Goal: Task Accomplishment & Management: Complete application form

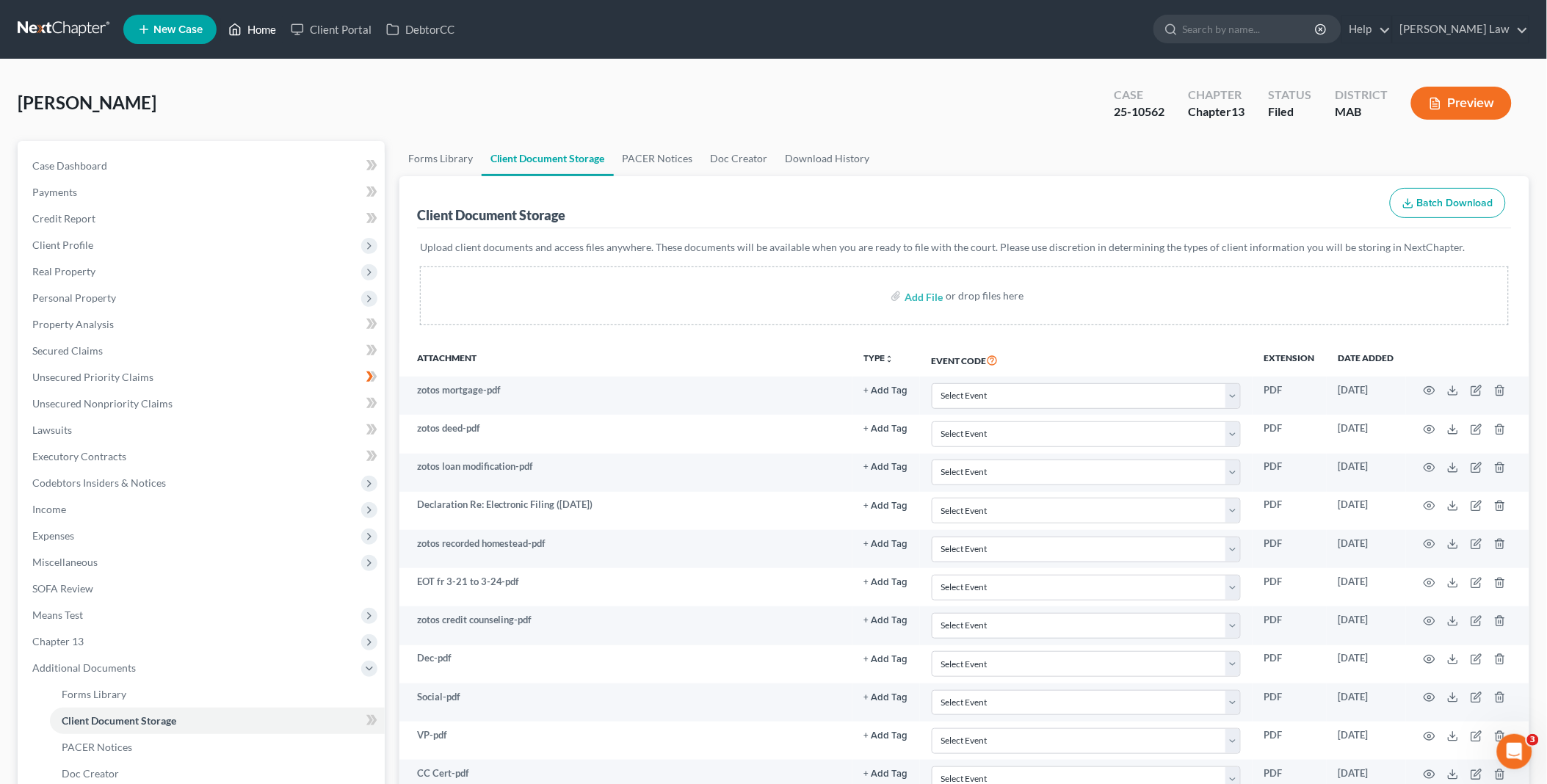
drag, startPoint x: 268, startPoint y: 19, endPoint x: 686, endPoint y: 19, distance: 418.0
click at [268, 19] on link "Home" at bounding box center [252, 29] width 63 height 27
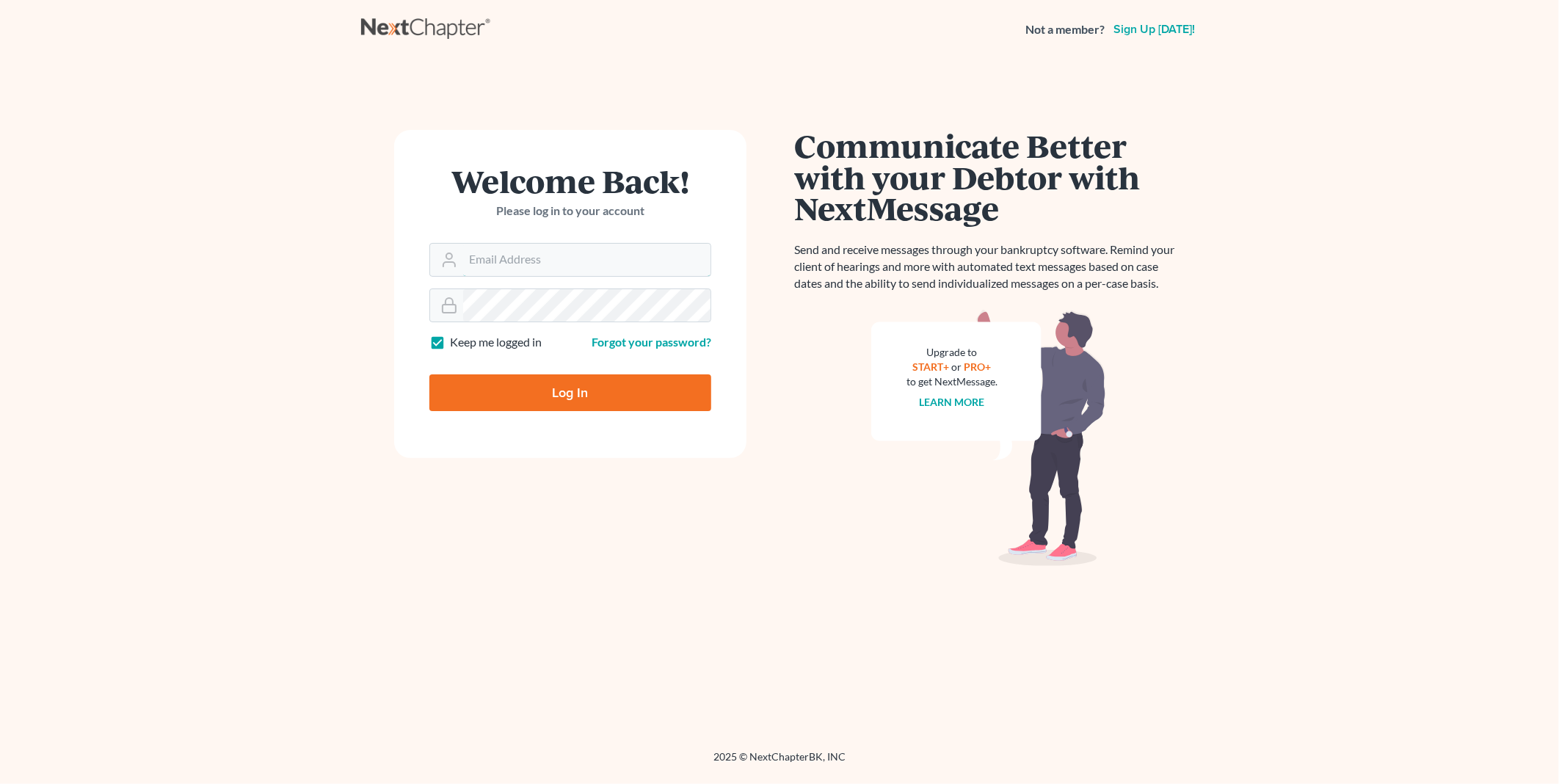
type input "[EMAIL_ADDRESS][DOMAIN_NAME]"
click at [540, 400] on input "Log In" at bounding box center [570, 393] width 282 height 37
type input "Thinking..."
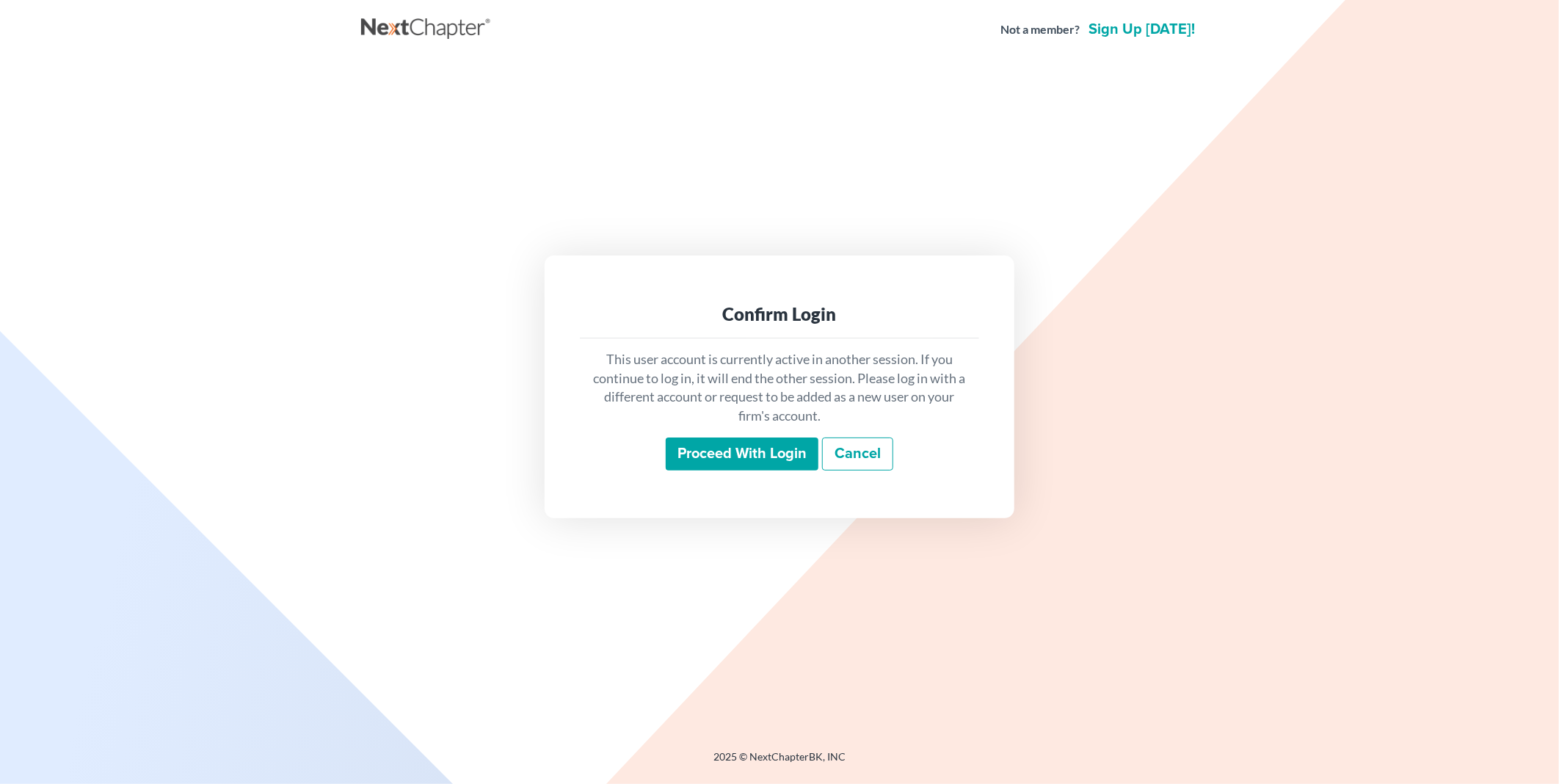
click at [723, 464] on input "Proceed with login" at bounding box center [742, 454] width 153 height 33
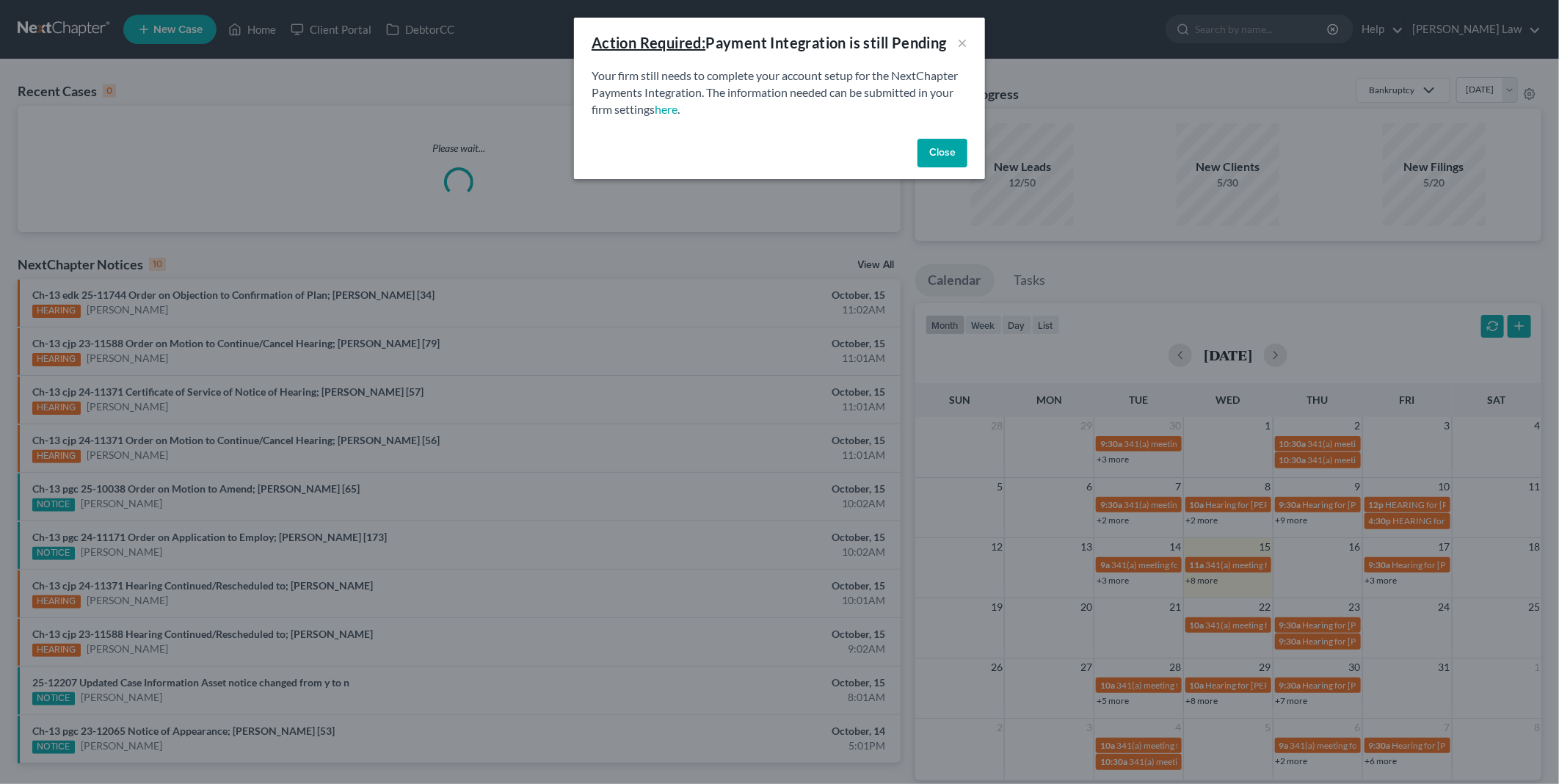
click at [950, 148] on button "Close" at bounding box center [943, 153] width 50 height 29
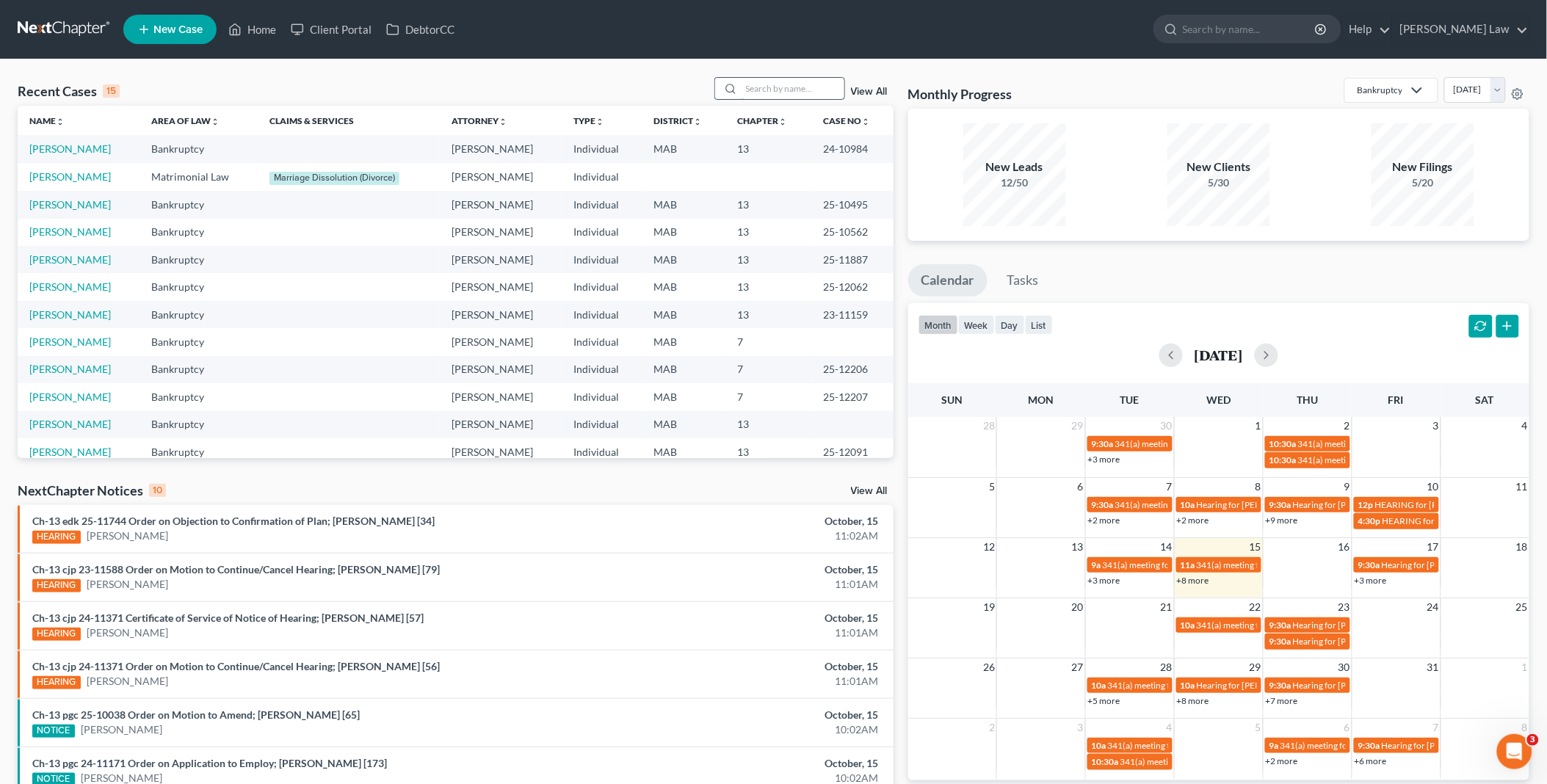
click at [787, 84] on input "search" at bounding box center [793, 88] width 103 height 21
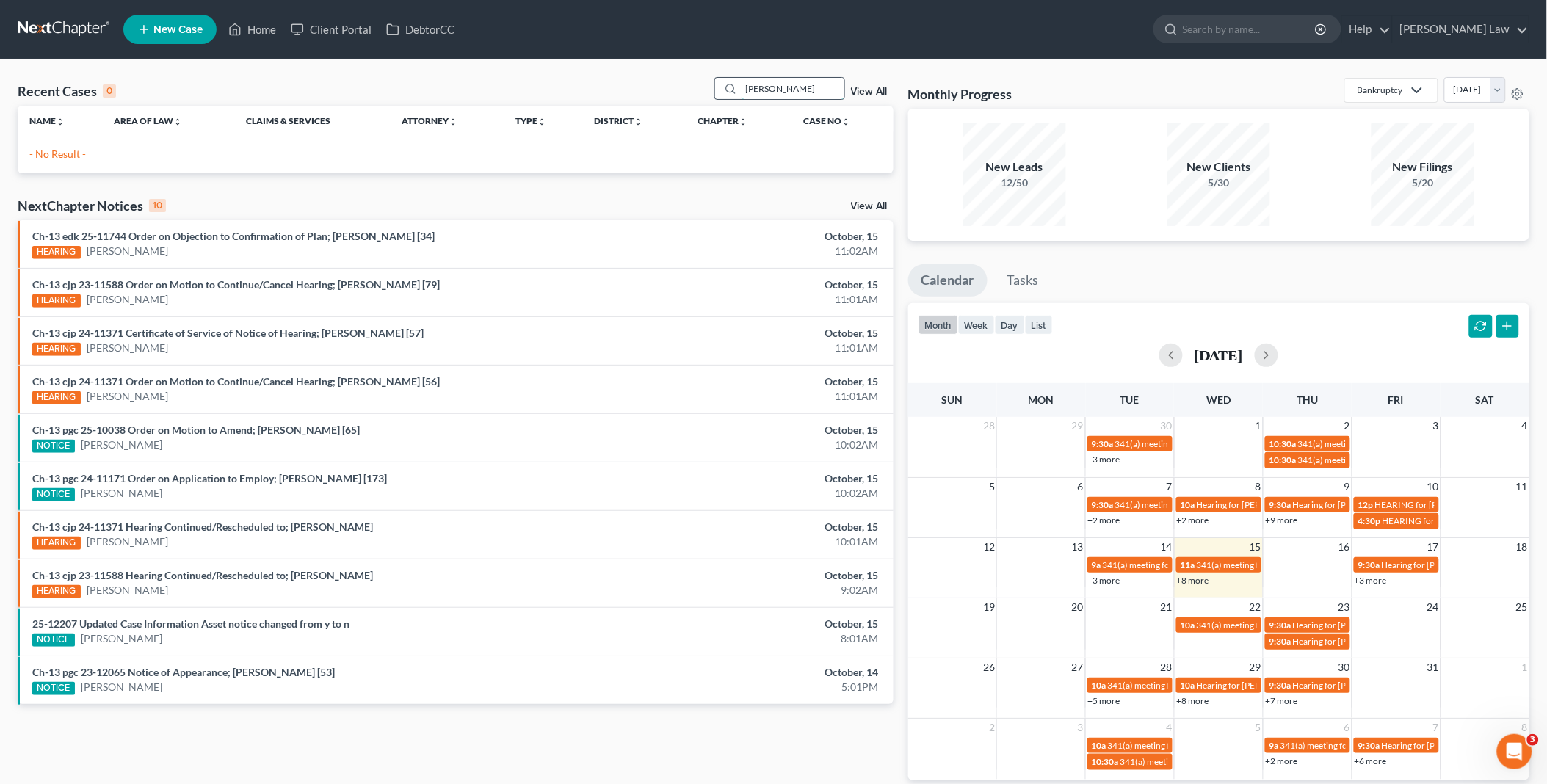
type input "garr"
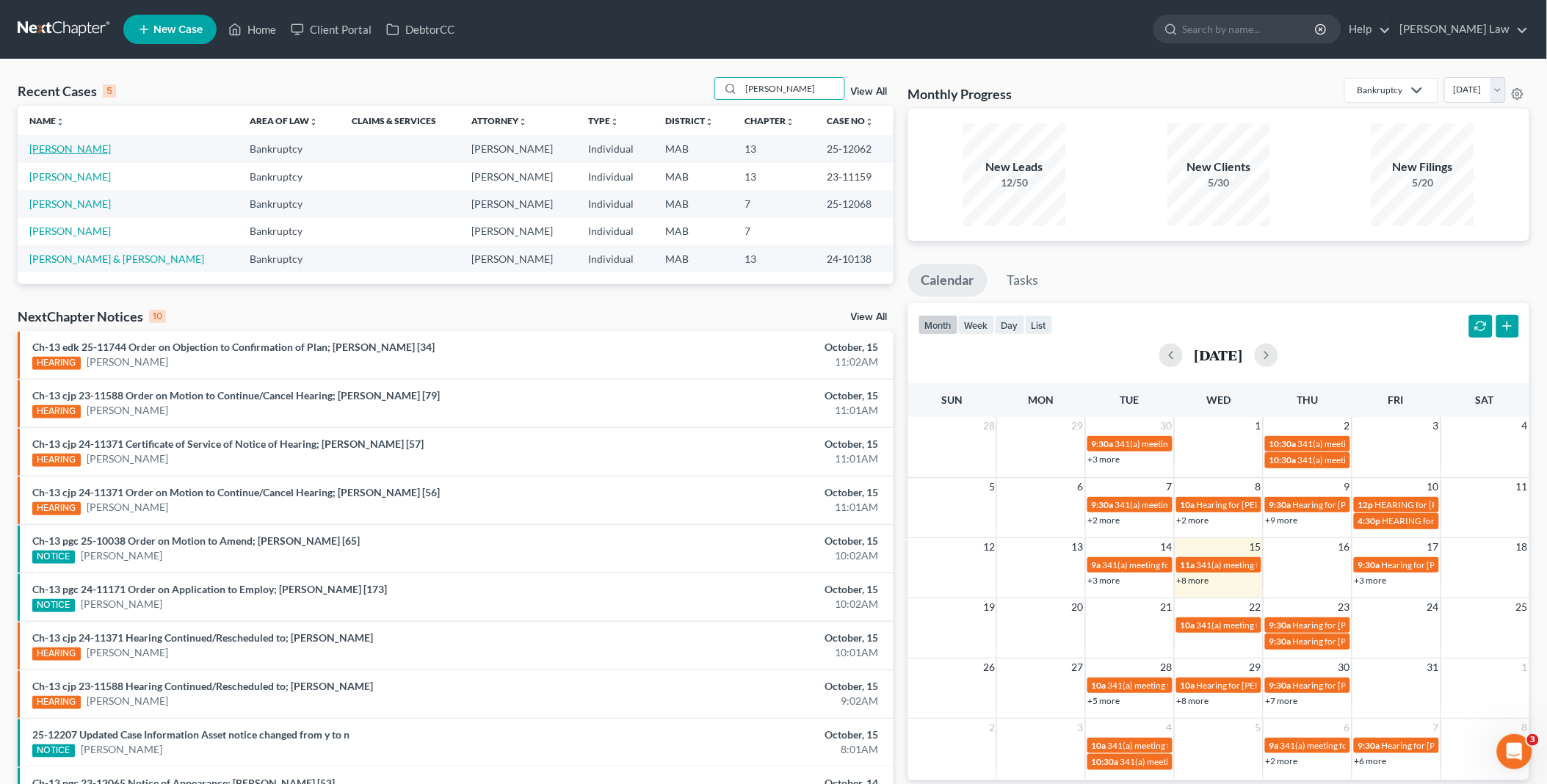
click at [69, 149] on link "Garrett, Meghan" at bounding box center [69, 148] width 81 height 13
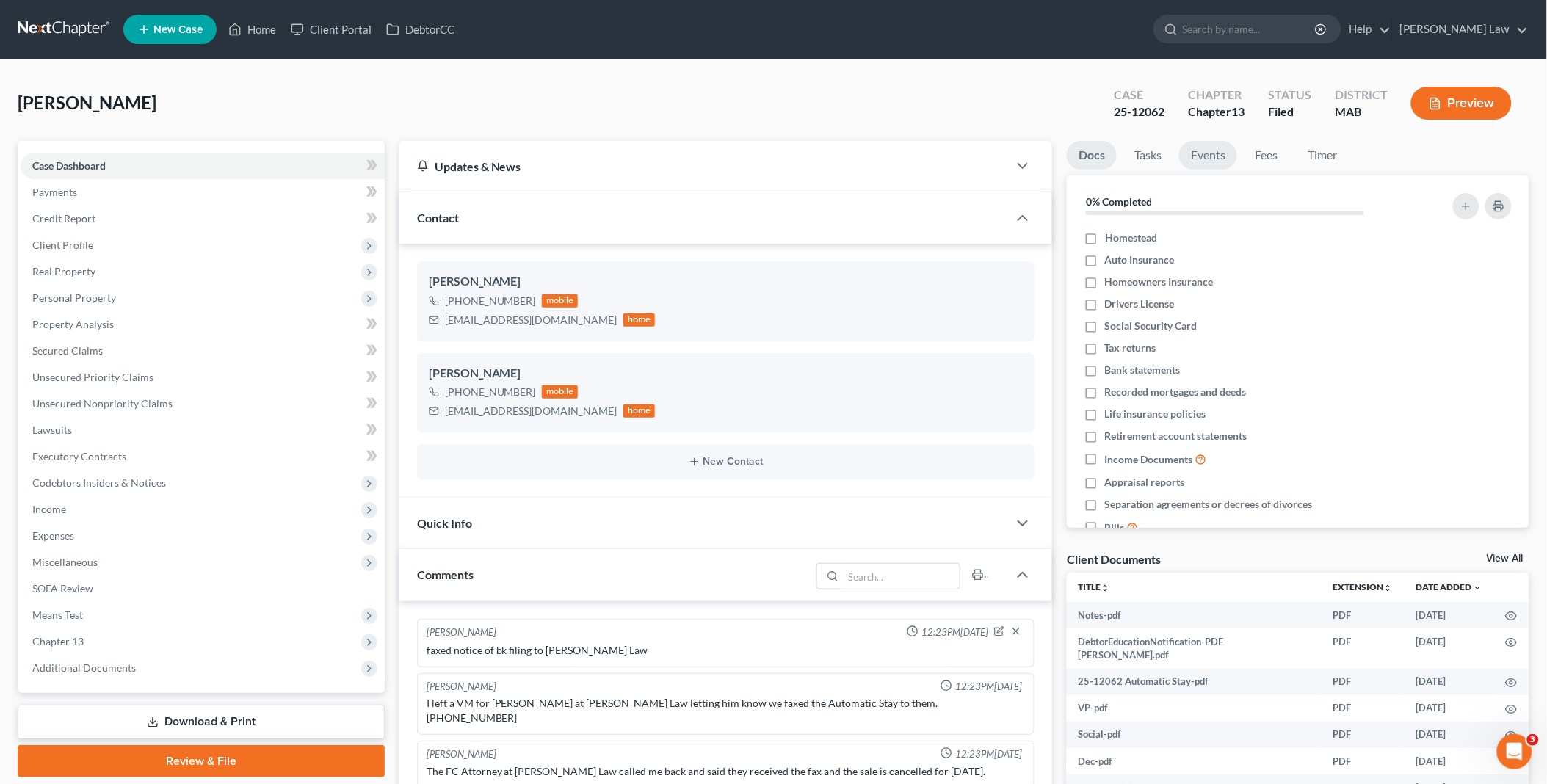
scroll to position [2938, 0]
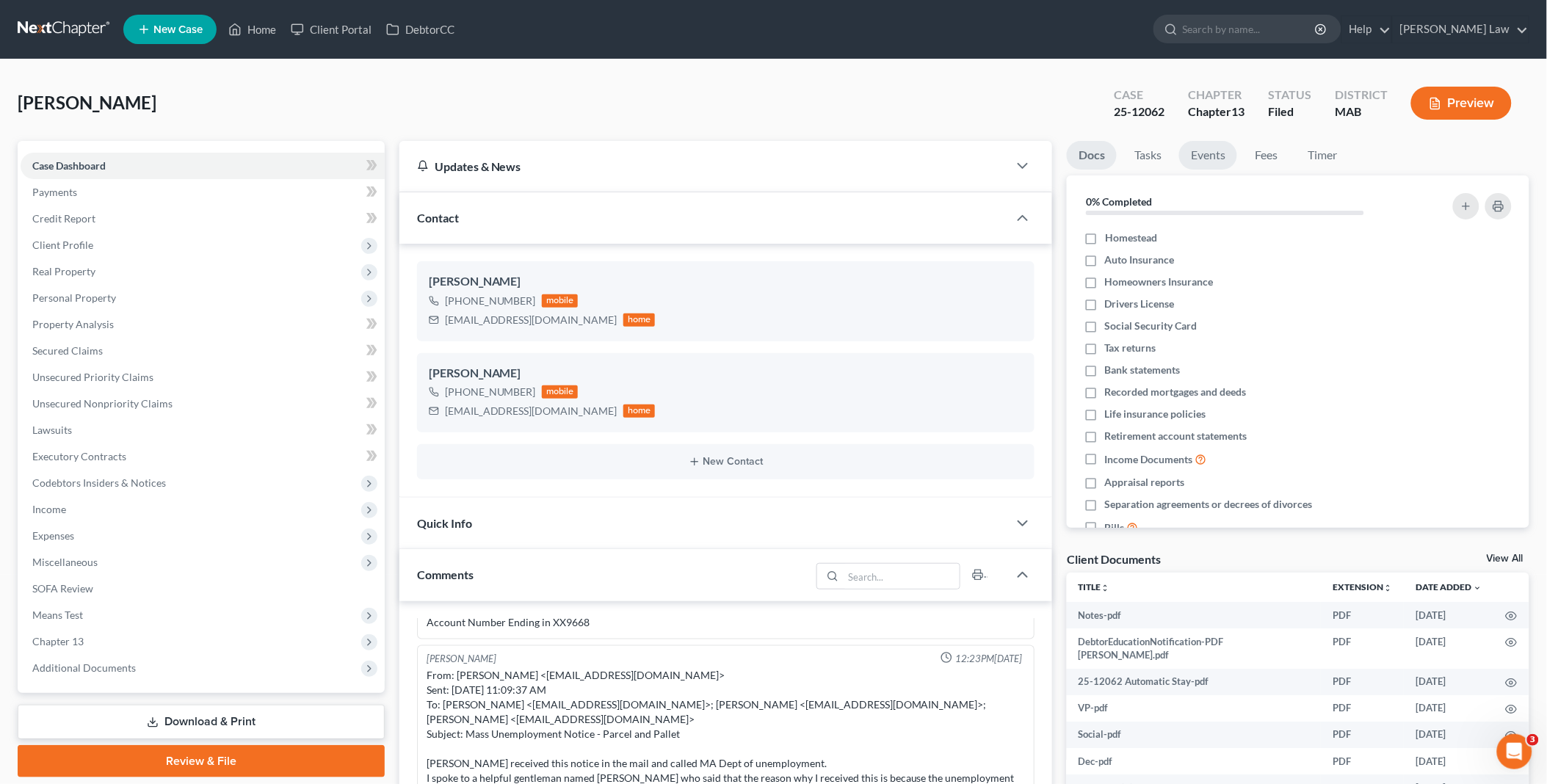
click at [1206, 150] on link "Events" at bounding box center [1207, 155] width 58 height 28
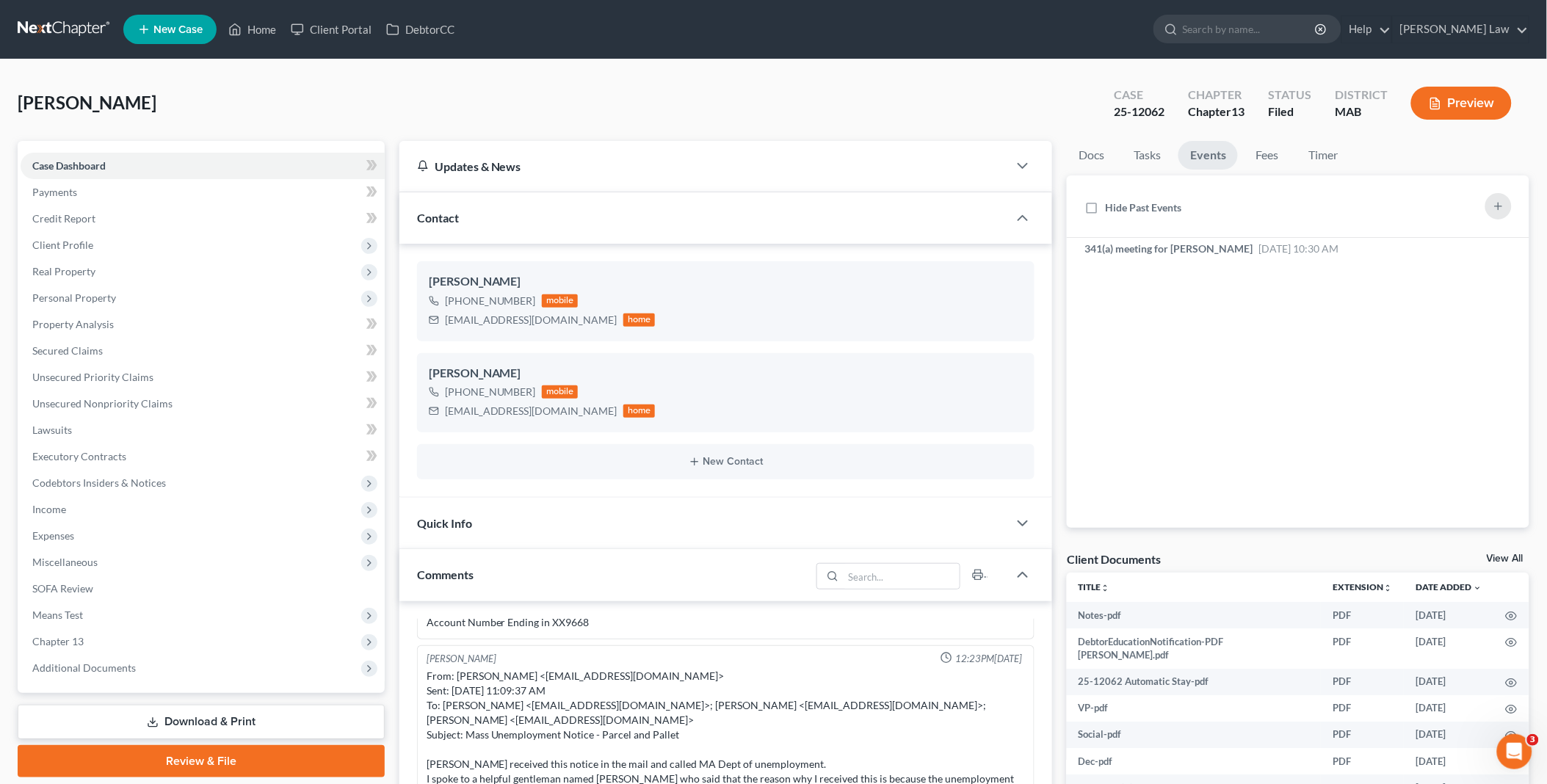
click at [1499, 558] on link "View All" at bounding box center [1505, 558] width 37 height 10
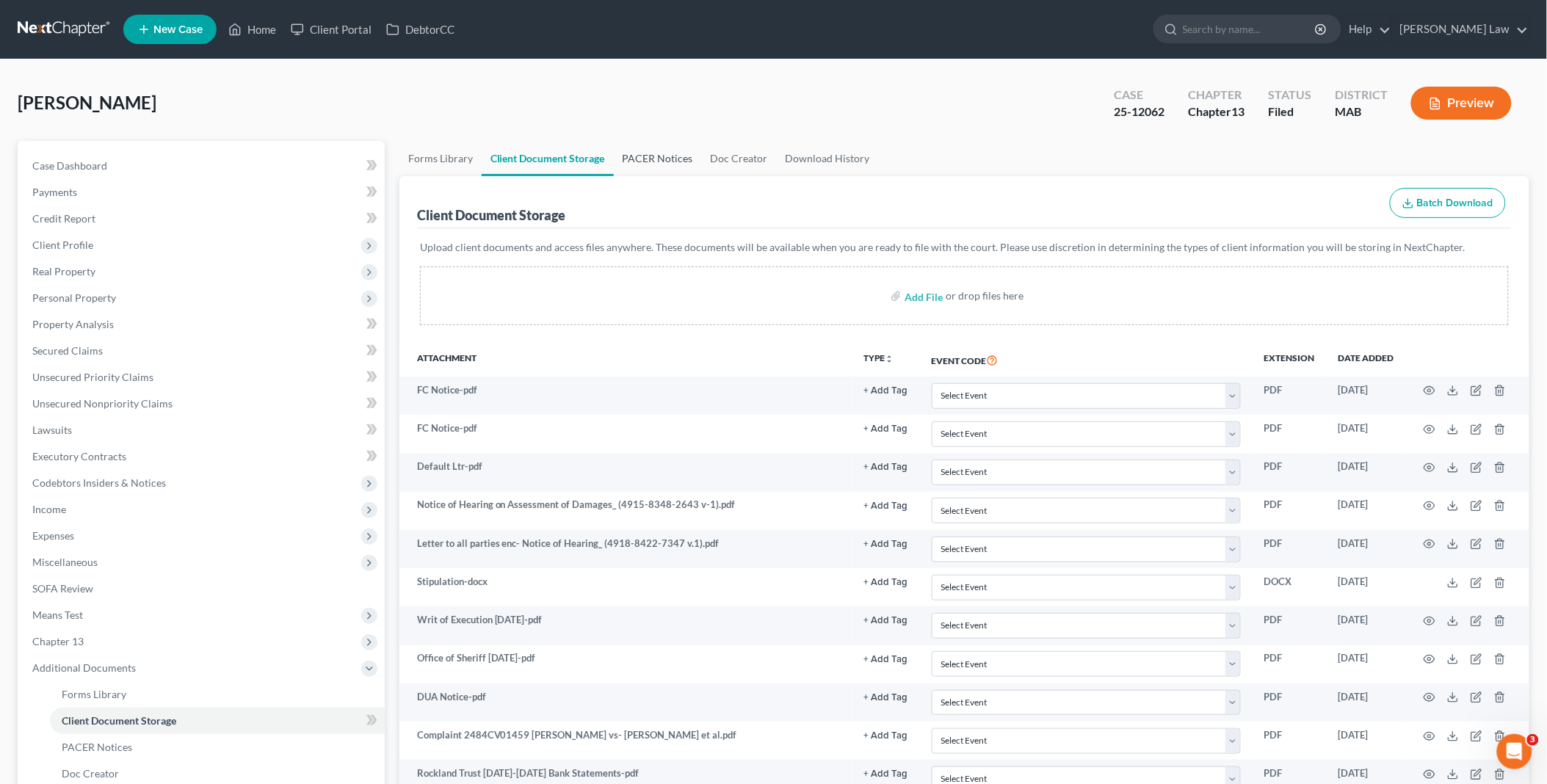
click at [657, 145] on link "PACER Notices" at bounding box center [657, 159] width 88 height 35
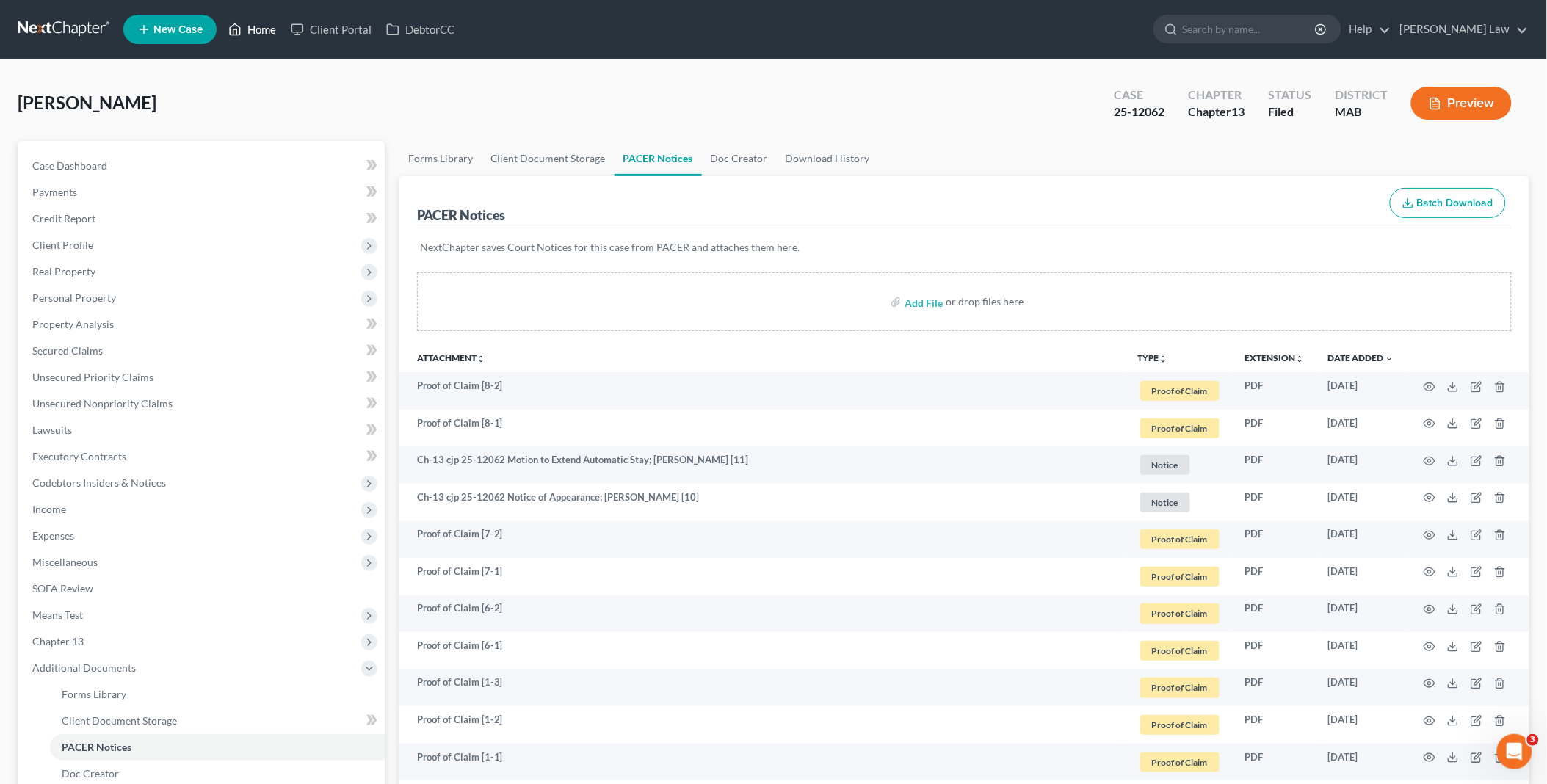
click at [258, 25] on link "Home" at bounding box center [252, 29] width 63 height 27
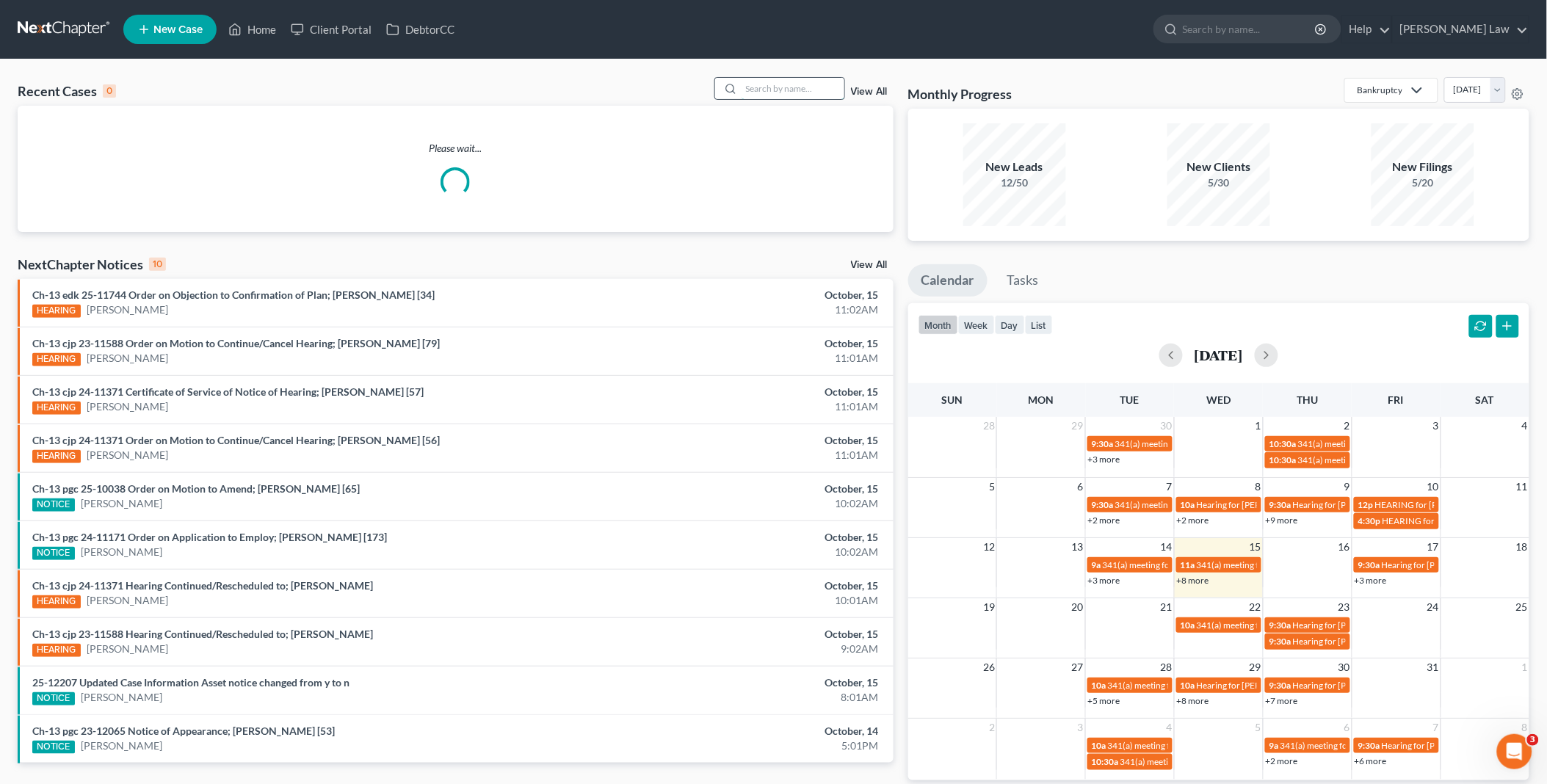
click at [768, 84] on input "search" at bounding box center [793, 88] width 103 height 21
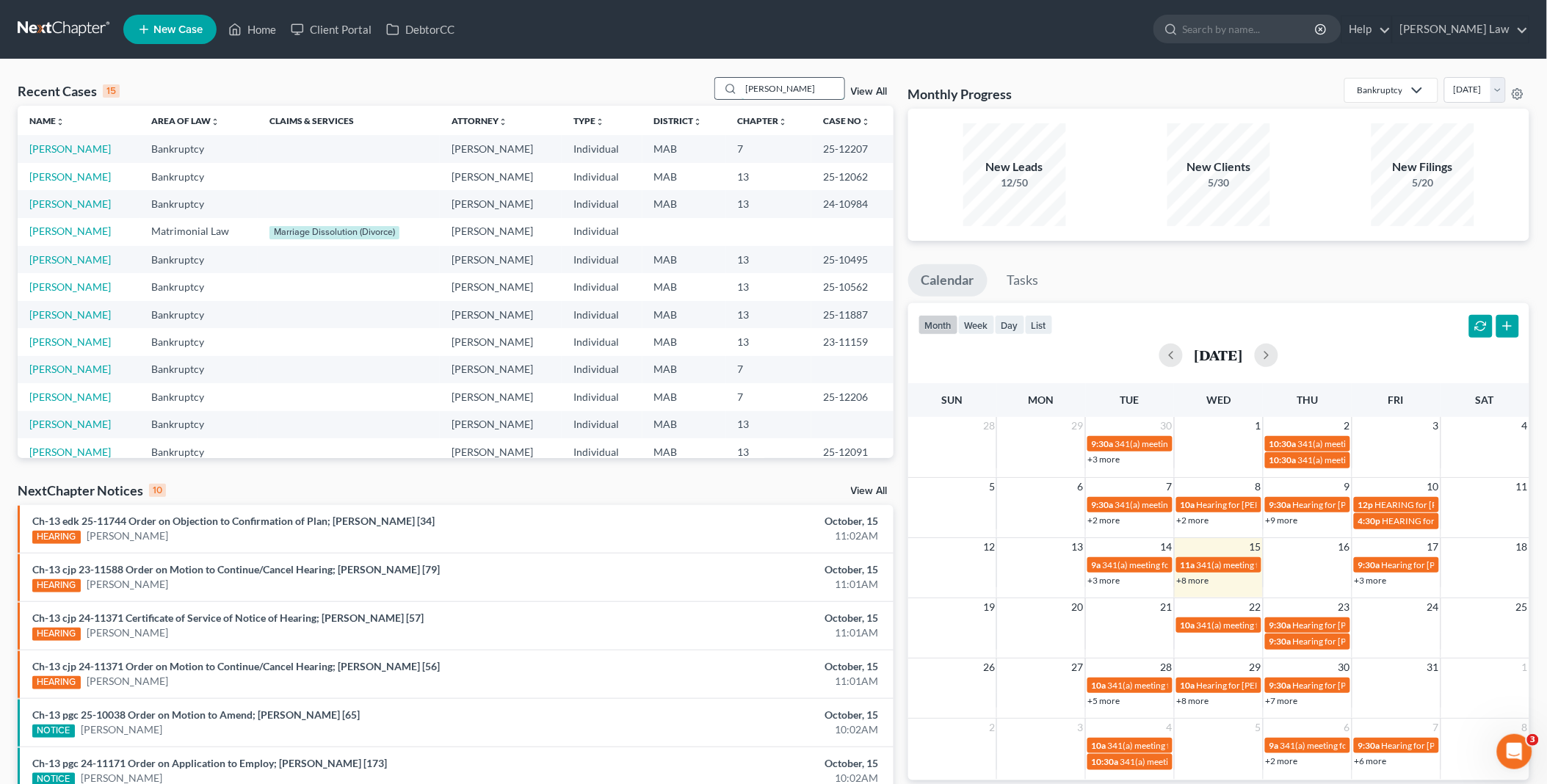
type input "greg"
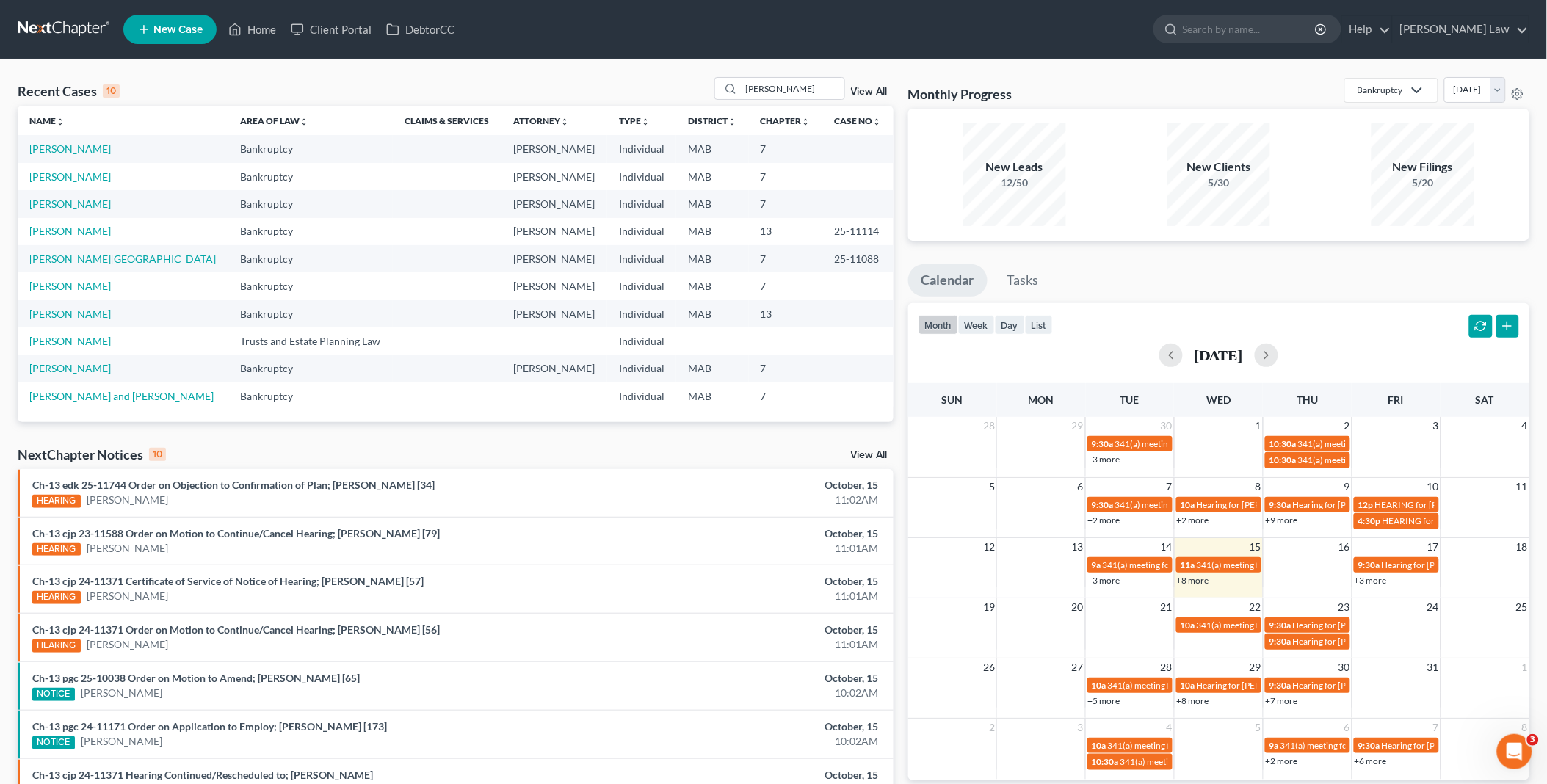
click at [72, 184] on td "Skwierczynski, Gregory" at bounding box center [123, 176] width 211 height 27
click at [68, 178] on link "Skwierczynski, Gregory" at bounding box center [69, 176] width 81 height 13
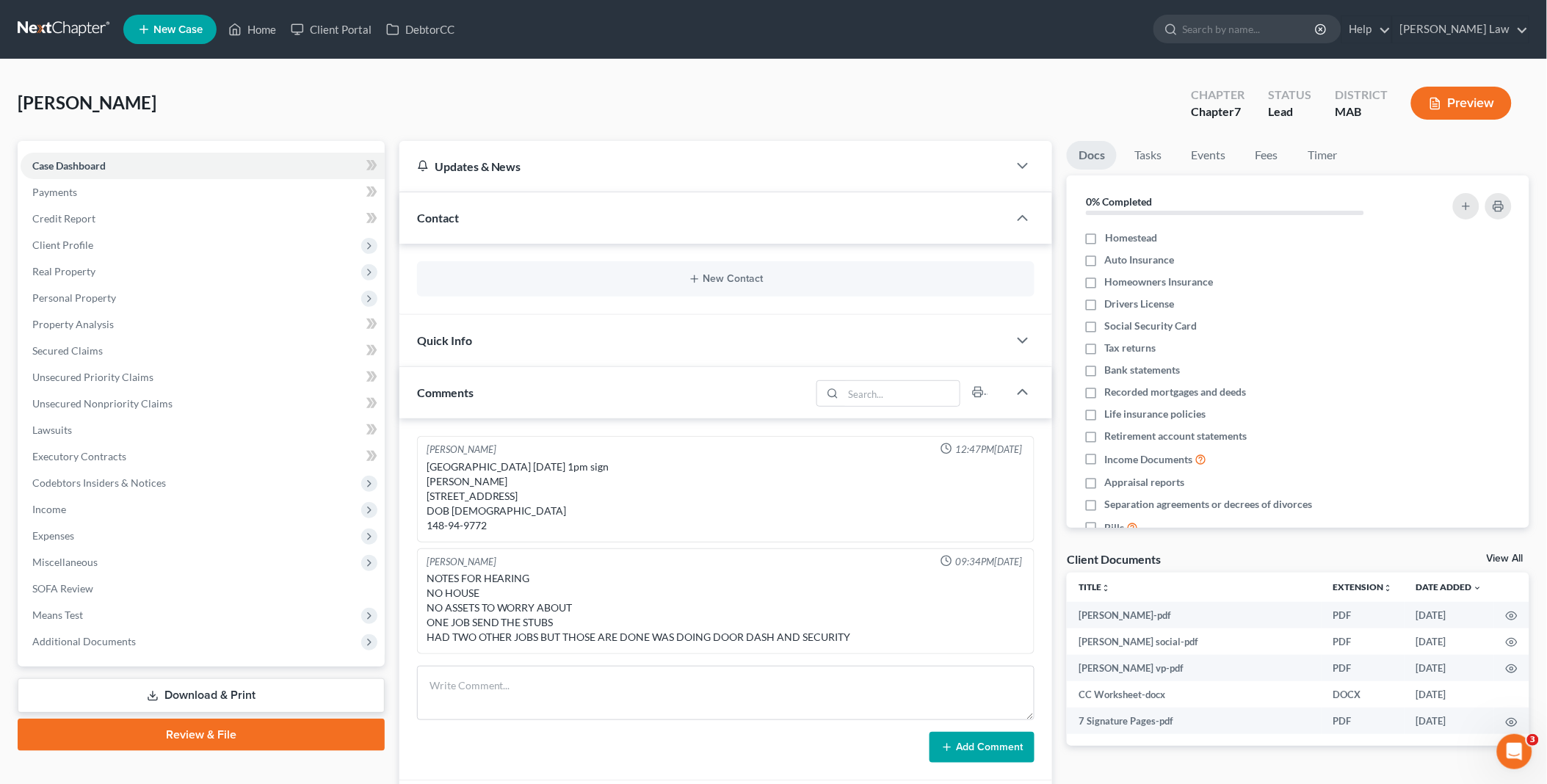
click at [207, 726] on link "Review & File" at bounding box center [201, 735] width 367 height 33
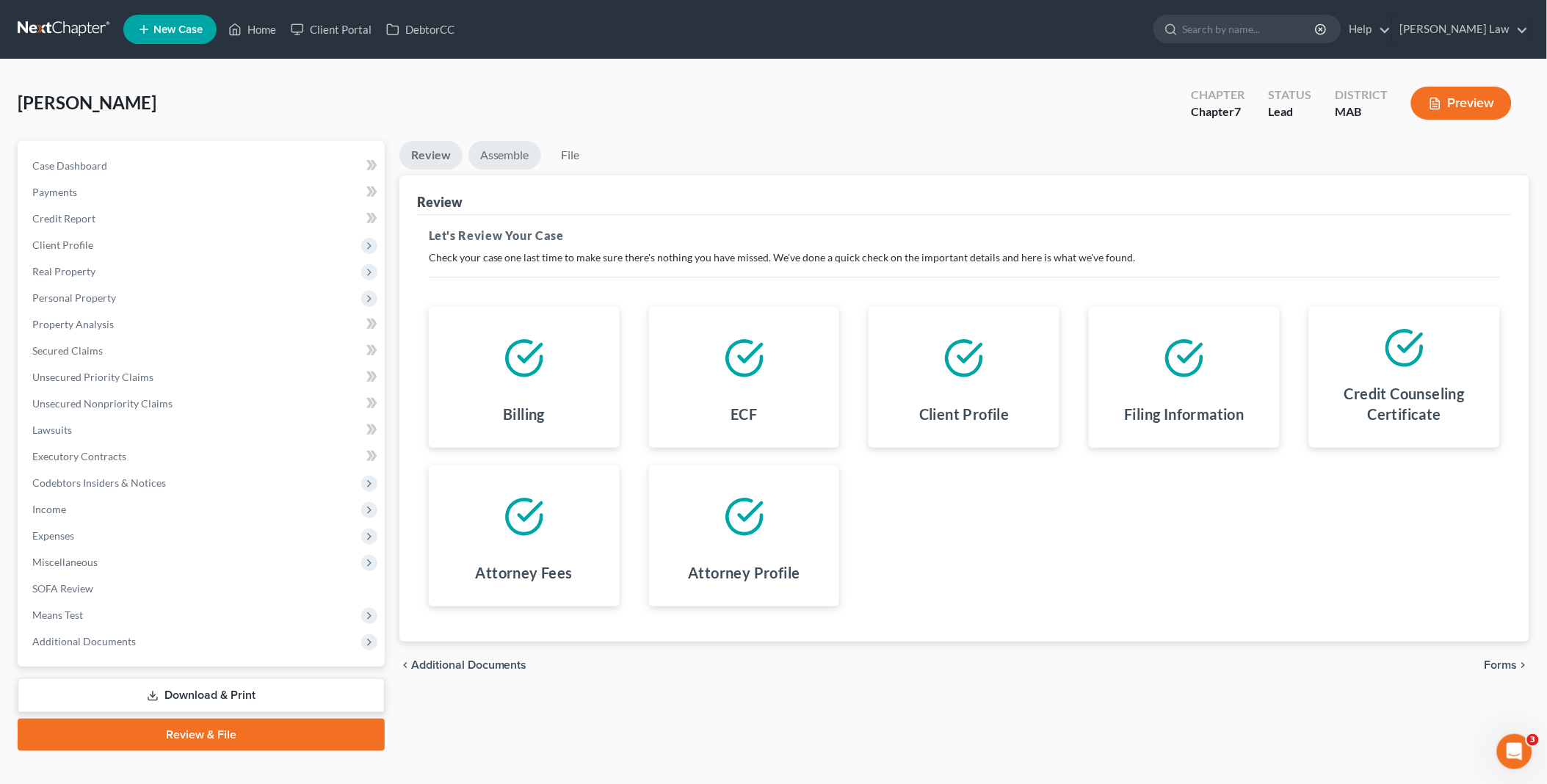
click at [501, 158] on link "Assemble" at bounding box center [504, 155] width 73 height 28
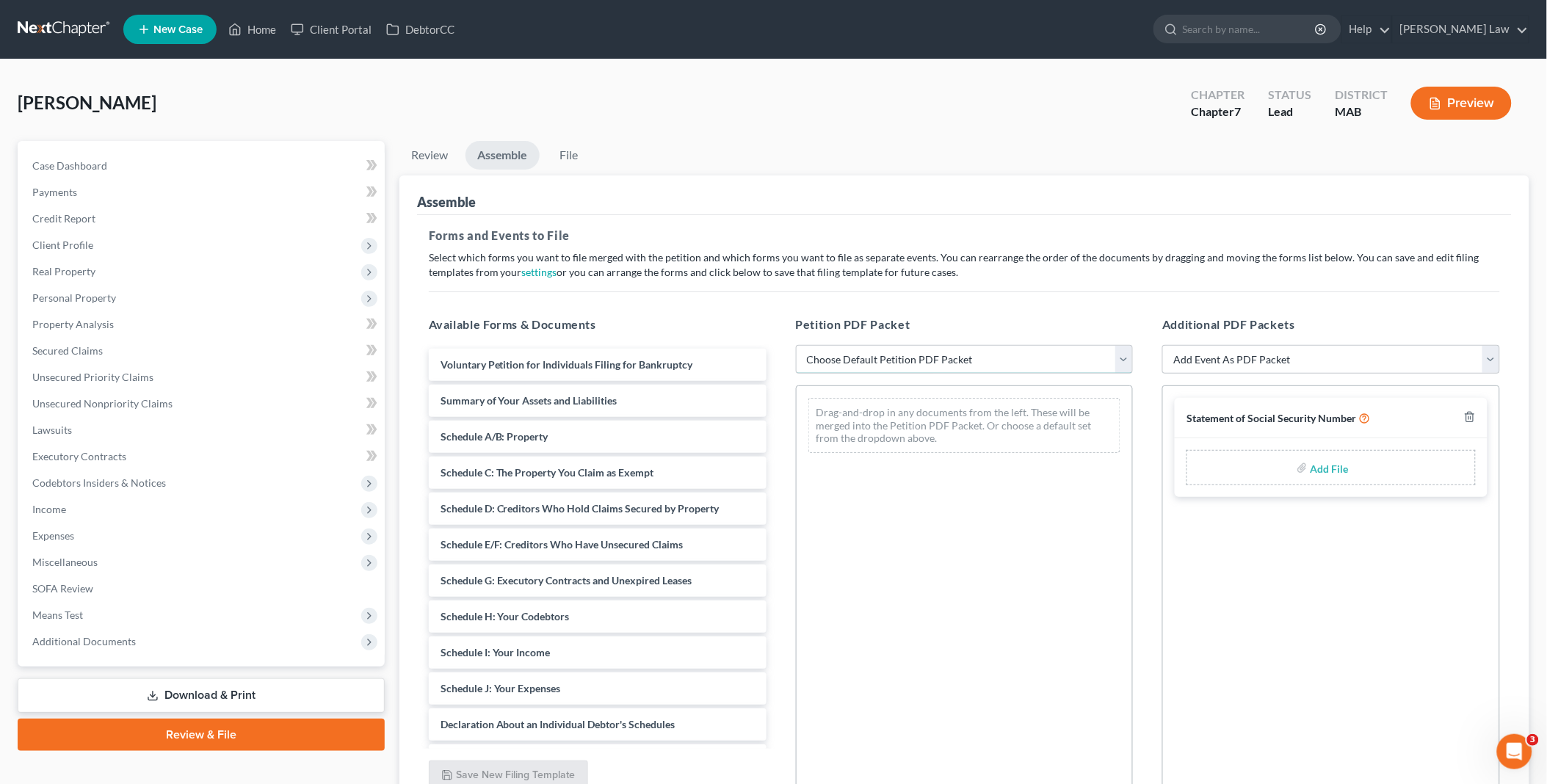
click at [1126, 363] on select "Choose Default Petition PDF Packet Emergency Filing (Voluntary Petition and Cre…" at bounding box center [965, 359] width 338 height 29
select select "1"
click at [796, 345] on select "Choose Default Petition PDF Packet Emergency Filing (Voluntary Petition and Cre…" at bounding box center [965, 359] width 338 height 29
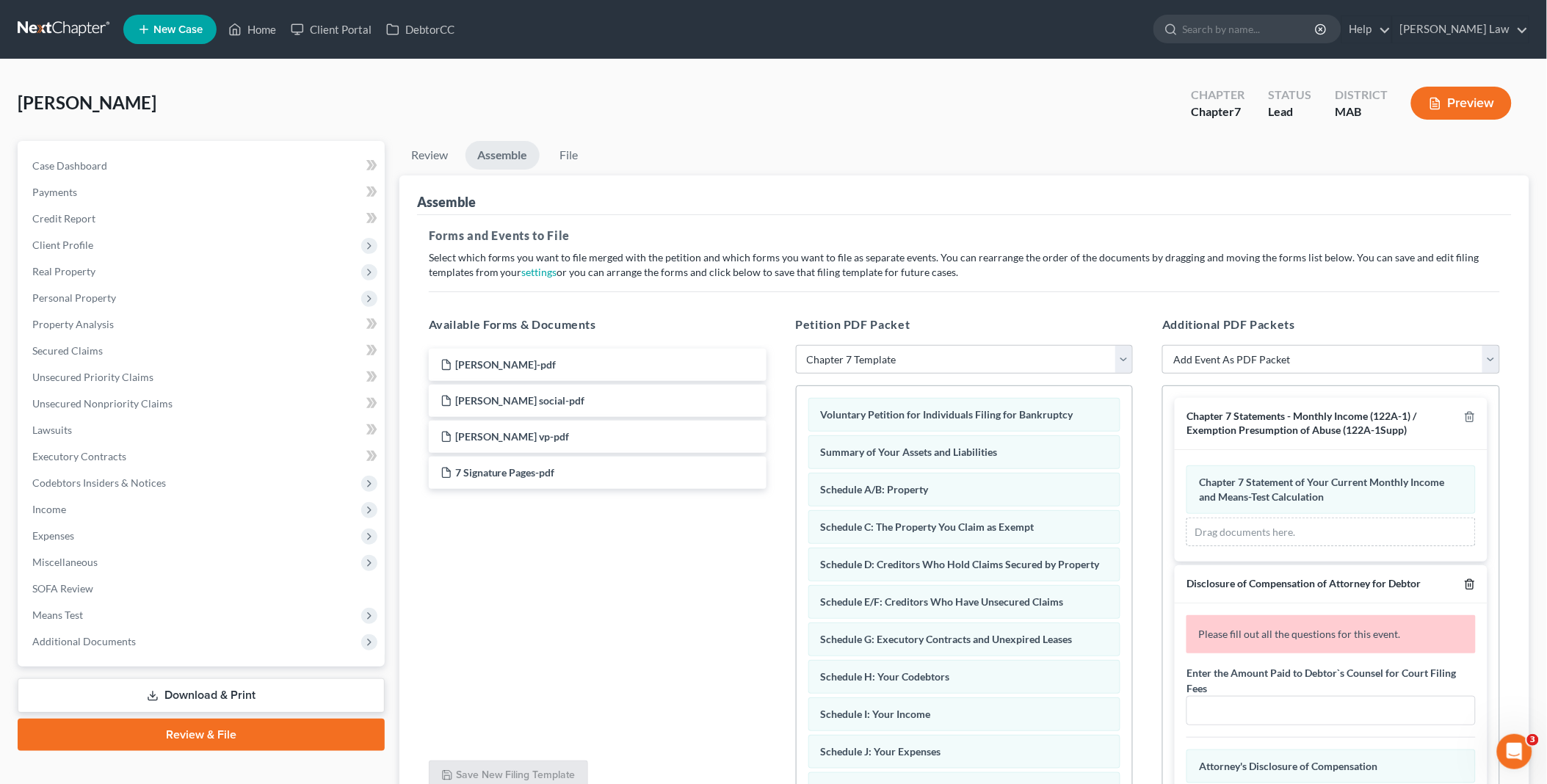
click at [1464, 584] on icon "button" at bounding box center [1470, 584] width 12 height 12
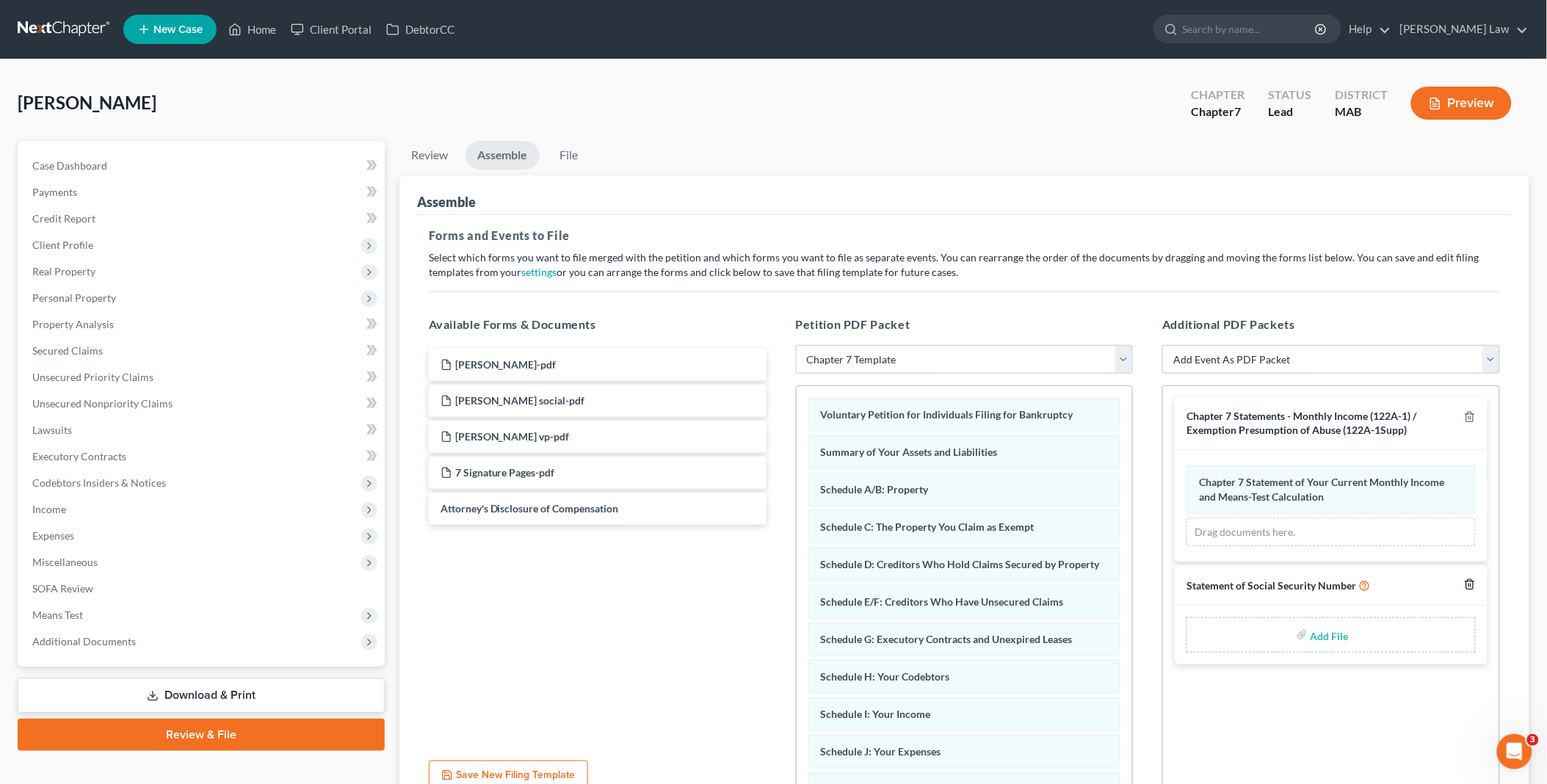
click at [1467, 583] on icon "button" at bounding box center [1470, 584] width 12 height 12
click at [569, 152] on link "File" at bounding box center [569, 155] width 47 height 28
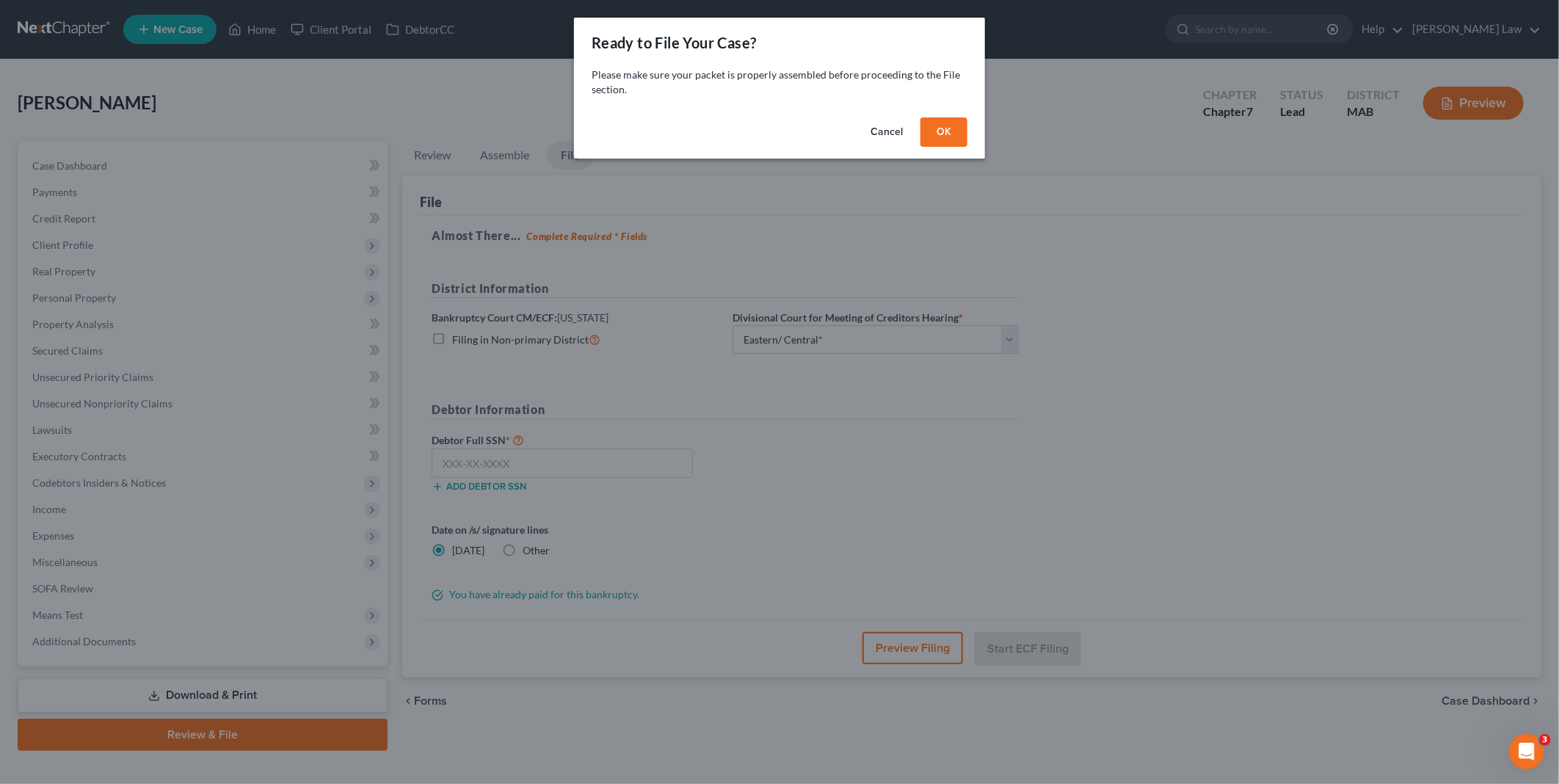
click at [935, 130] on button "OK" at bounding box center [944, 132] width 47 height 29
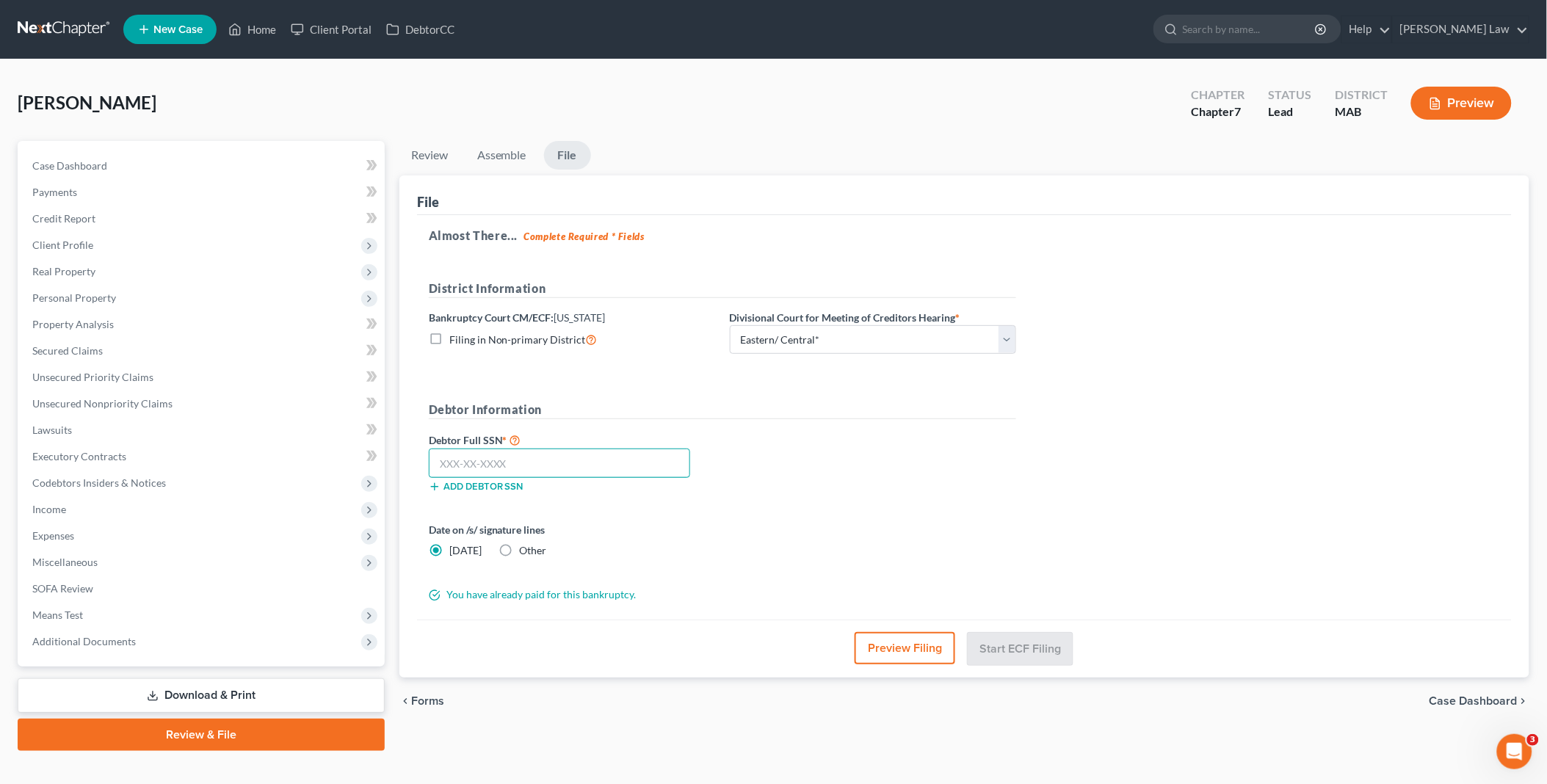
click at [444, 467] on input "text" at bounding box center [559, 463] width 262 height 29
type input "148-94-9772"
click at [1031, 639] on button "Start ECF Filing" at bounding box center [1020, 648] width 105 height 33
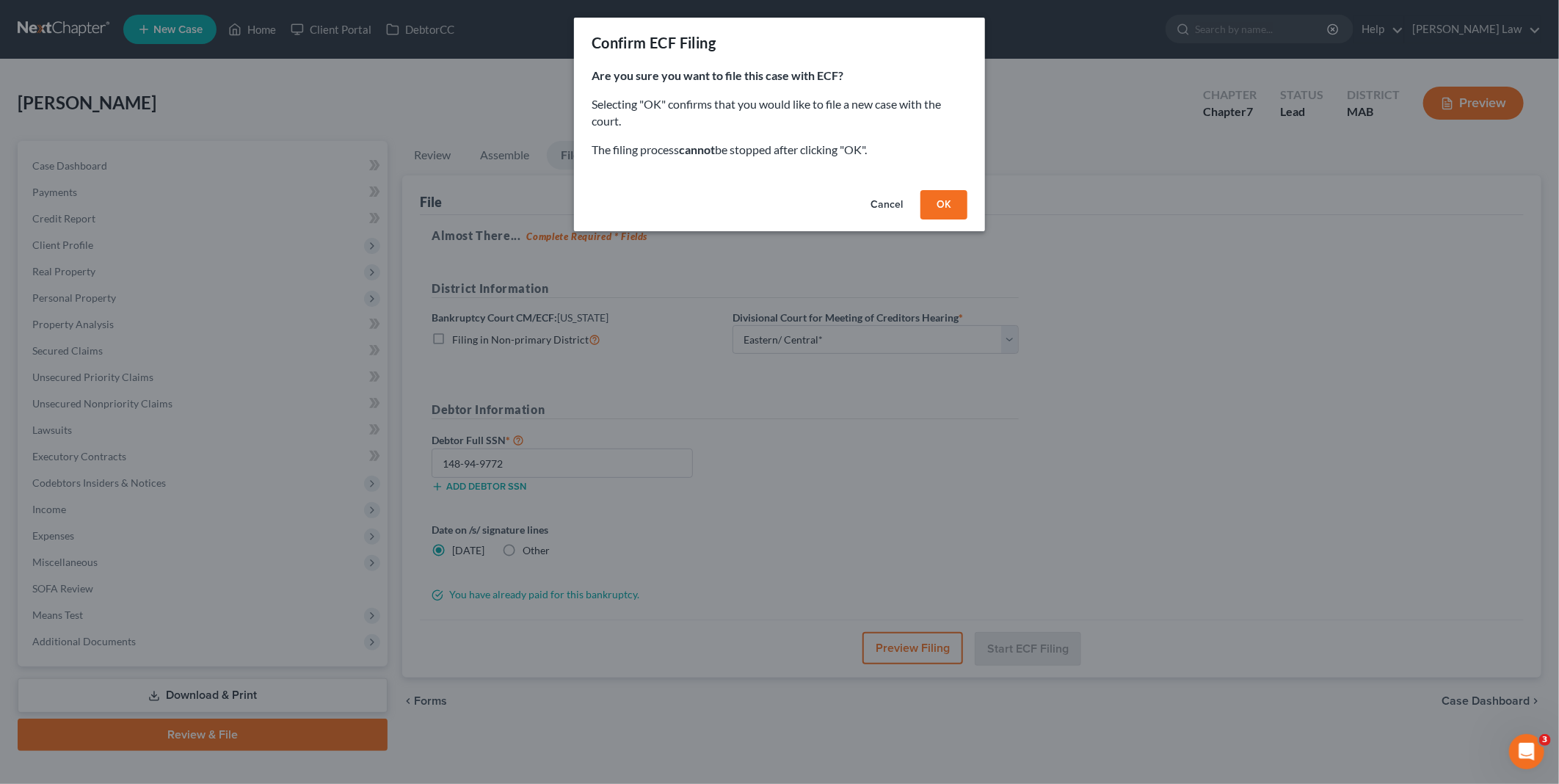
click at [945, 200] on button "OK" at bounding box center [944, 204] width 47 height 29
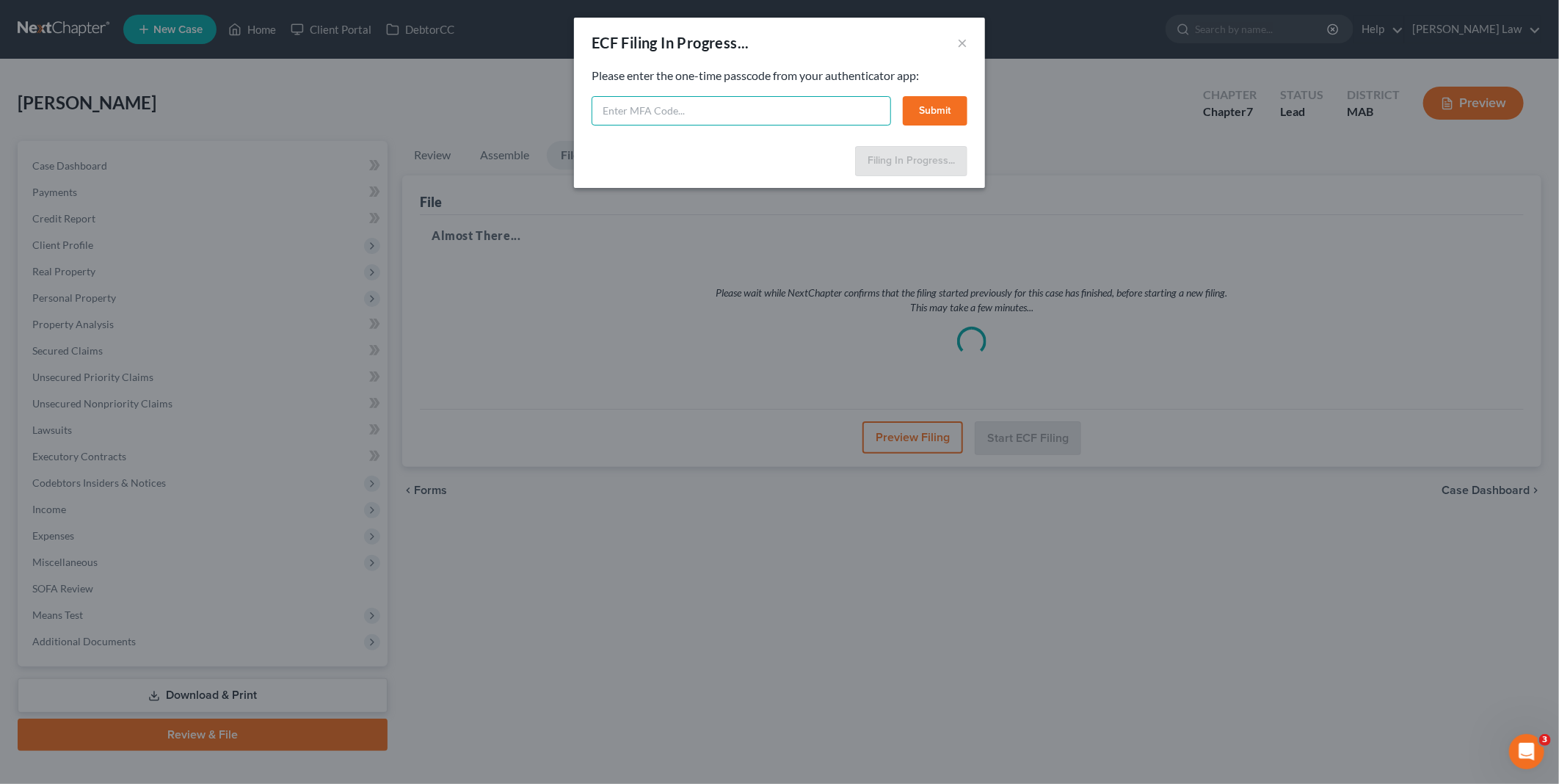
click at [663, 106] on input "text" at bounding box center [741, 110] width 299 height 29
type input "717672"
click at [934, 113] on button "Submit" at bounding box center [935, 110] width 64 height 29
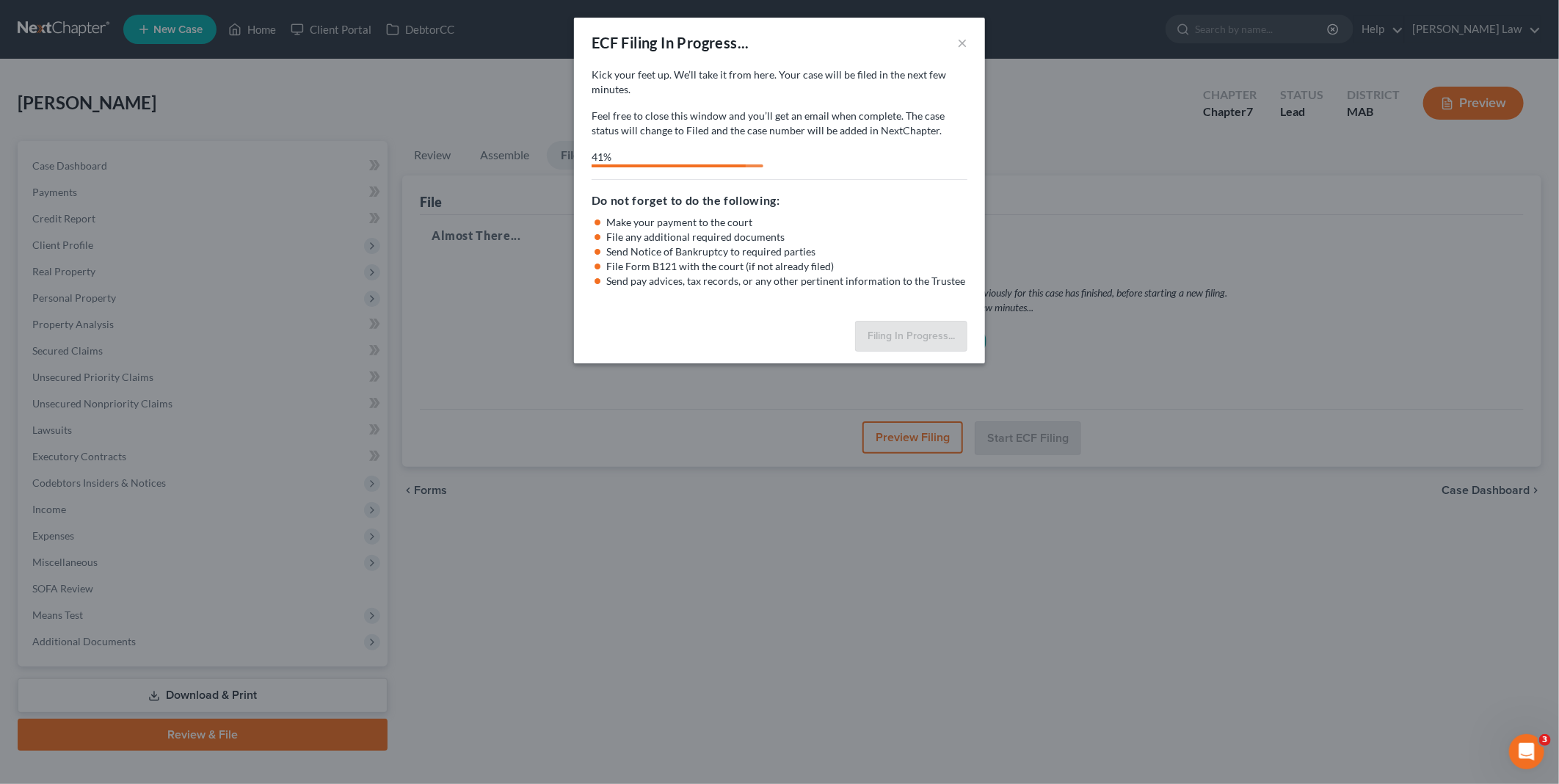
select select "2"
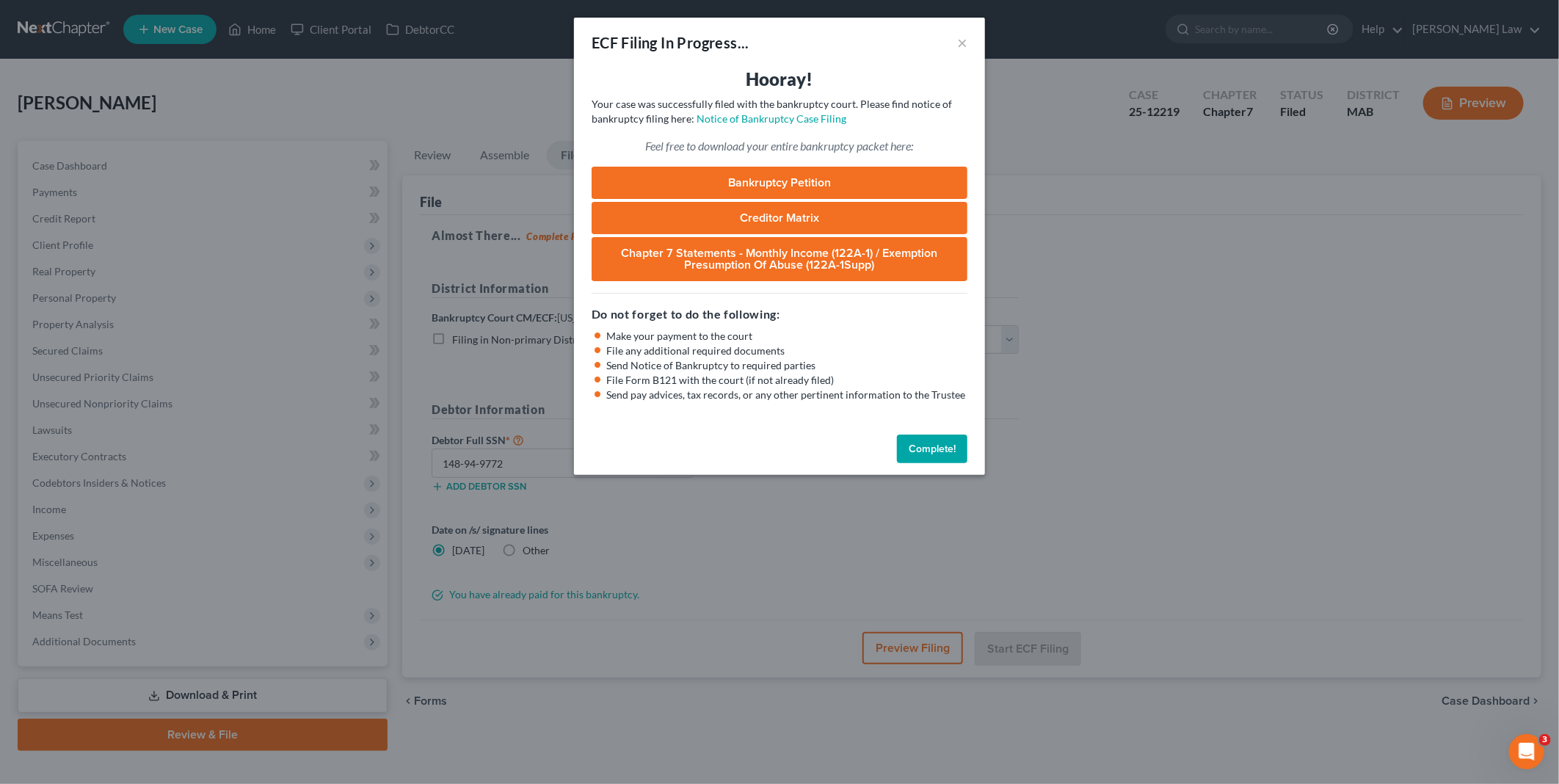
drag, startPoint x: 924, startPoint y: 441, endPoint x: 916, endPoint y: 438, distance: 8.5
click at [924, 441] on button "Complete!" at bounding box center [932, 449] width 70 height 29
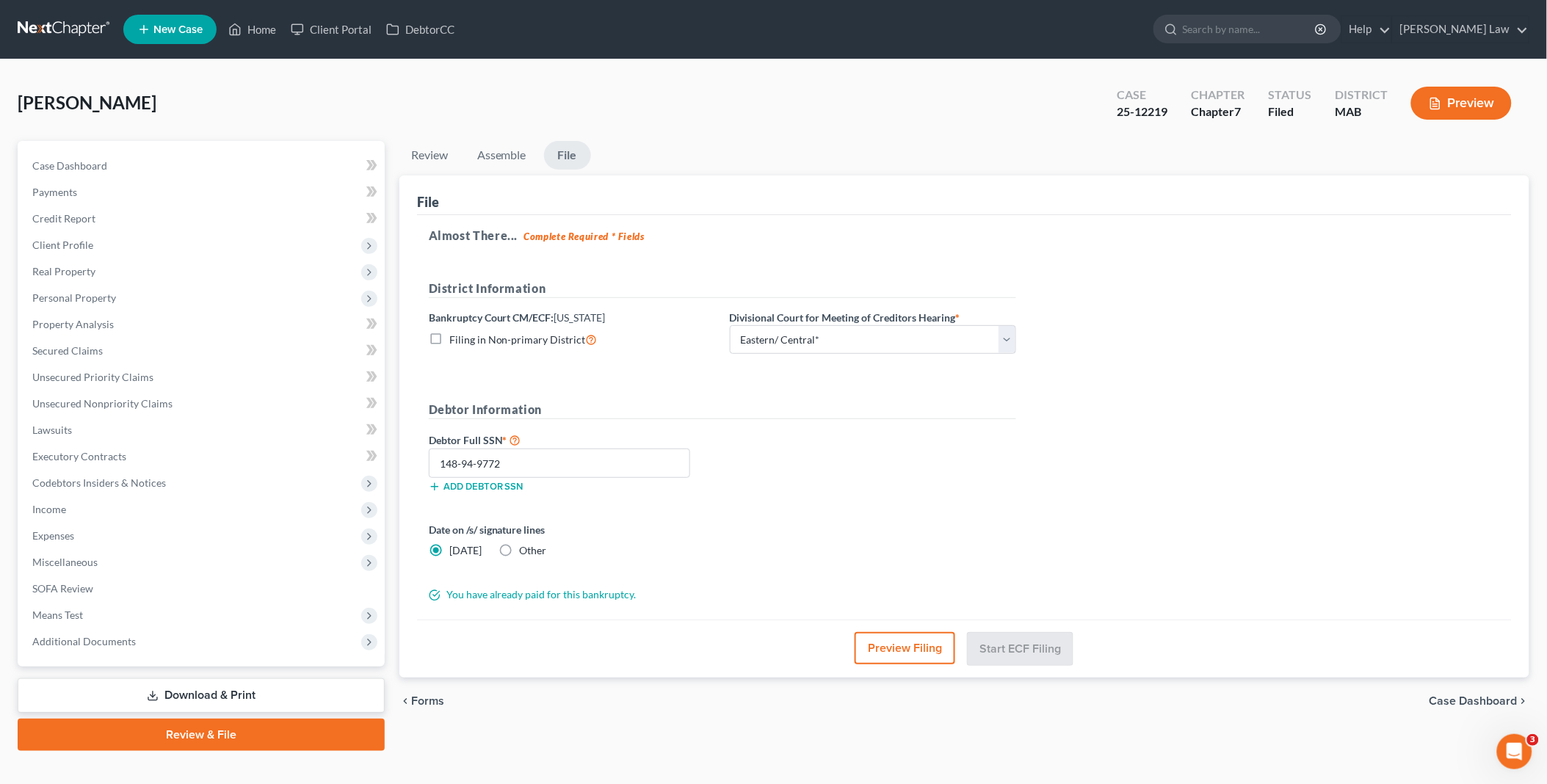
click at [250, 684] on link "Download & Print" at bounding box center [201, 695] width 367 height 34
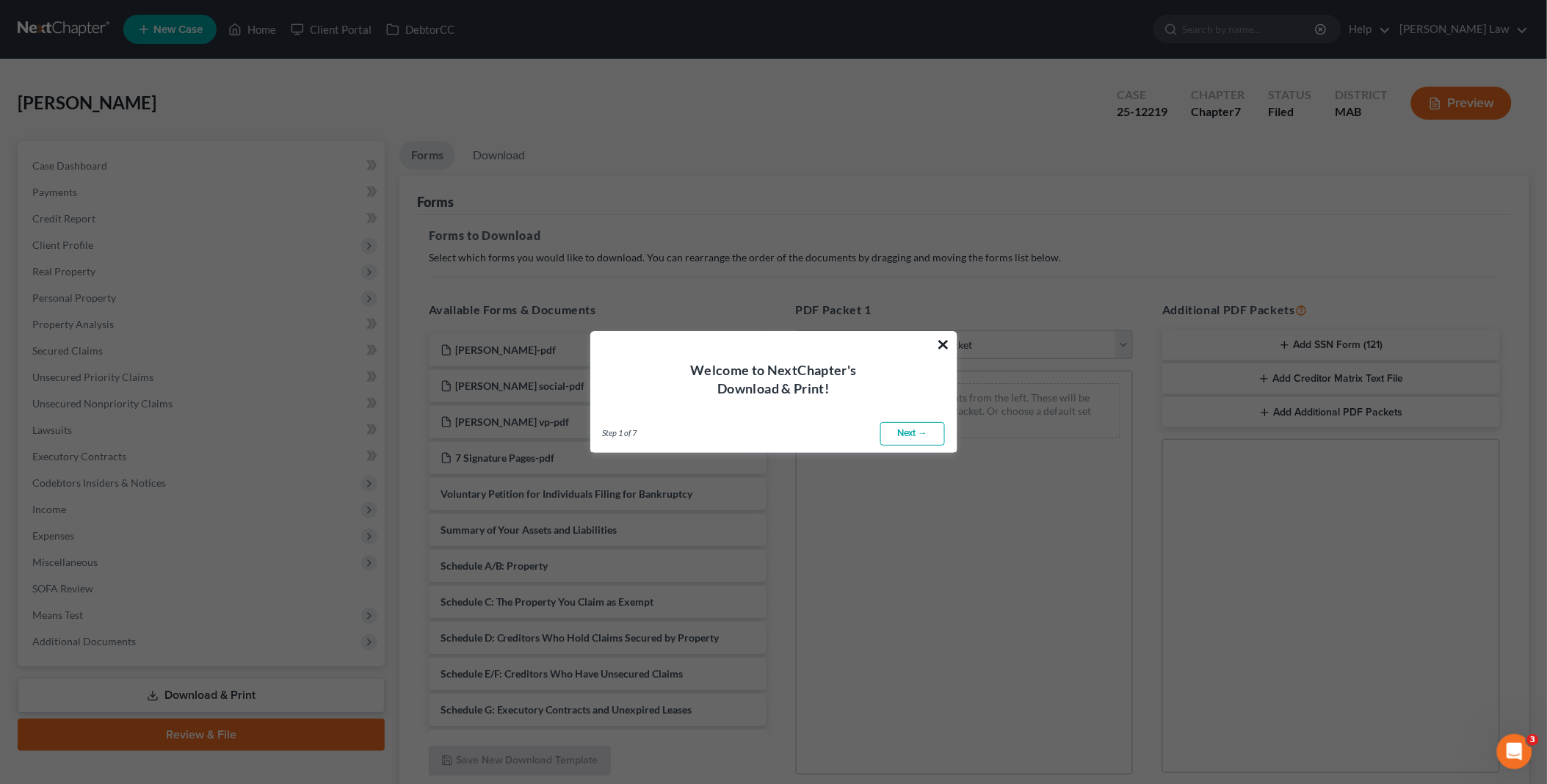
click at [950, 340] on button "×" at bounding box center [944, 344] width 14 height 23
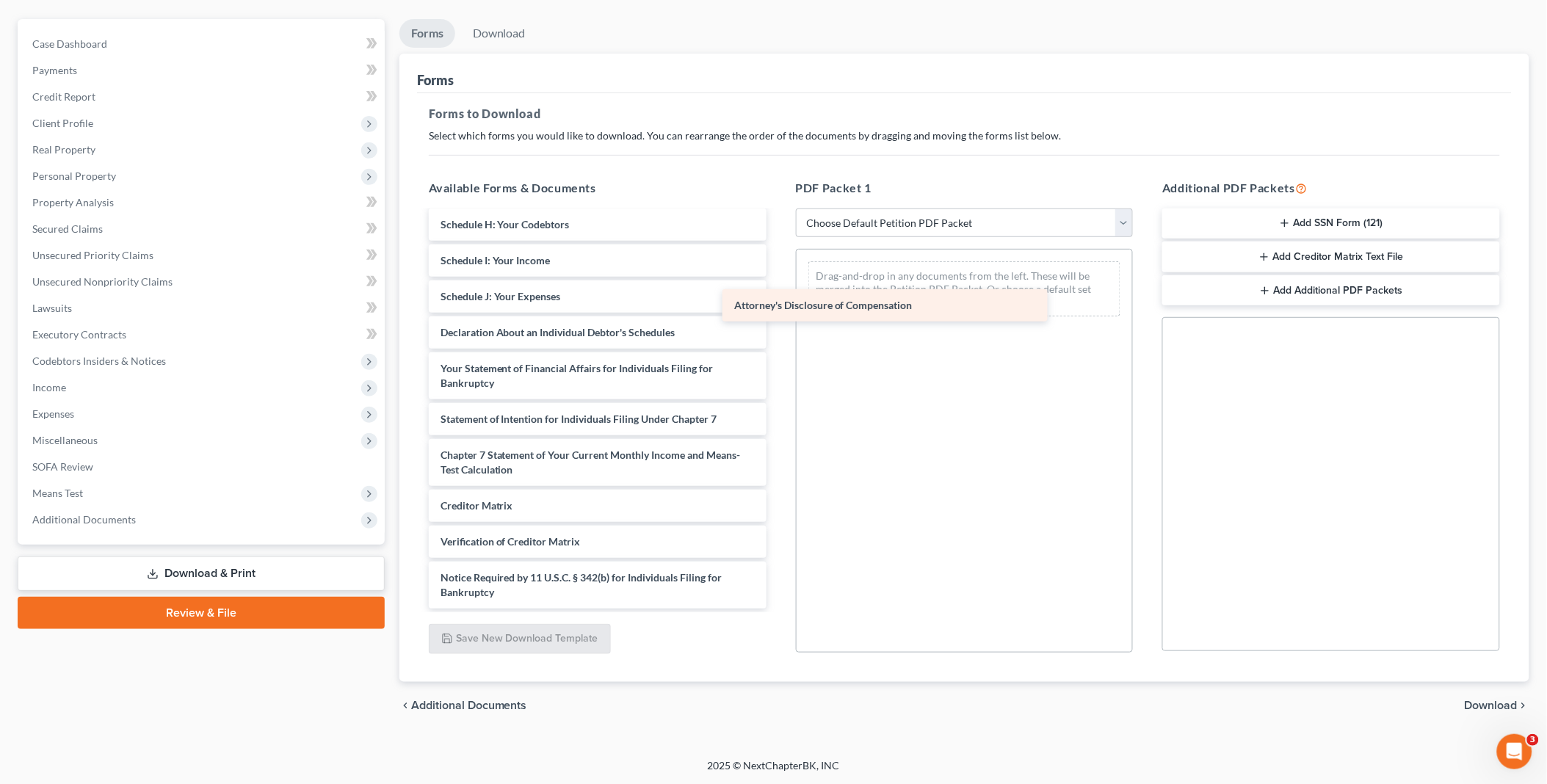
scroll to position [399, 0]
drag, startPoint x: 582, startPoint y: 581, endPoint x: 929, endPoint y: 221, distance: 500.0
click at [779, 226] on div "Attorney's Disclosure of Compensation greg dec-pdf greg social-pdf greg vp-pdf …" at bounding box center [598, 211] width 361 height 796
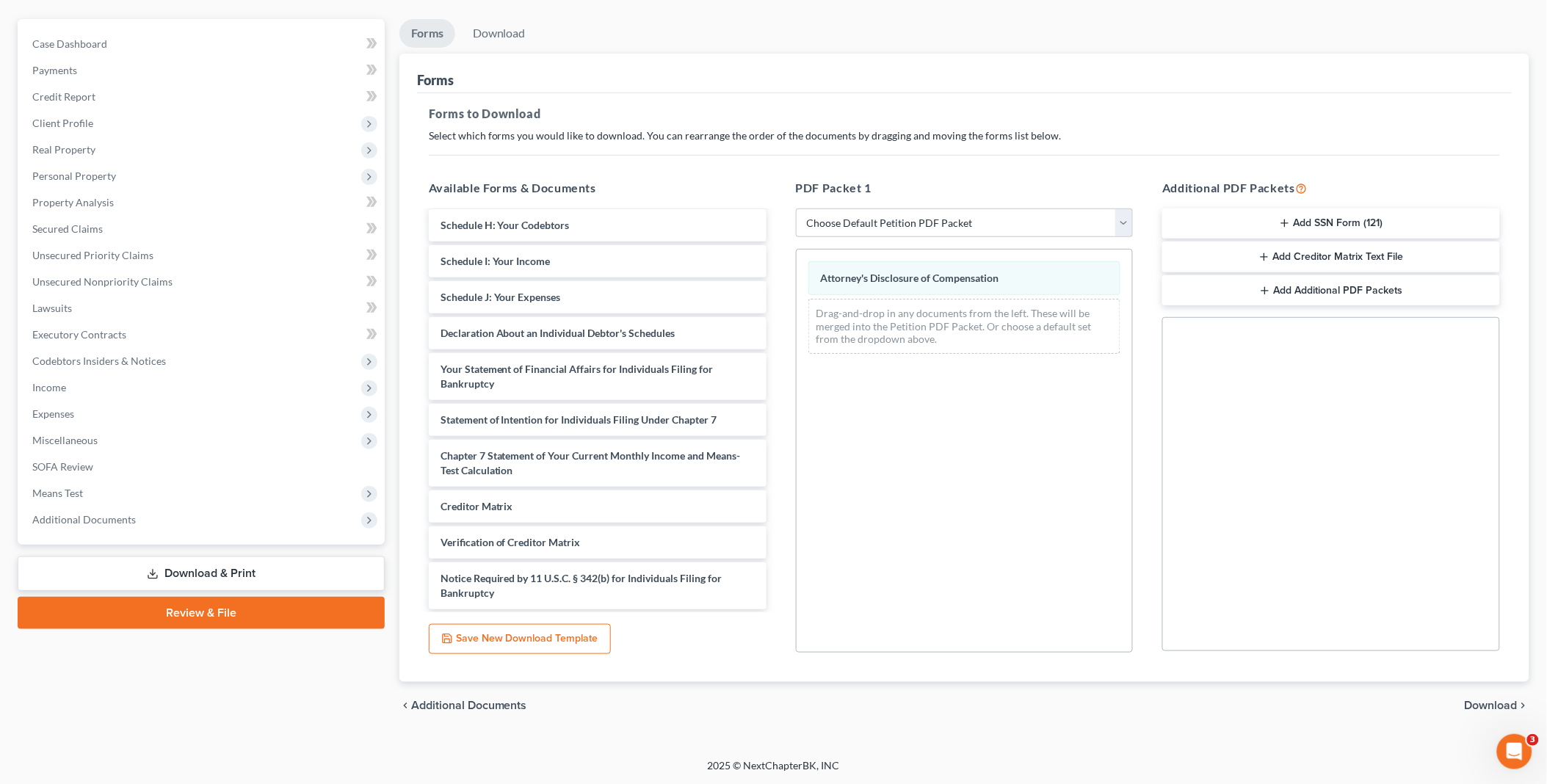
click at [1481, 695] on div "chevron_left Additional Documents Download chevron_right" at bounding box center [965, 705] width 1131 height 47
click at [1483, 702] on span "Download" at bounding box center [1491, 705] width 53 height 12
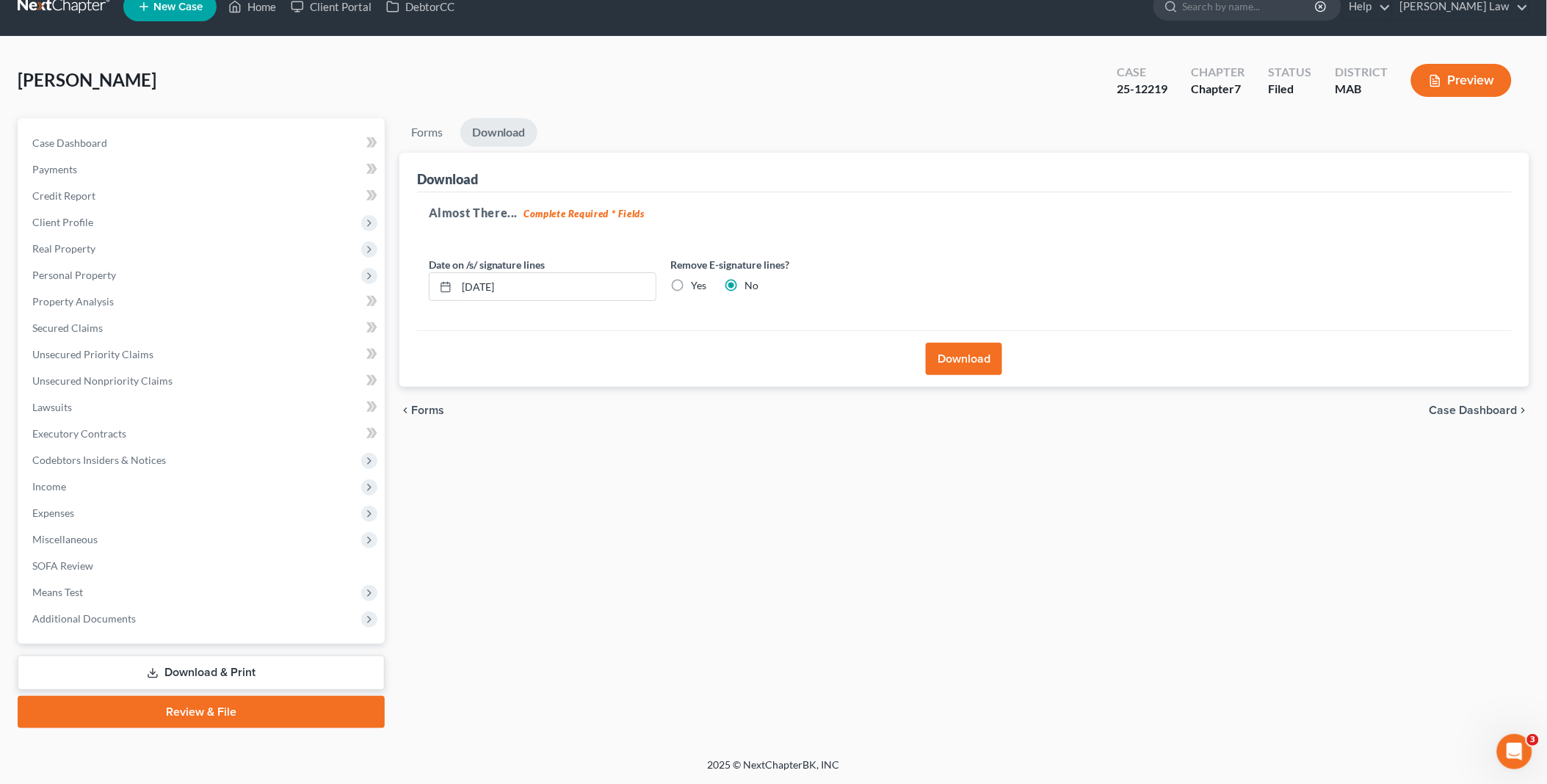
scroll to position [20, 0]
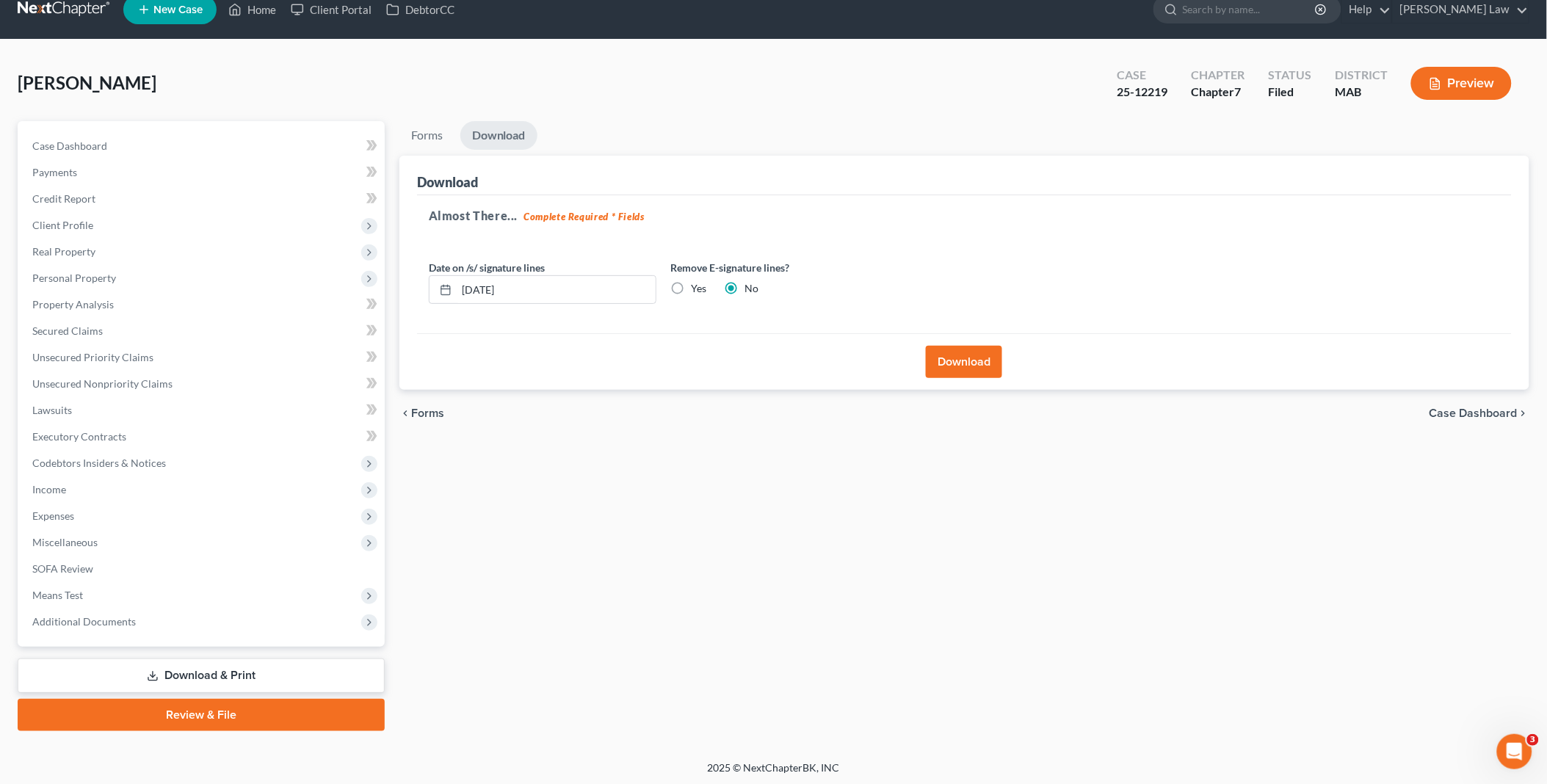
click at [977, 347] on button "Download" at bounding box center [963, 362] width 76 height 33
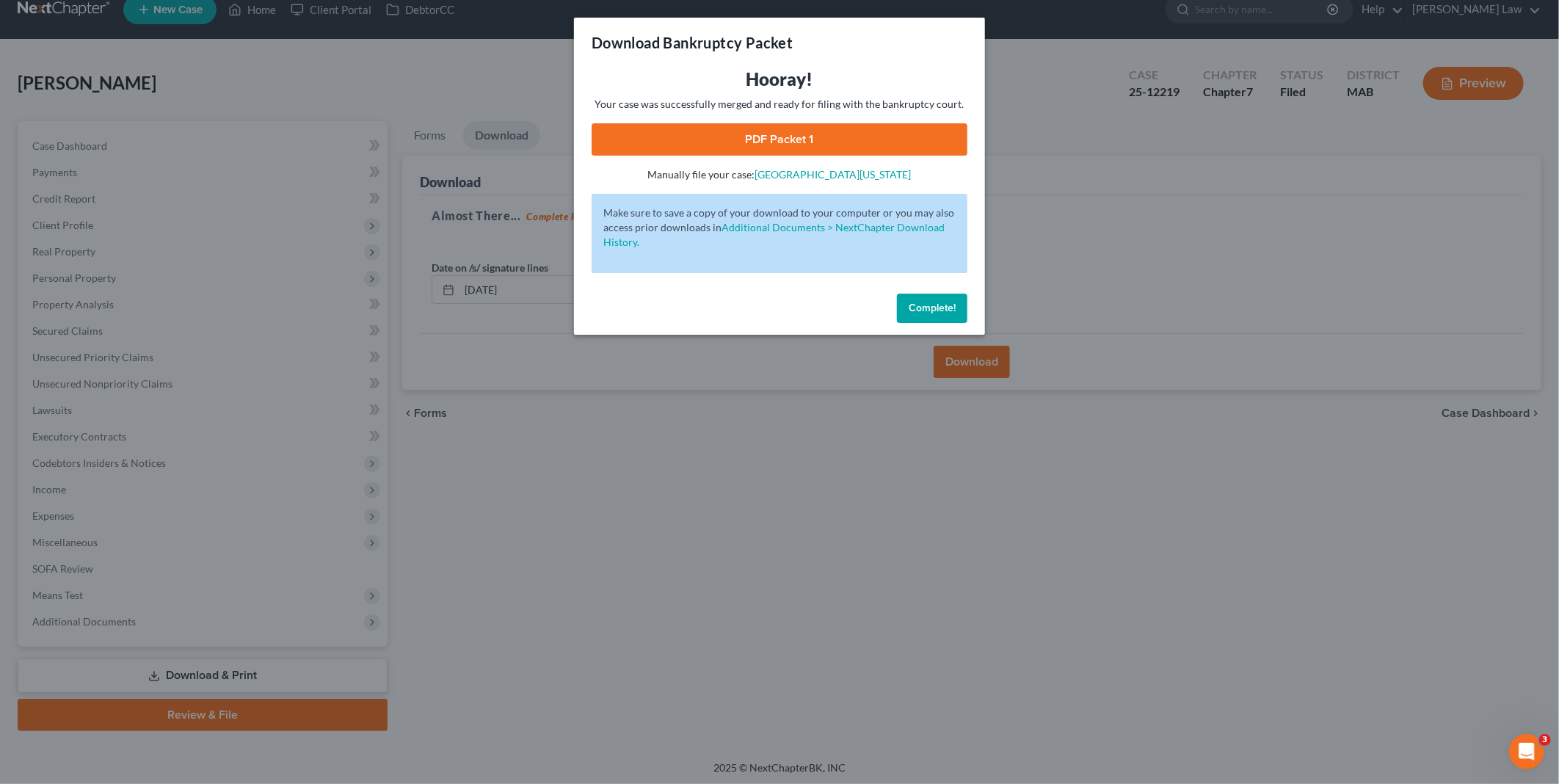
click at [808, 140] on link "PDF Packet 1" at bounding box center [780, 140] width 376 height 33
click at [940, 304] on span "Complete!" at bounding box center [932, 308] width 47 height 13
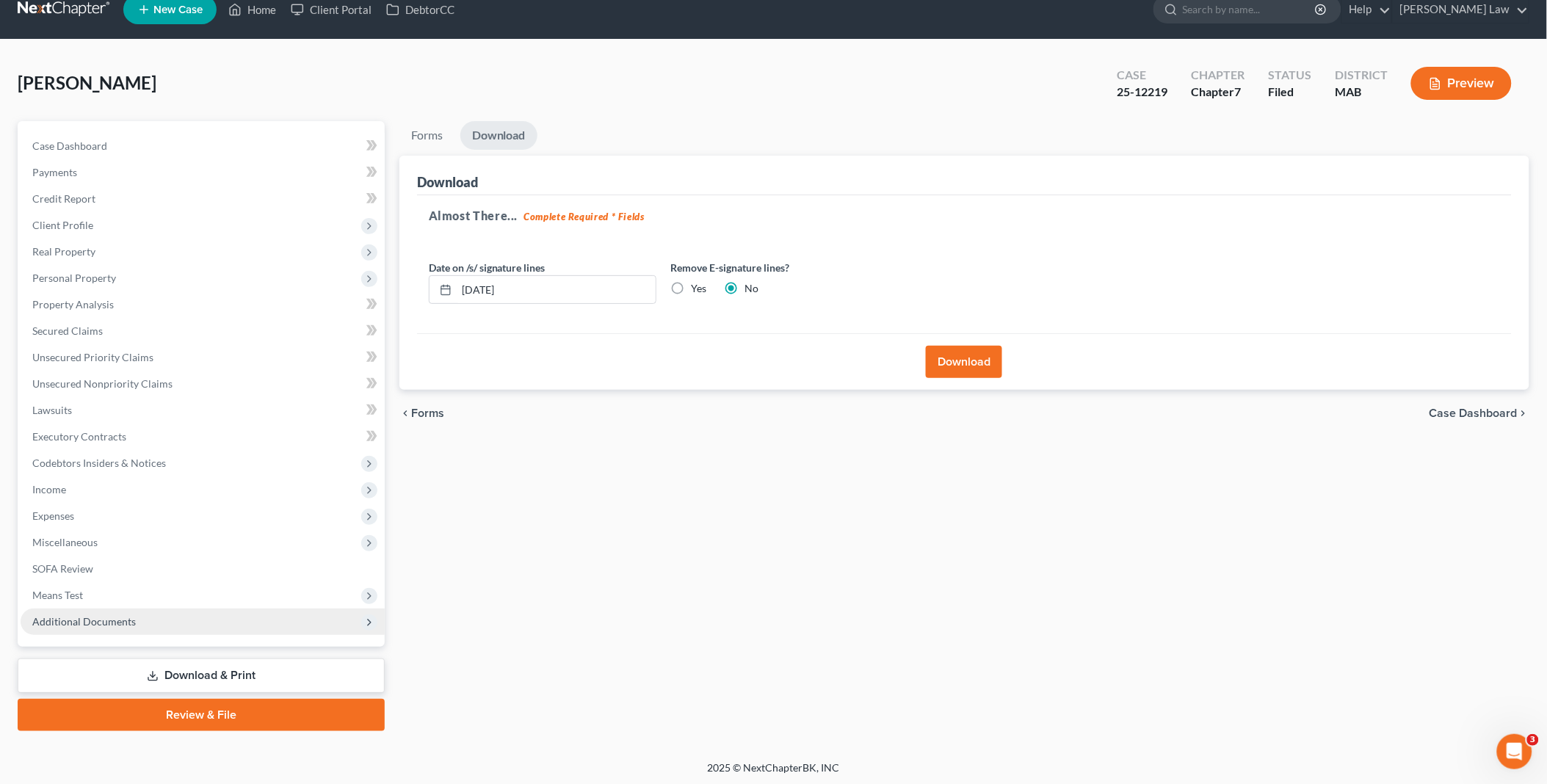
click at [132, 615] on span "Additional Documents" at bounding box center [84, 621] width 104 height 13
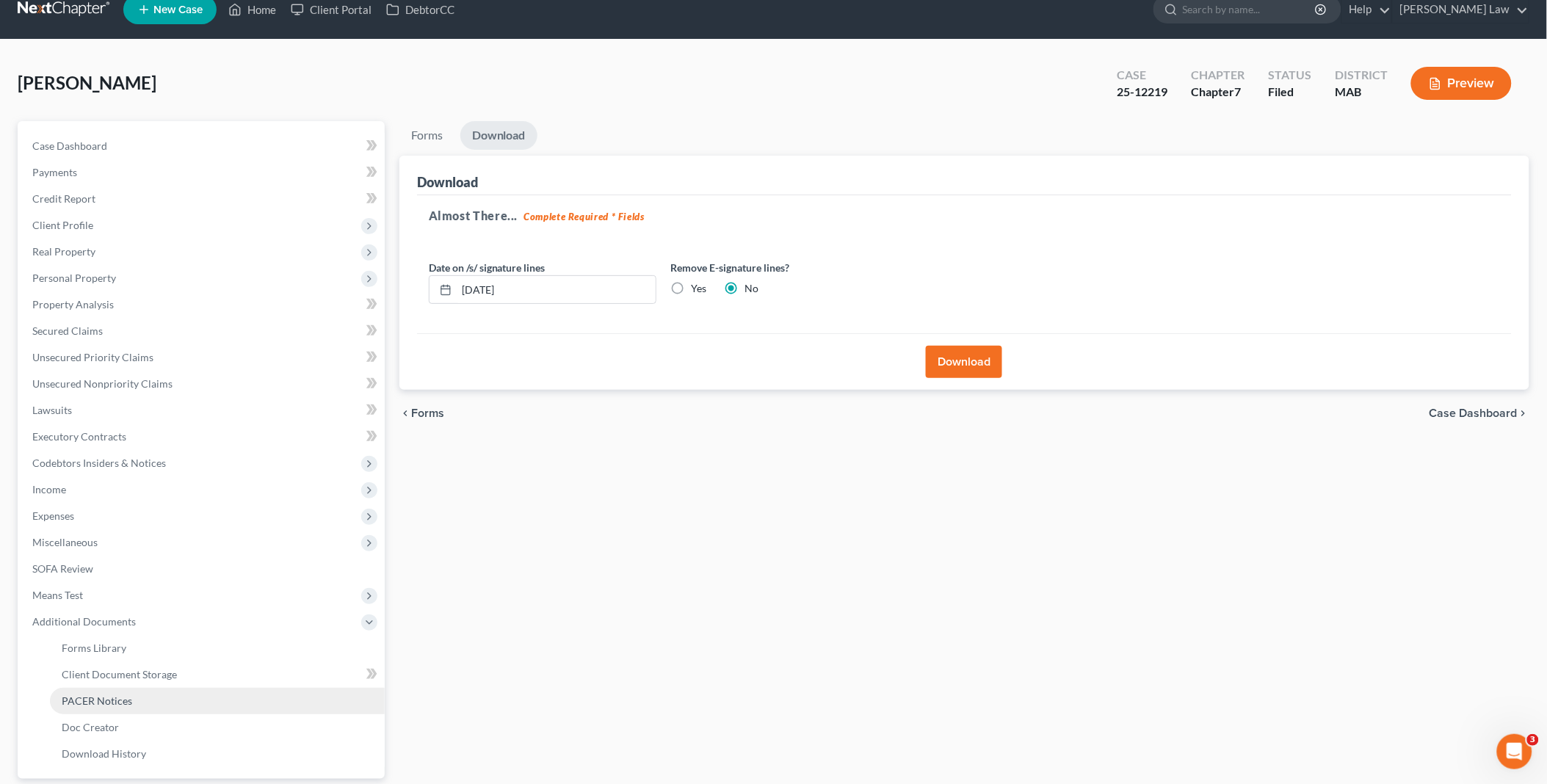
click at [127, 695] on span "PACER Notices" at bounding box center [97, 700] width 70 height 13
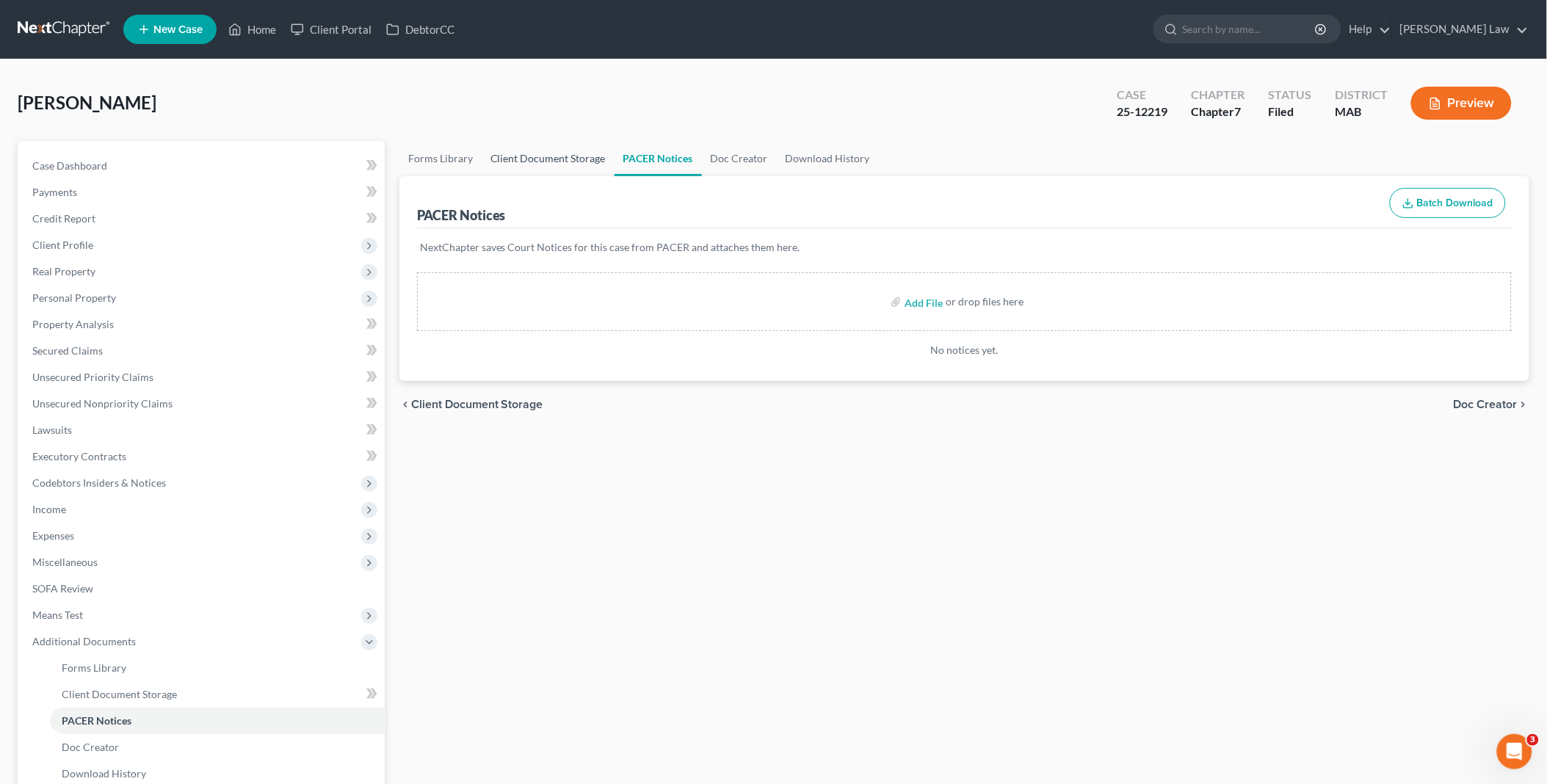
click at [569, 159] on link "Client Document Storage" at bounding box center [548, 159] width 133 height 35
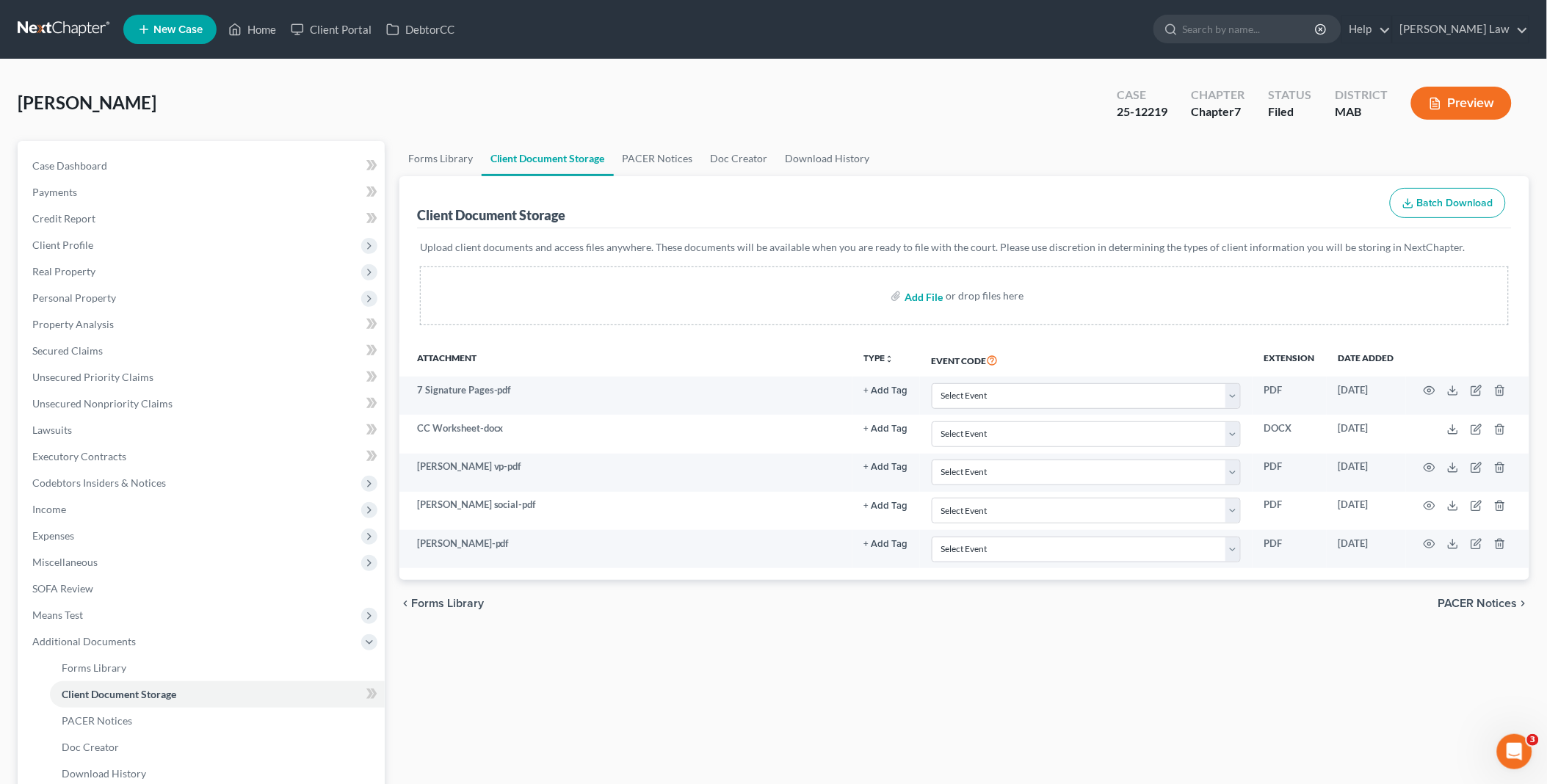
click at [934, 294] on input "file" at bounding box center [922, 296] width 35 height 27
type input "C:\fakepath\DebtorEducationNotification.PDF.pdf"
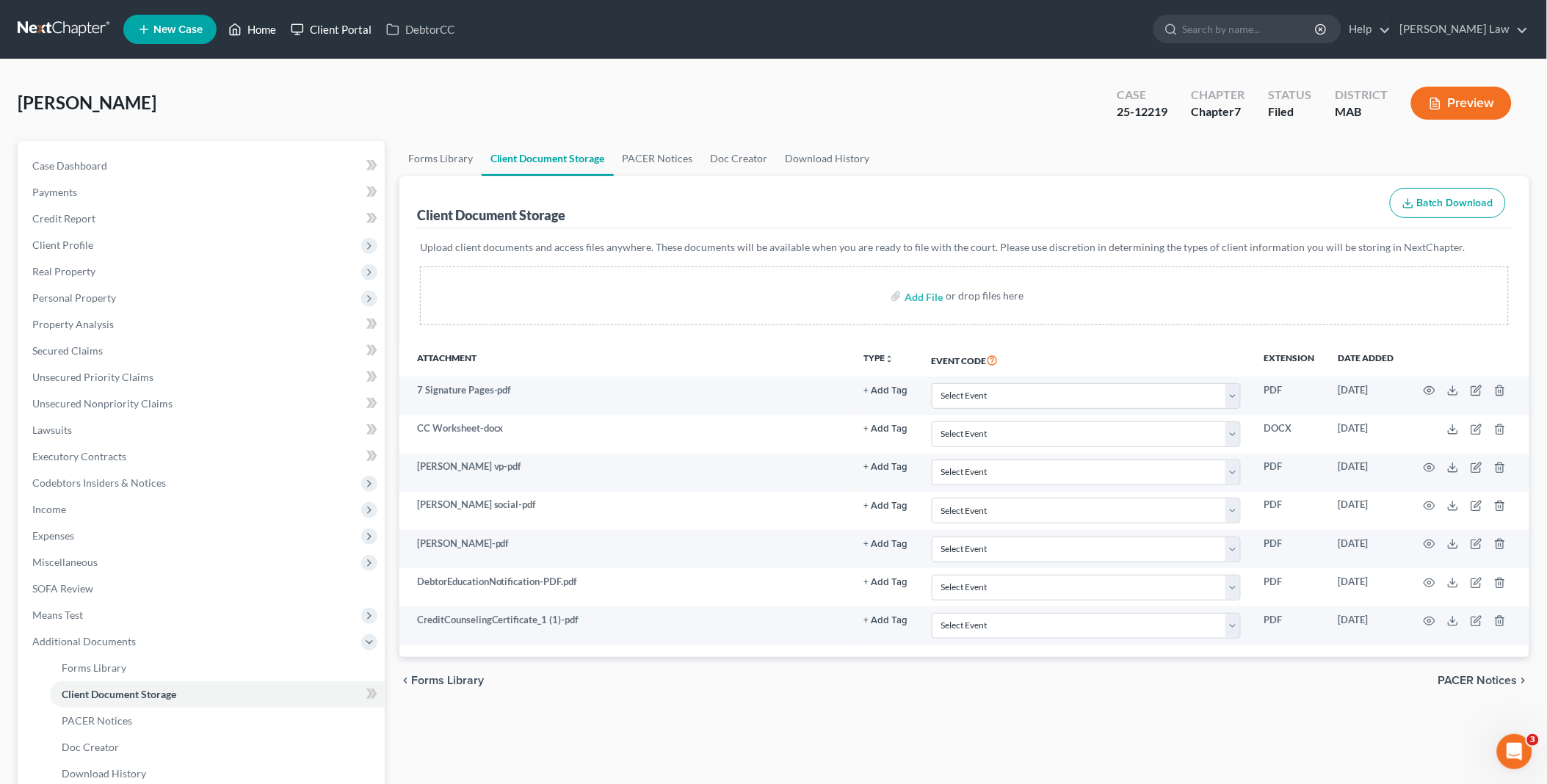
click at [260, 27] on link "Home" at bounding box center [252, 29] width 63 height 27
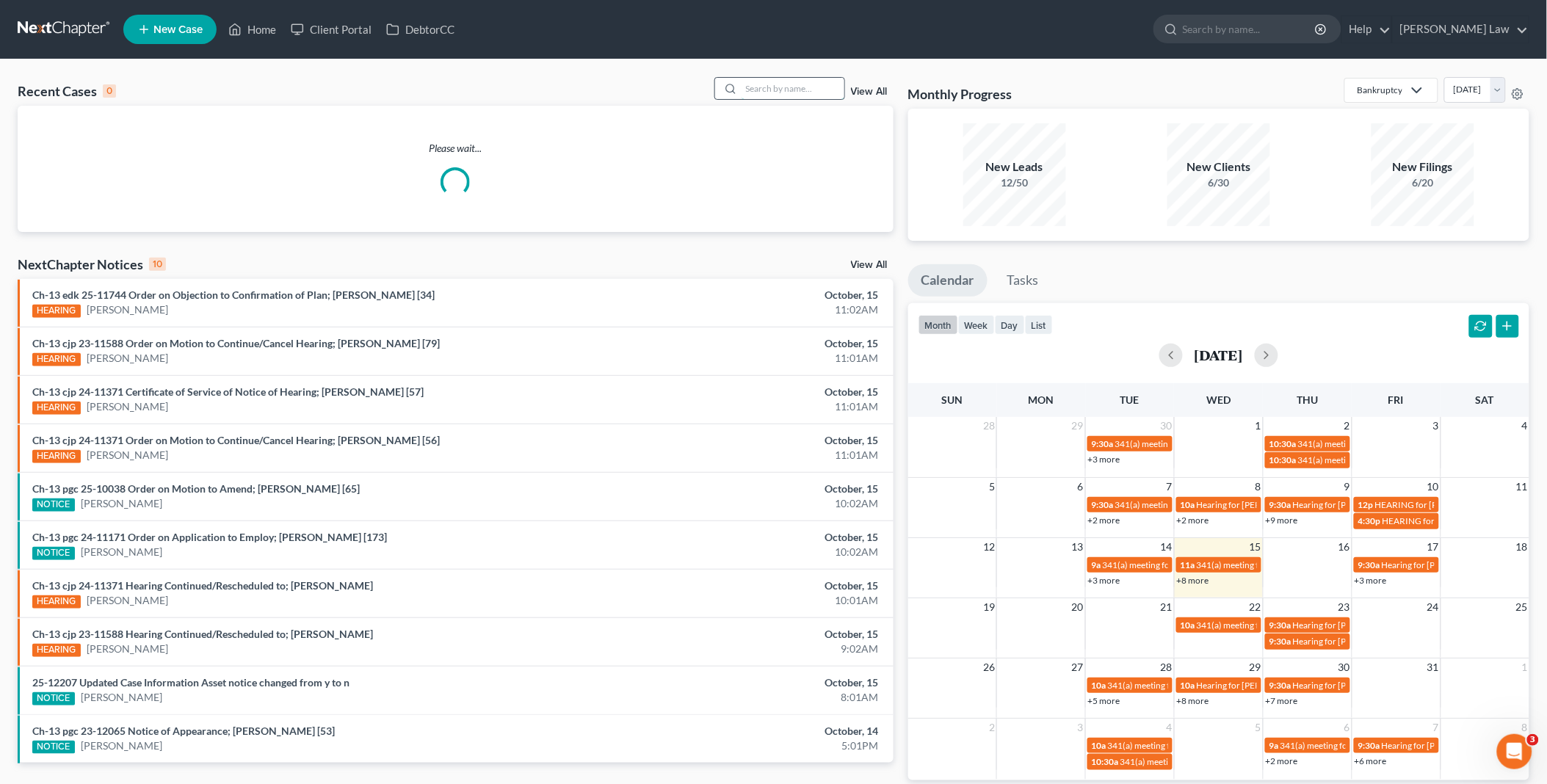
click at [809, 85] on input "search" at bounding box center [793, 88] width 103 height 21
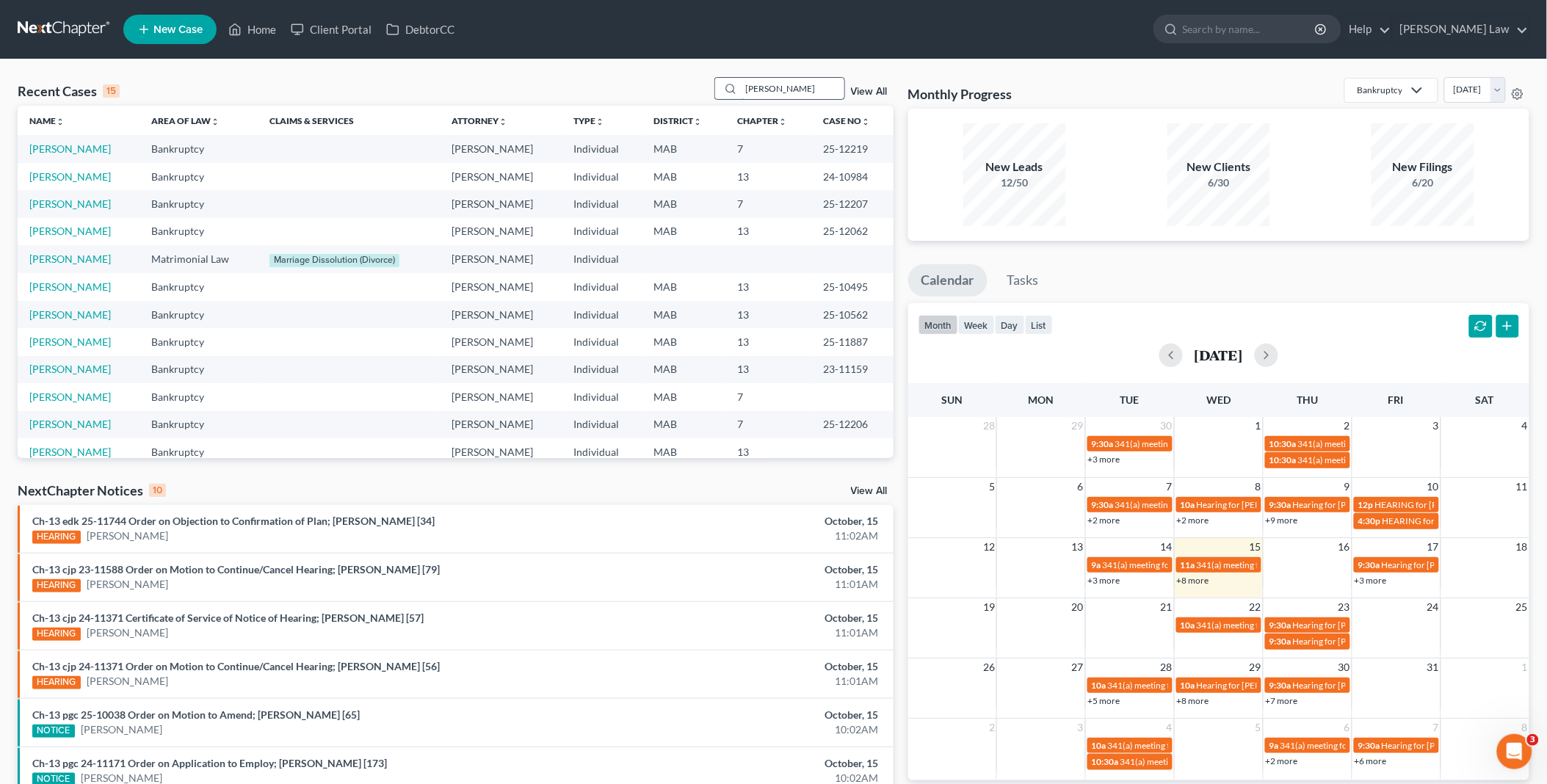
type input "marian"
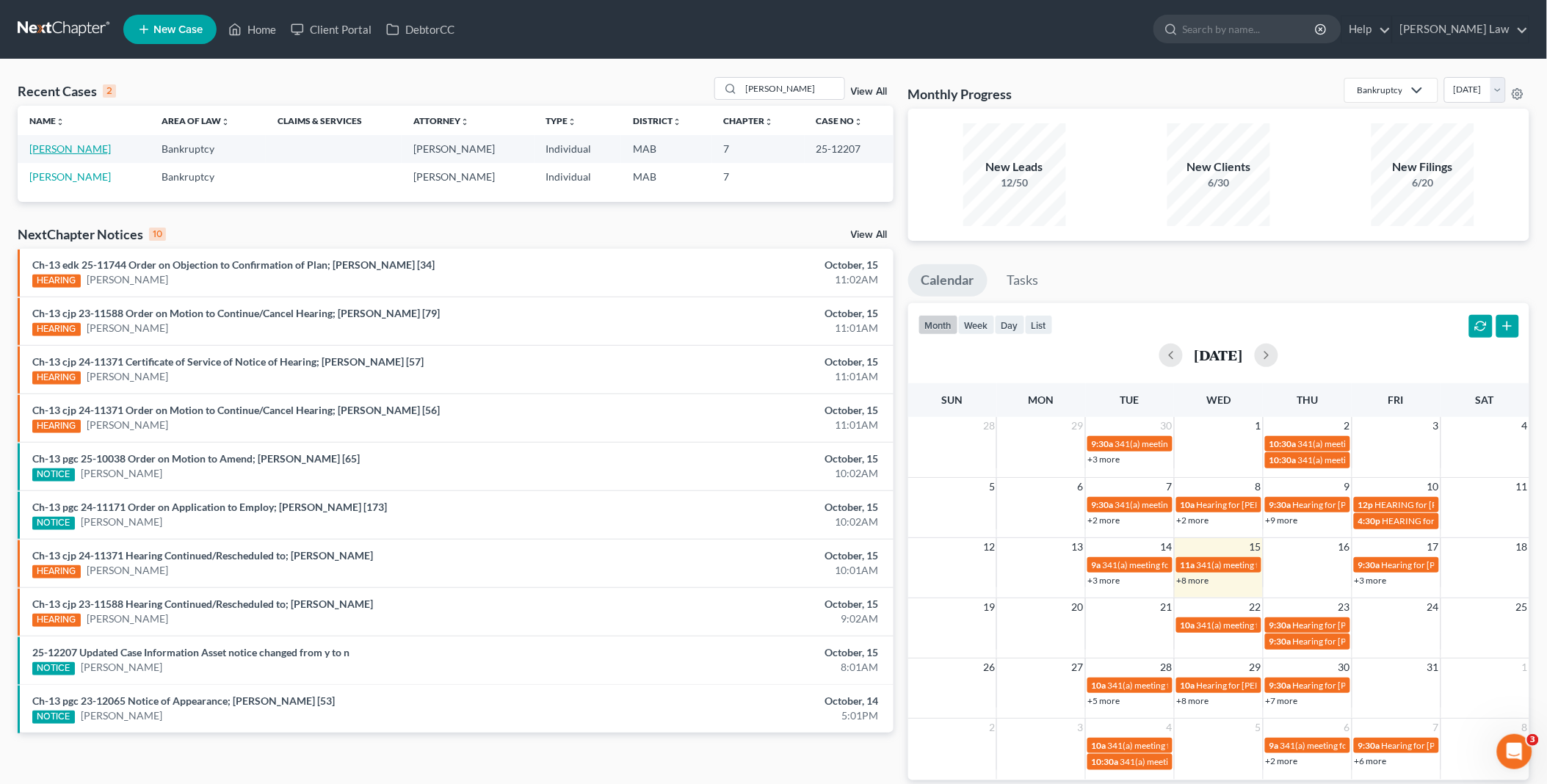
click at [49, 142] on link "Baptista, Marianne" at bounding box center [69, 148] width 81 height 13
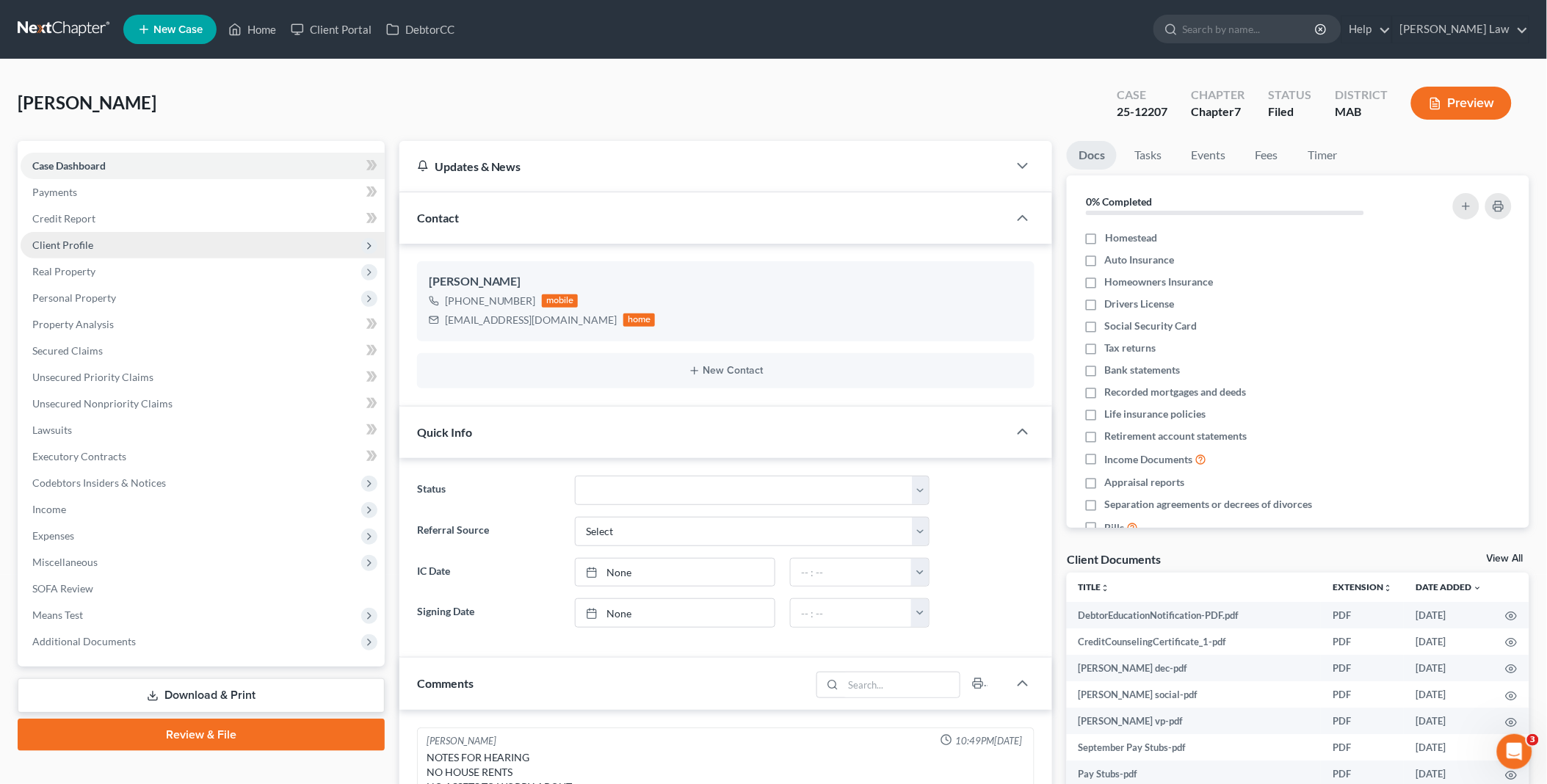
click at [84, 247] on span "Client Profile" at bounding box center [63, 244] width 61 height 13
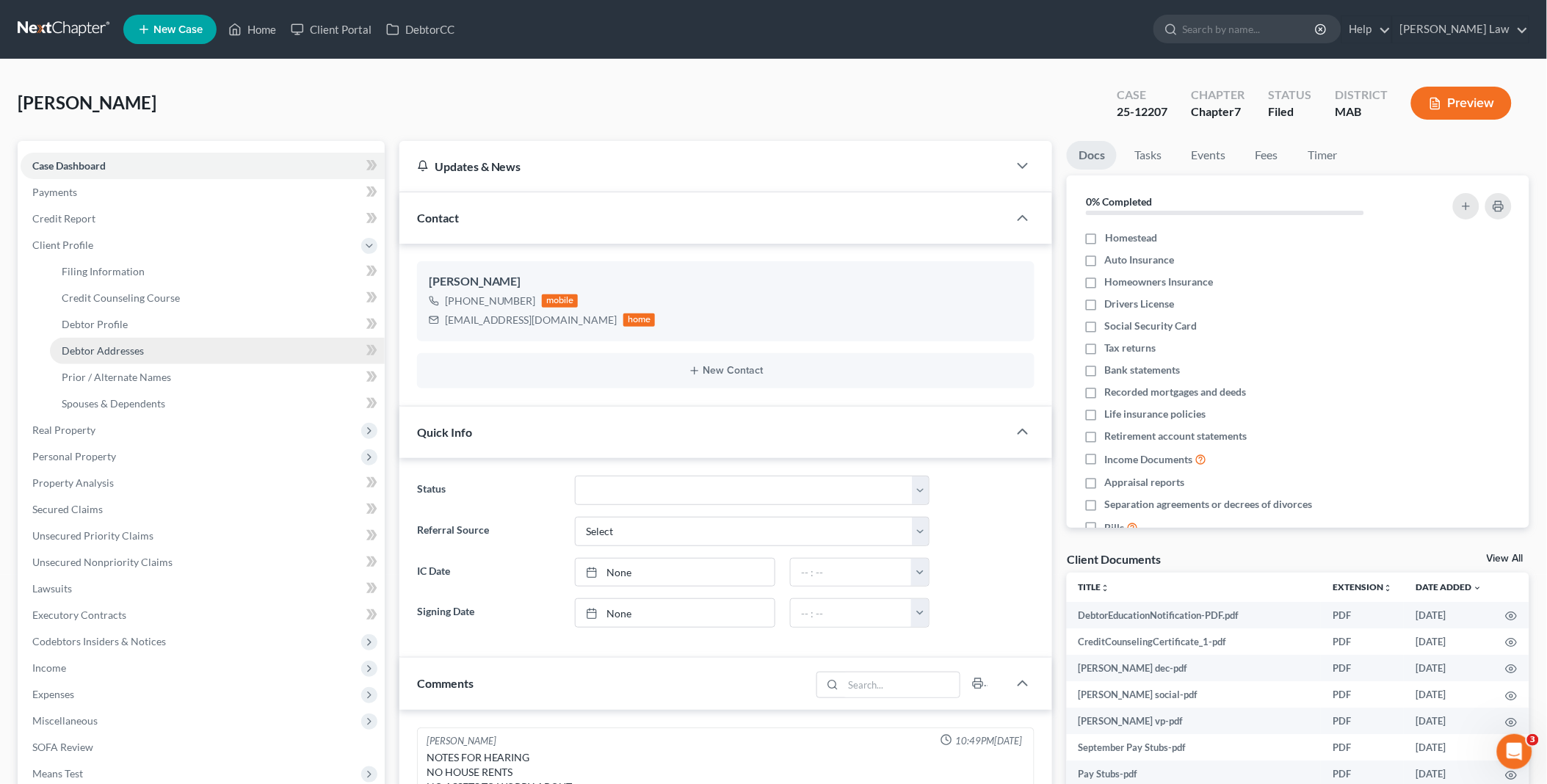
click at [138, 344] on span "Debtor Addresses" at bounding box center [103, 350] width 82 height 13
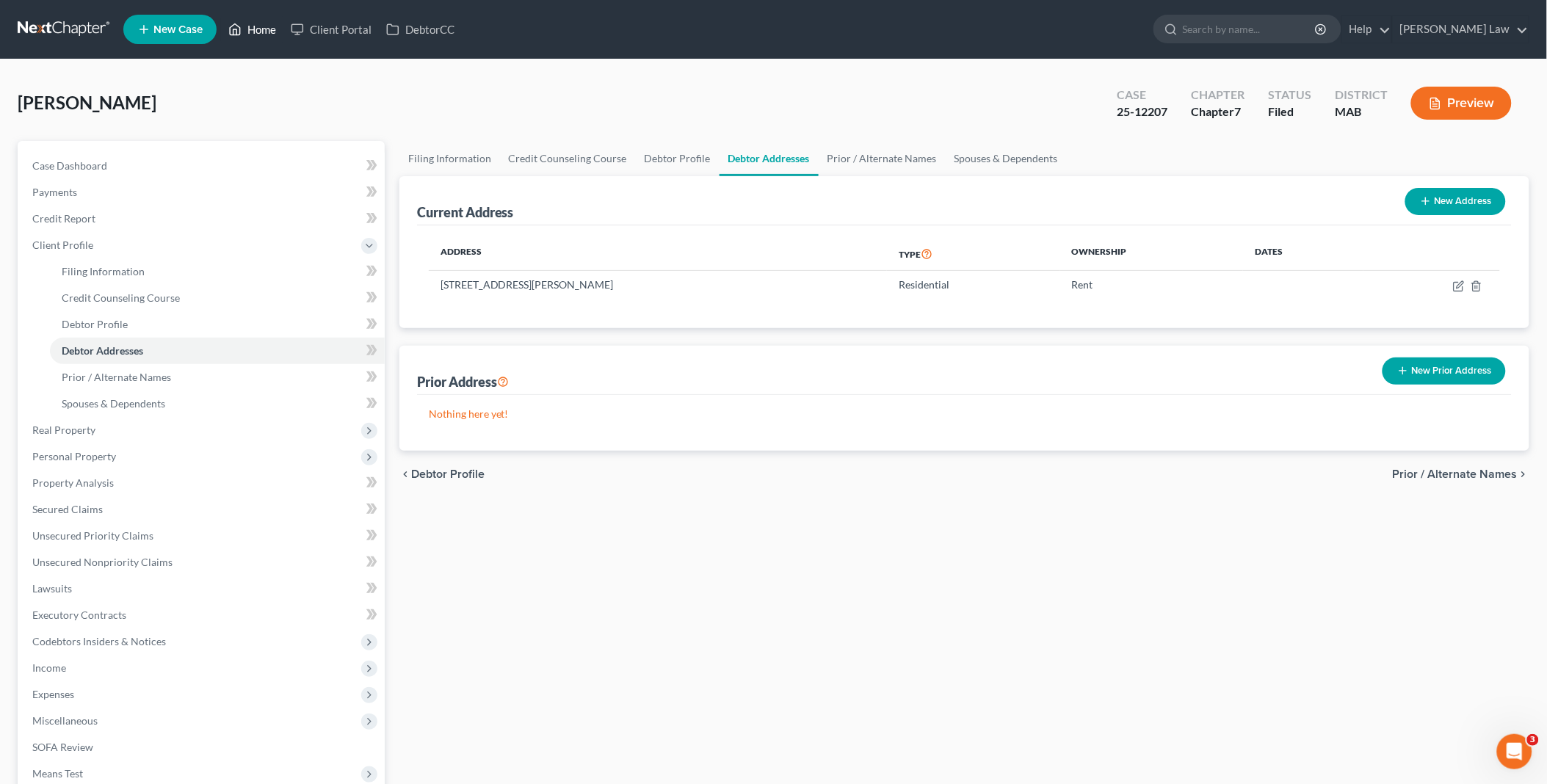
click at [252, 32] on link "Home" at bounding box center [252, 29] width 63 height 27
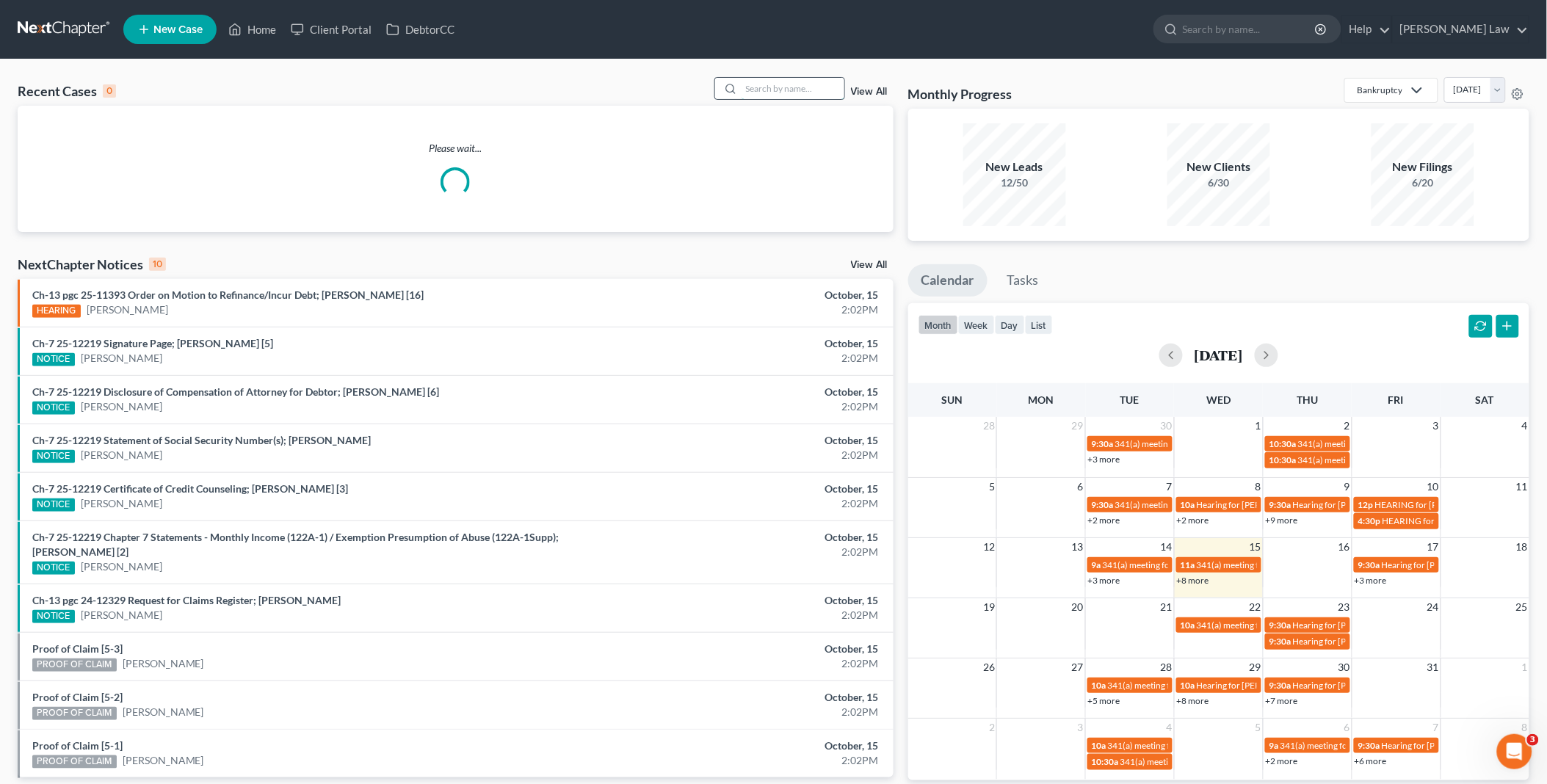
click at [790, 88] on input "search" at bounding box center [793, 88] width 103 height 21
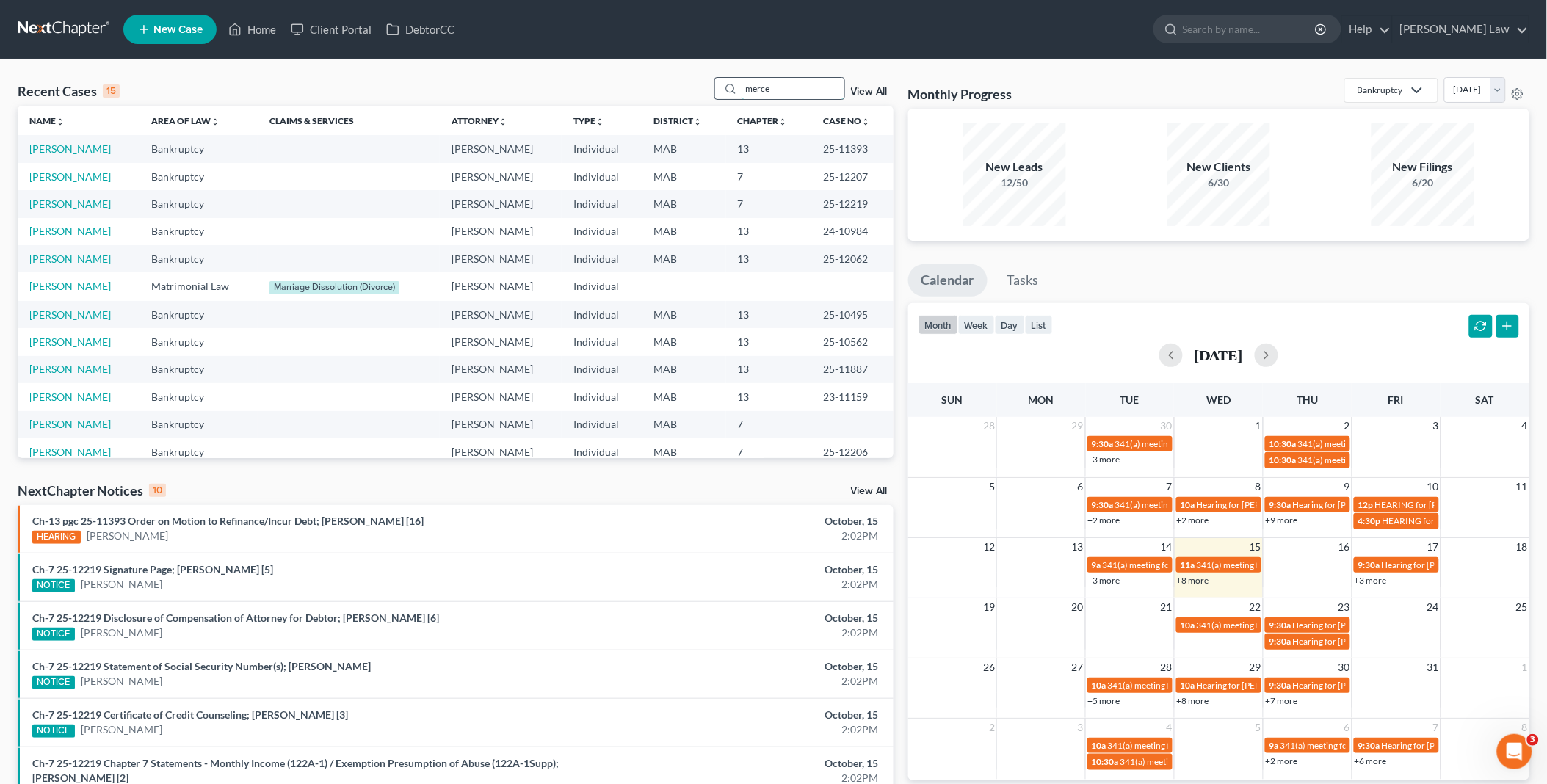
type input "merce"
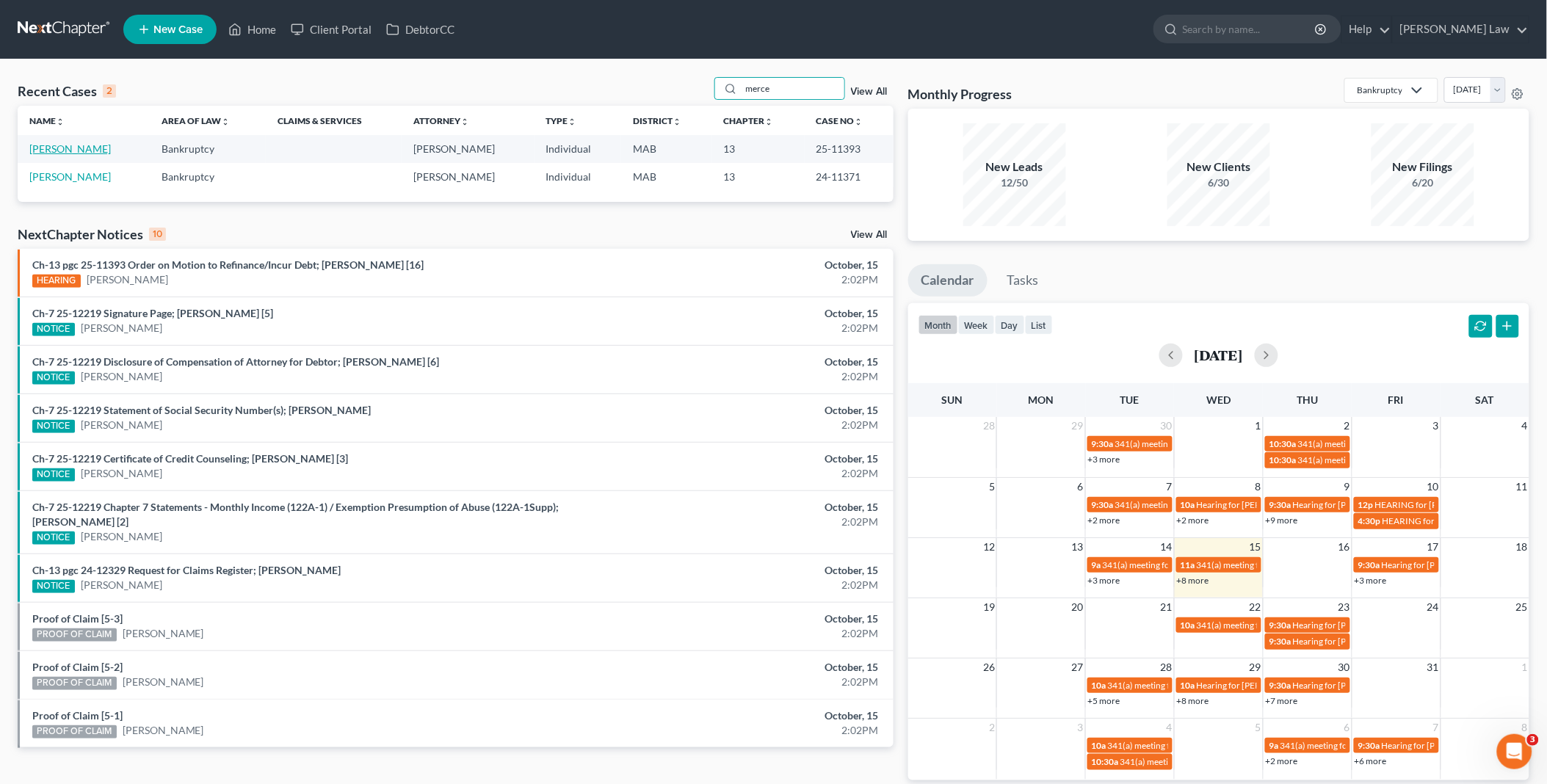
click at [62, 150] on link "Linnell, Mercedes" at bounding box center [69, 148] width 81 height 13
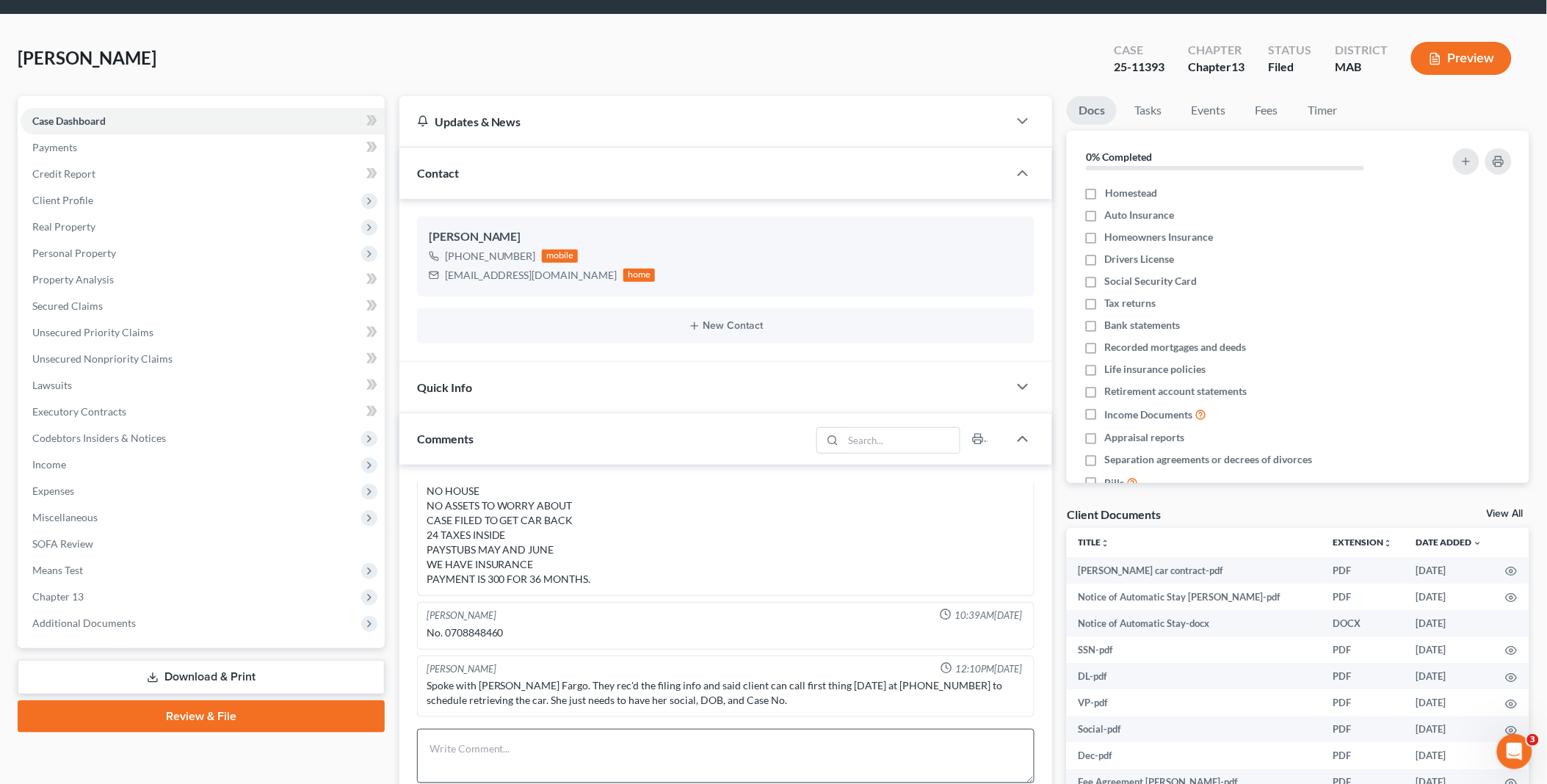
scroll to position [81, 0]
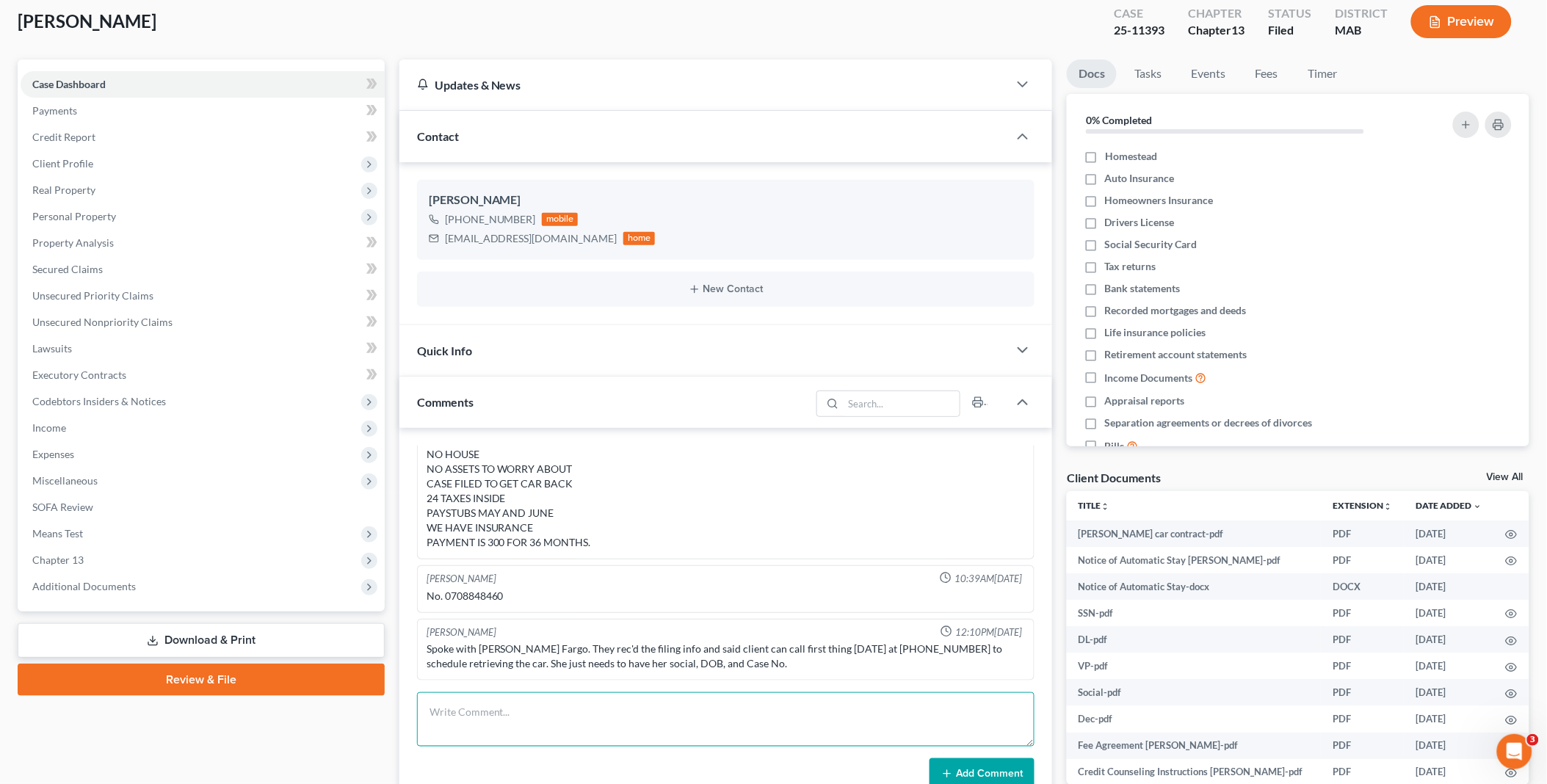
click at [452, 712] on textarea at bounding box center [726, 719] width 618 height 54
type textarea "I emailed her a copy of the order on the motion to incur debt. We need to amend…"
click at [965, 768] on button "Add Comment" at bounding box center [983, 773] width 105 height 31
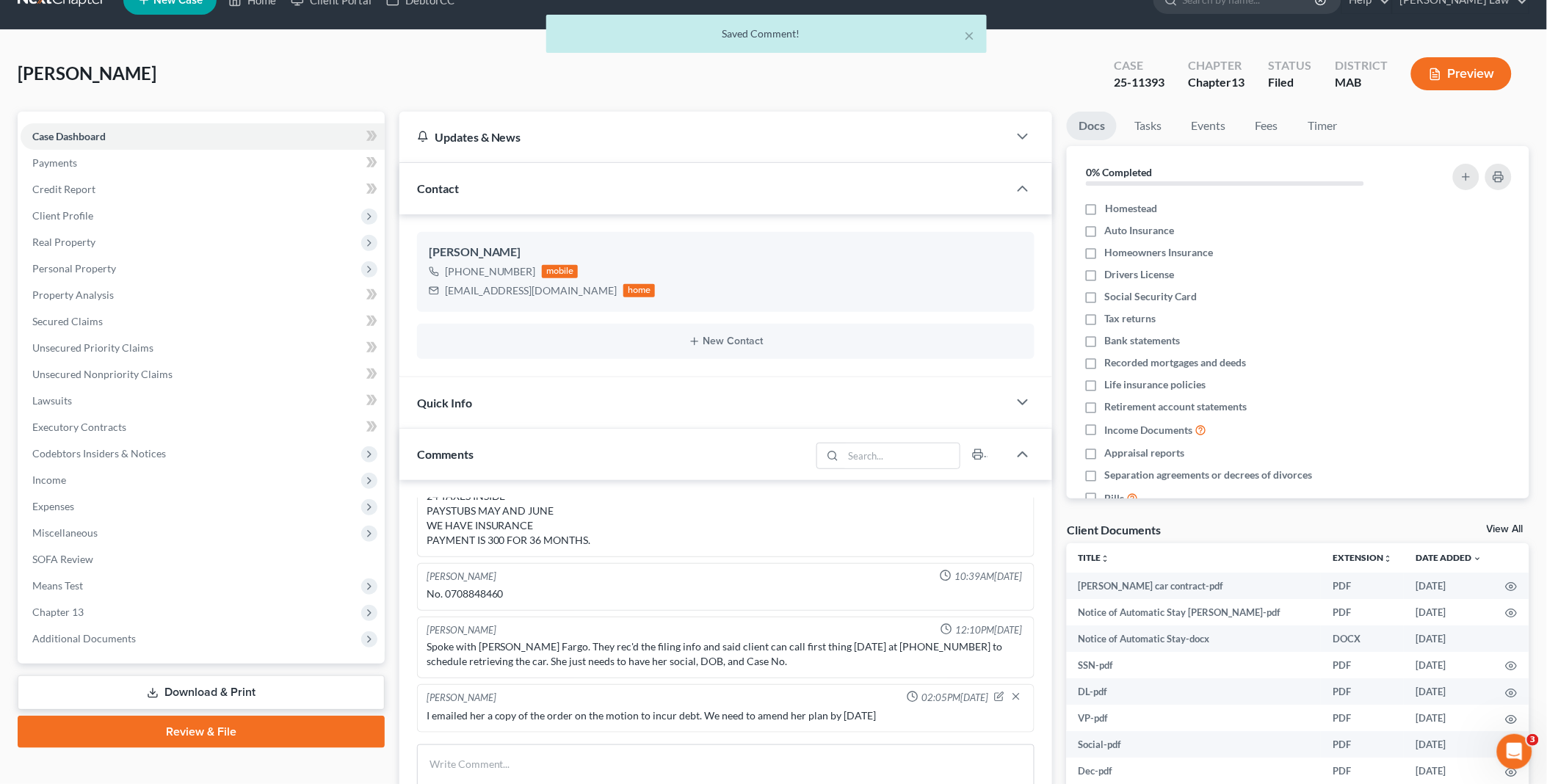
scroll to position [0, 0]
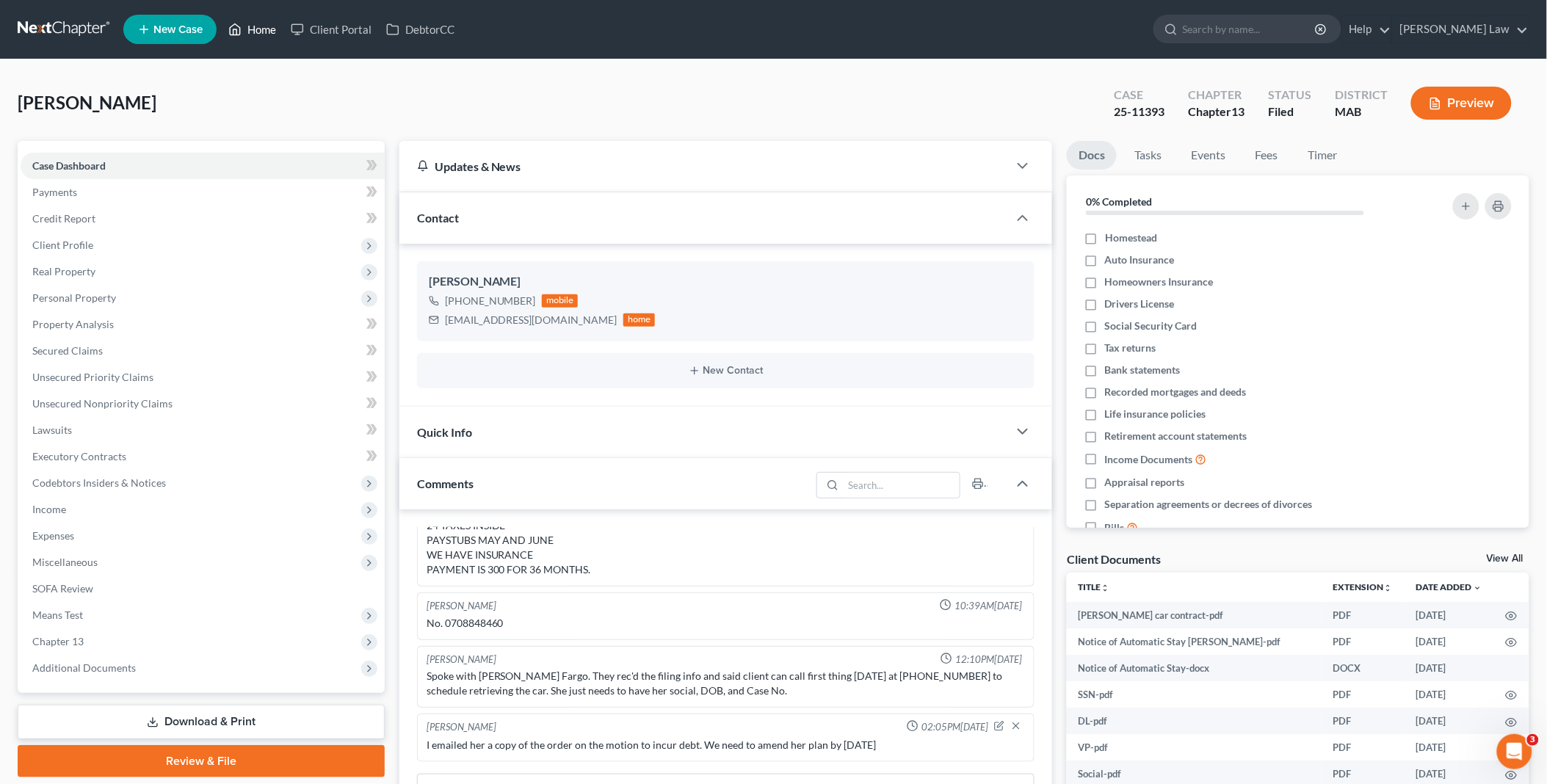
click at [252, 27] on link "Home" at bounding box center [252, 29] width 63 height 27
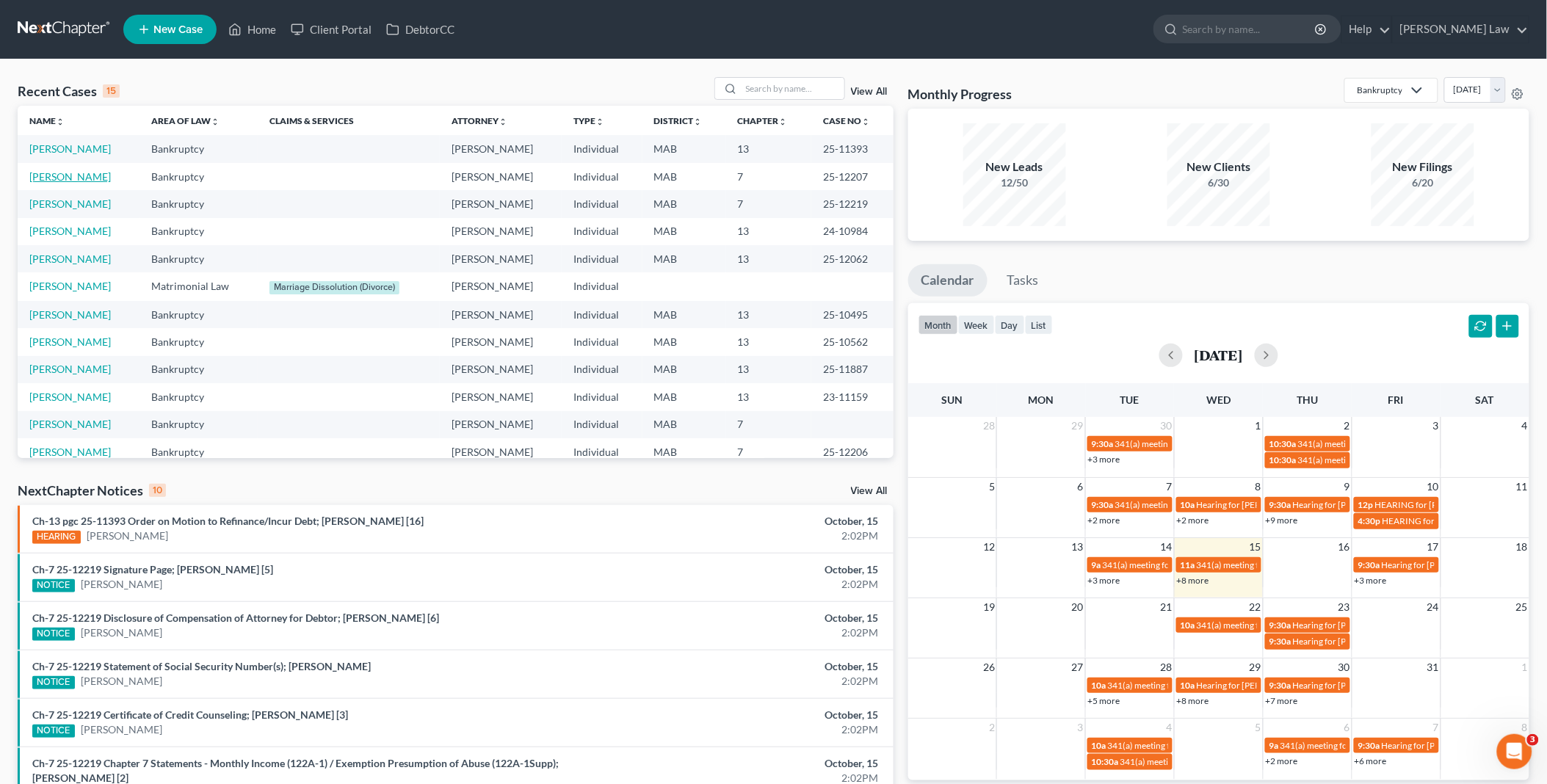
click at [83, 172] on link "Baptista, Marianne" at bounding box center [69, 176] width 81 height 13
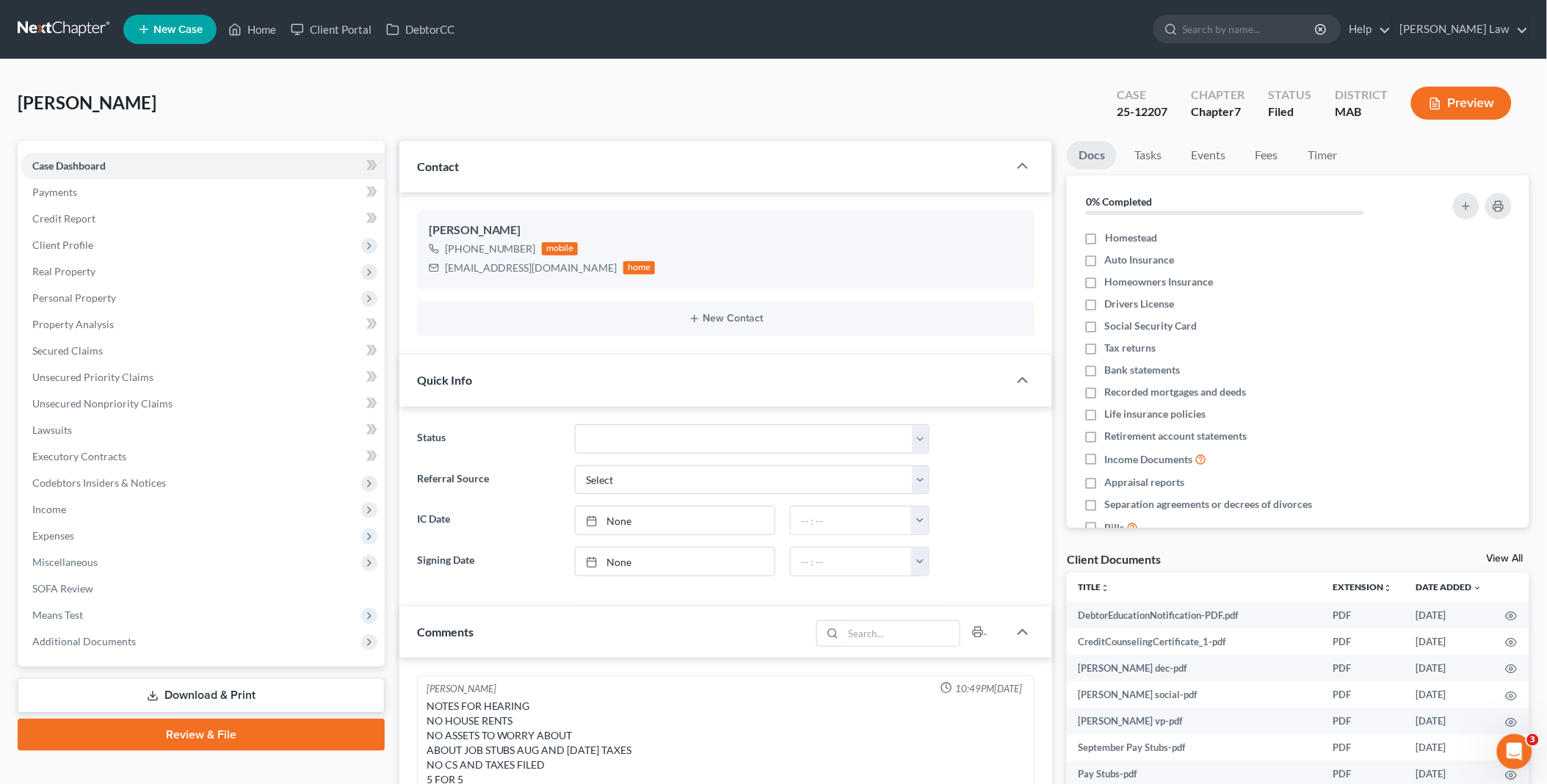
click at [1509, 553] on link "View All" at bounding box center [1505, 558] width 37 height 10
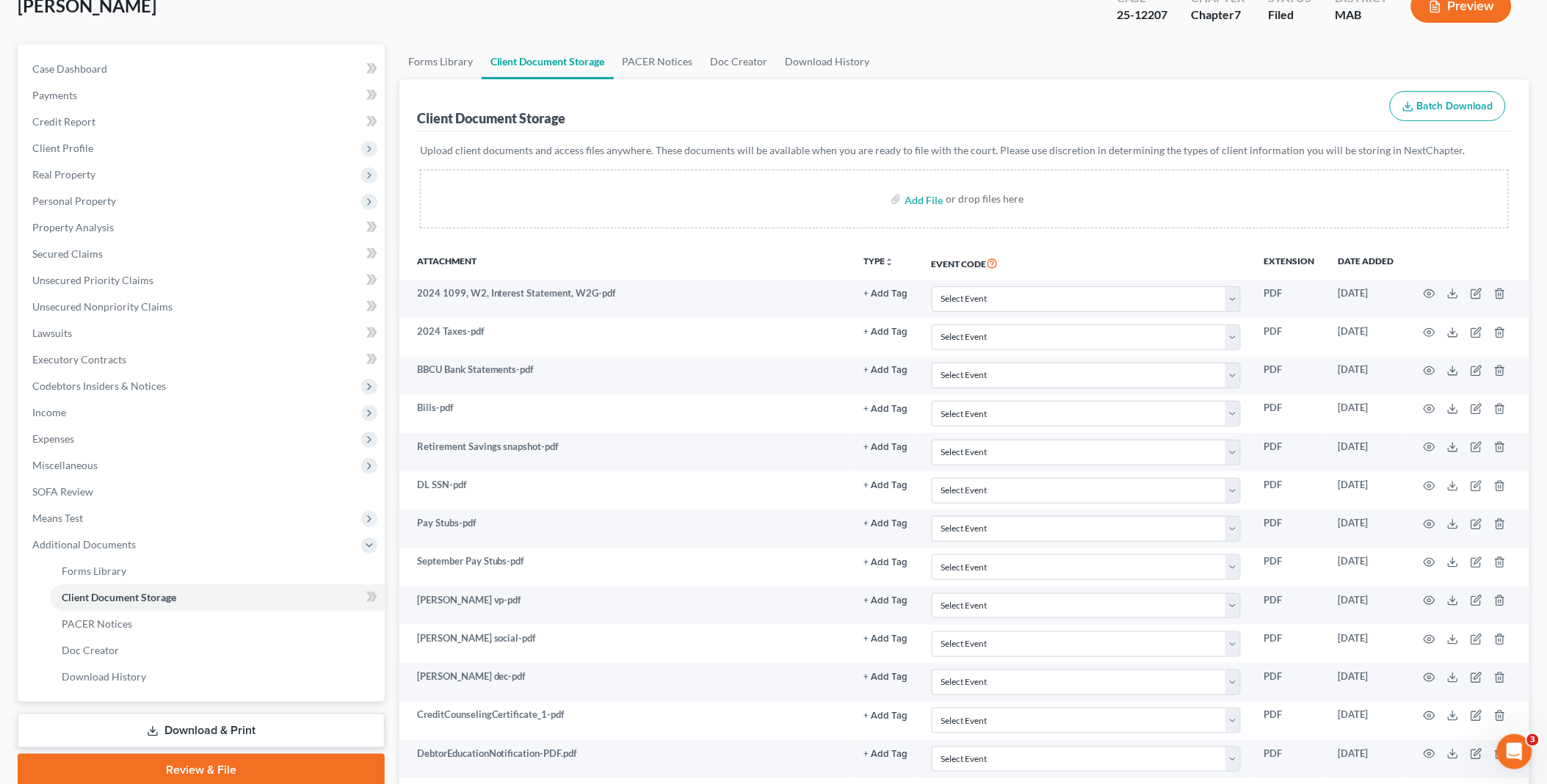
scroll to position [207, 0]
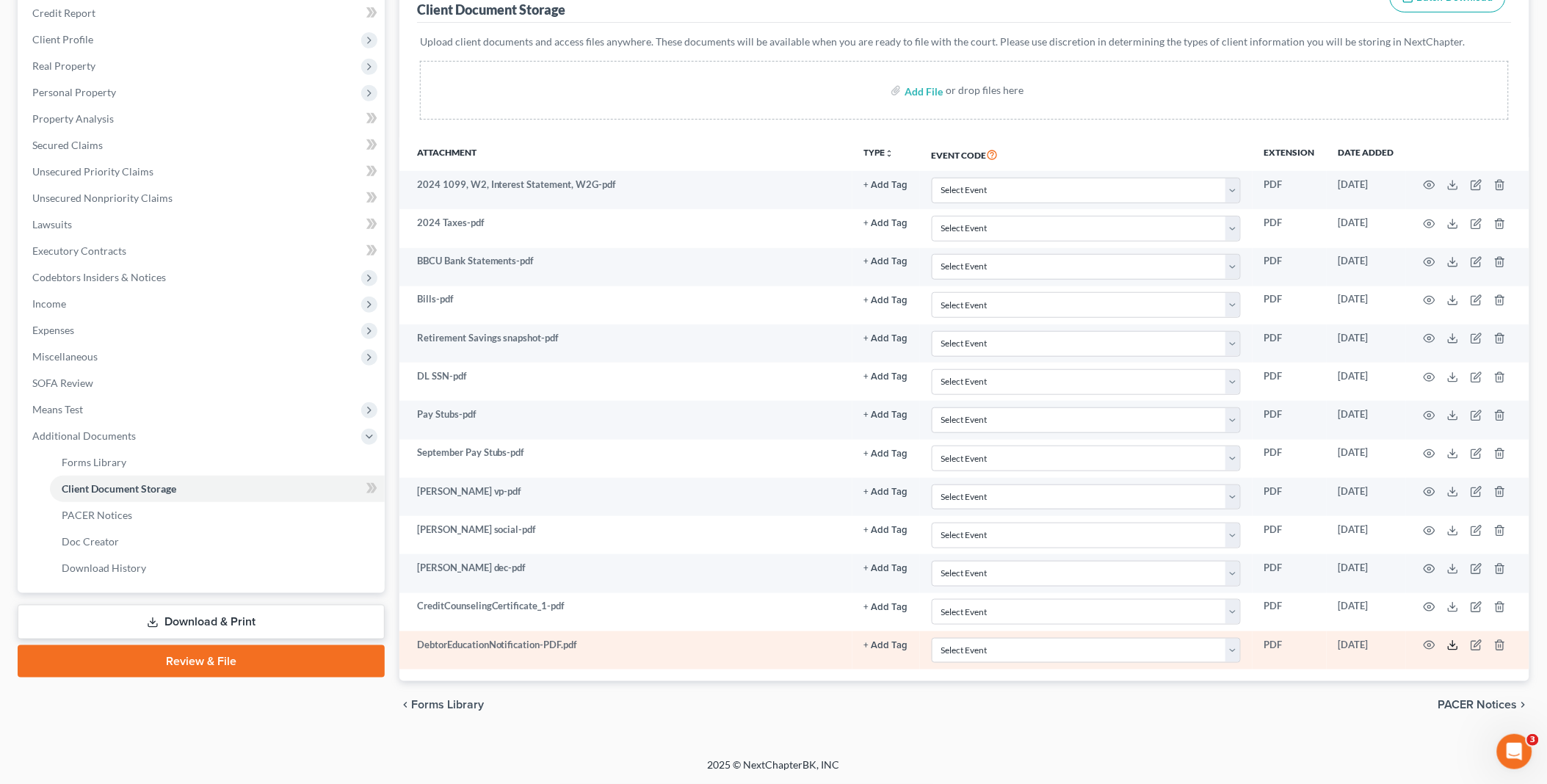
click at [1451, 644] on polyline at bounding box center [1453, 645] width 5 height 3
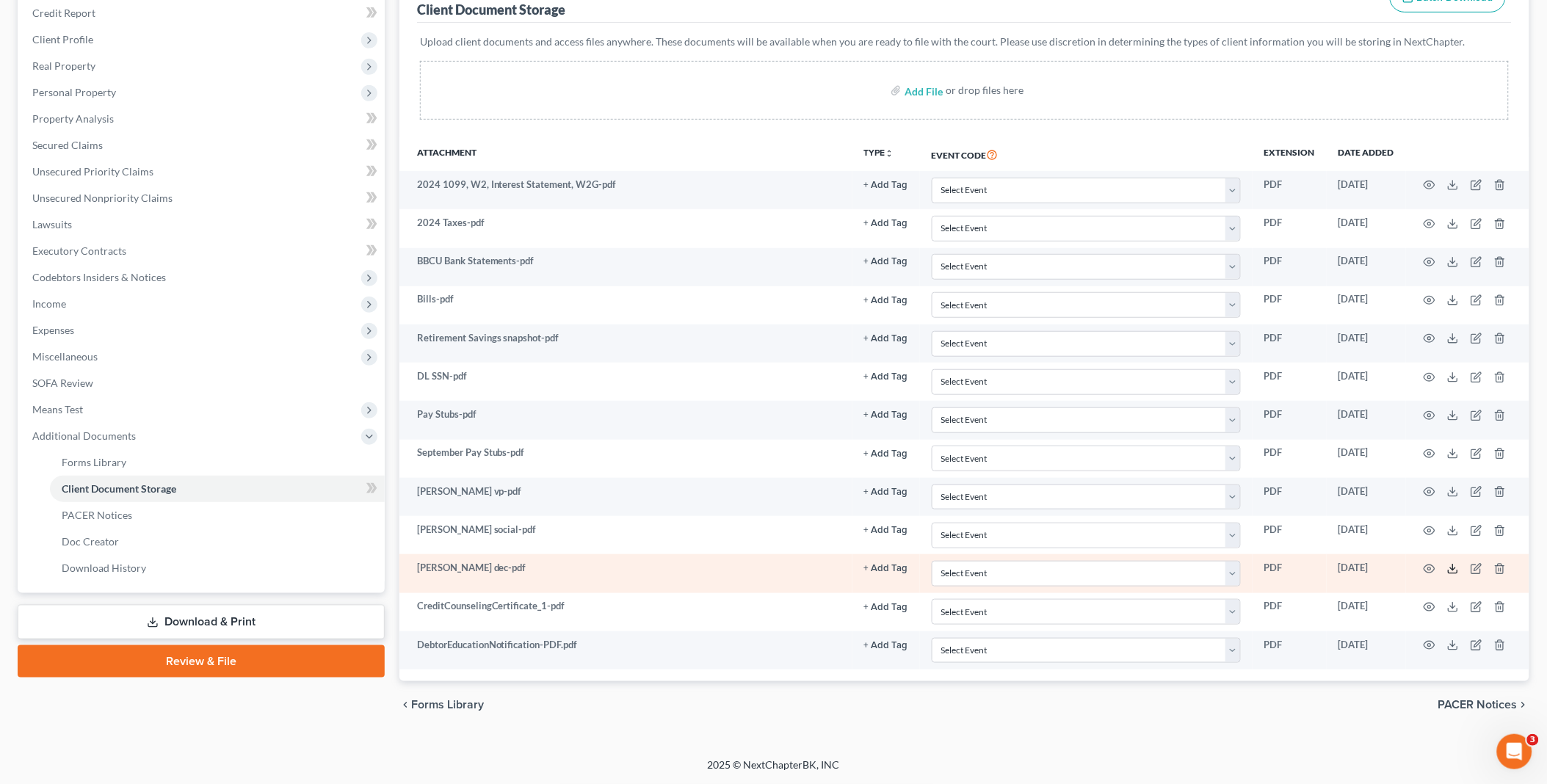
click at [1453, 568] on line at bounding box center [1453, 567] width 0 height 6
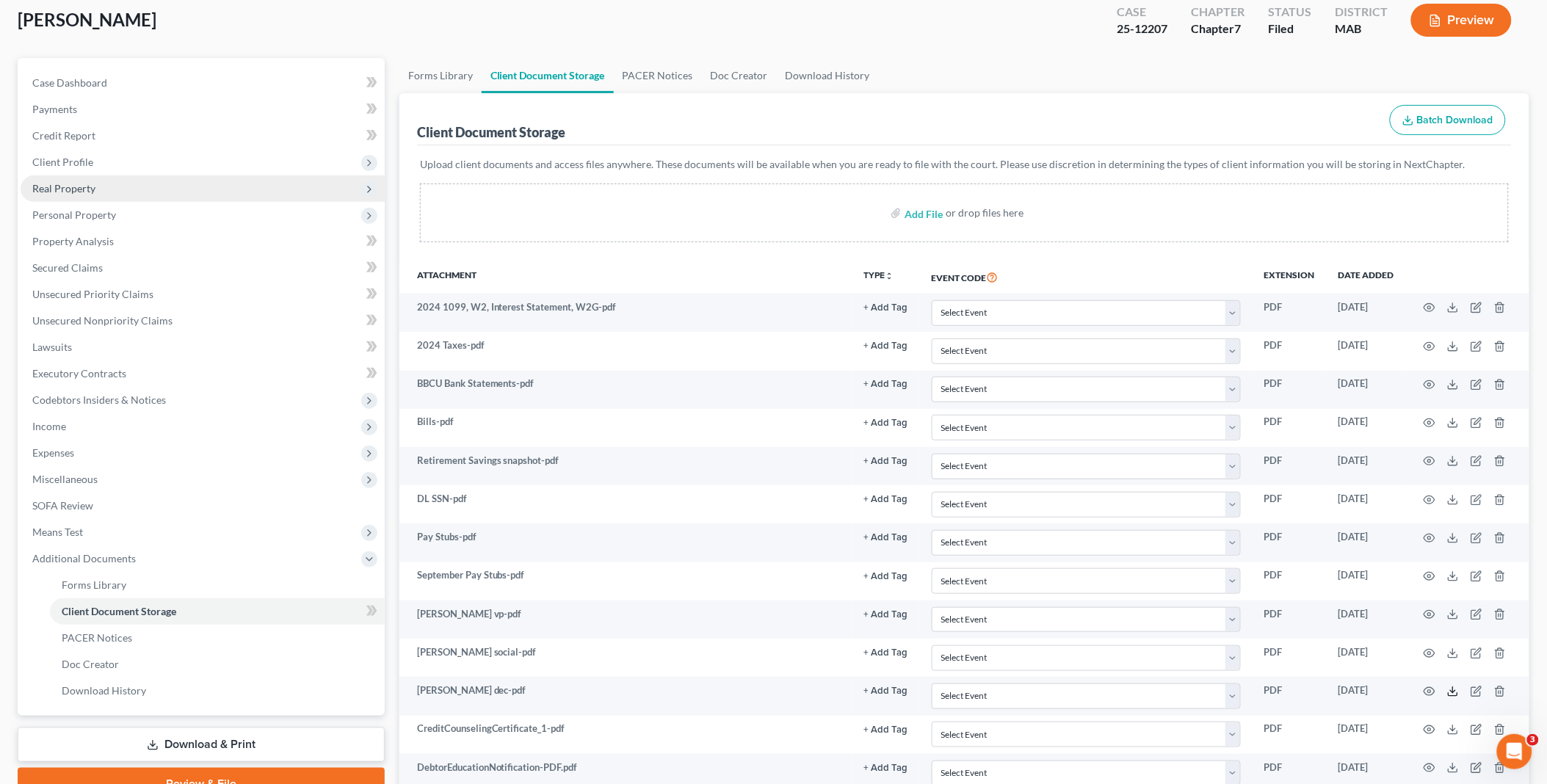
scroll to position [0, 0]
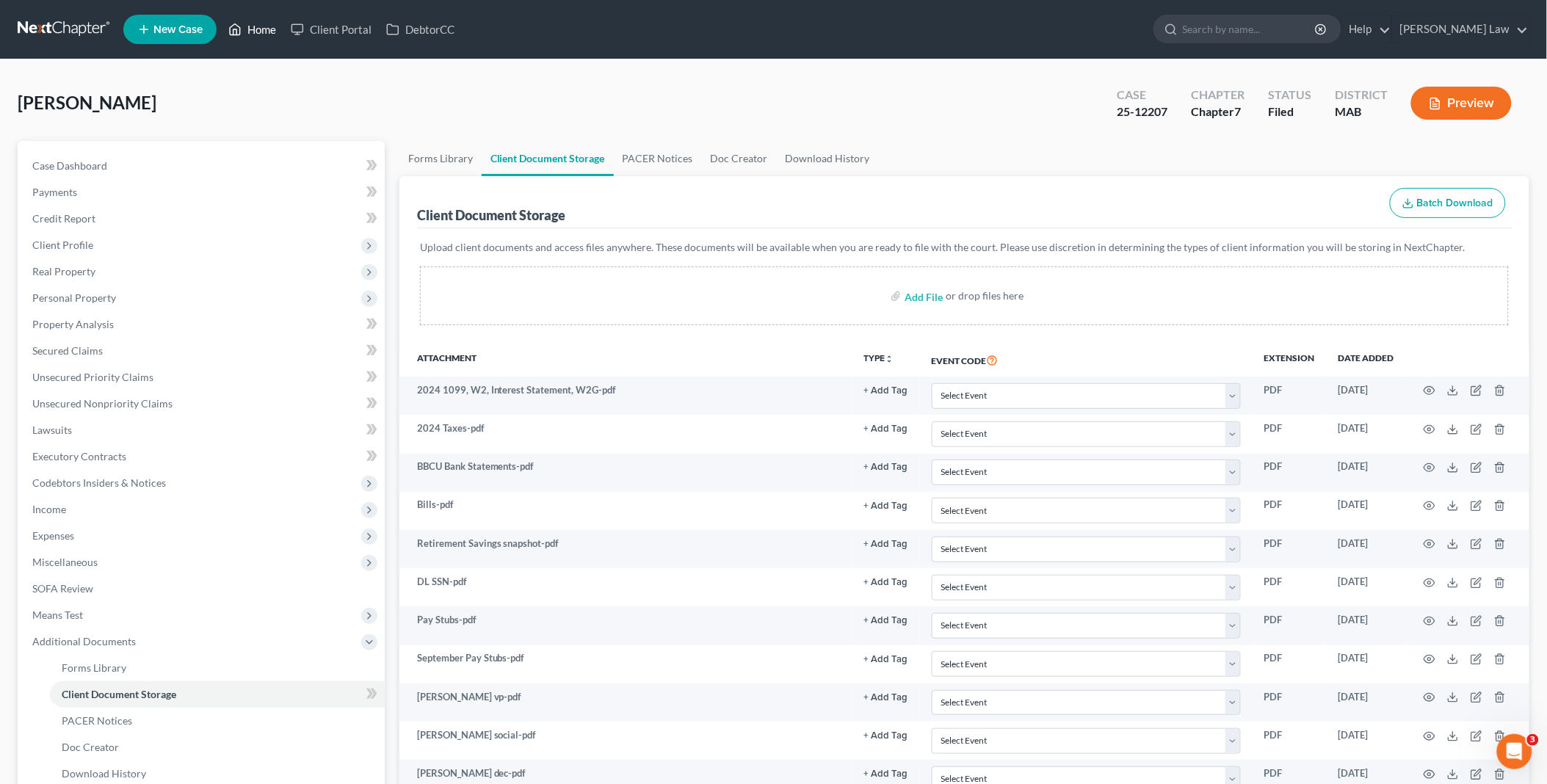
click at [268, 24] on link "Home" at bounding box center [252, 29] width 63 height 27
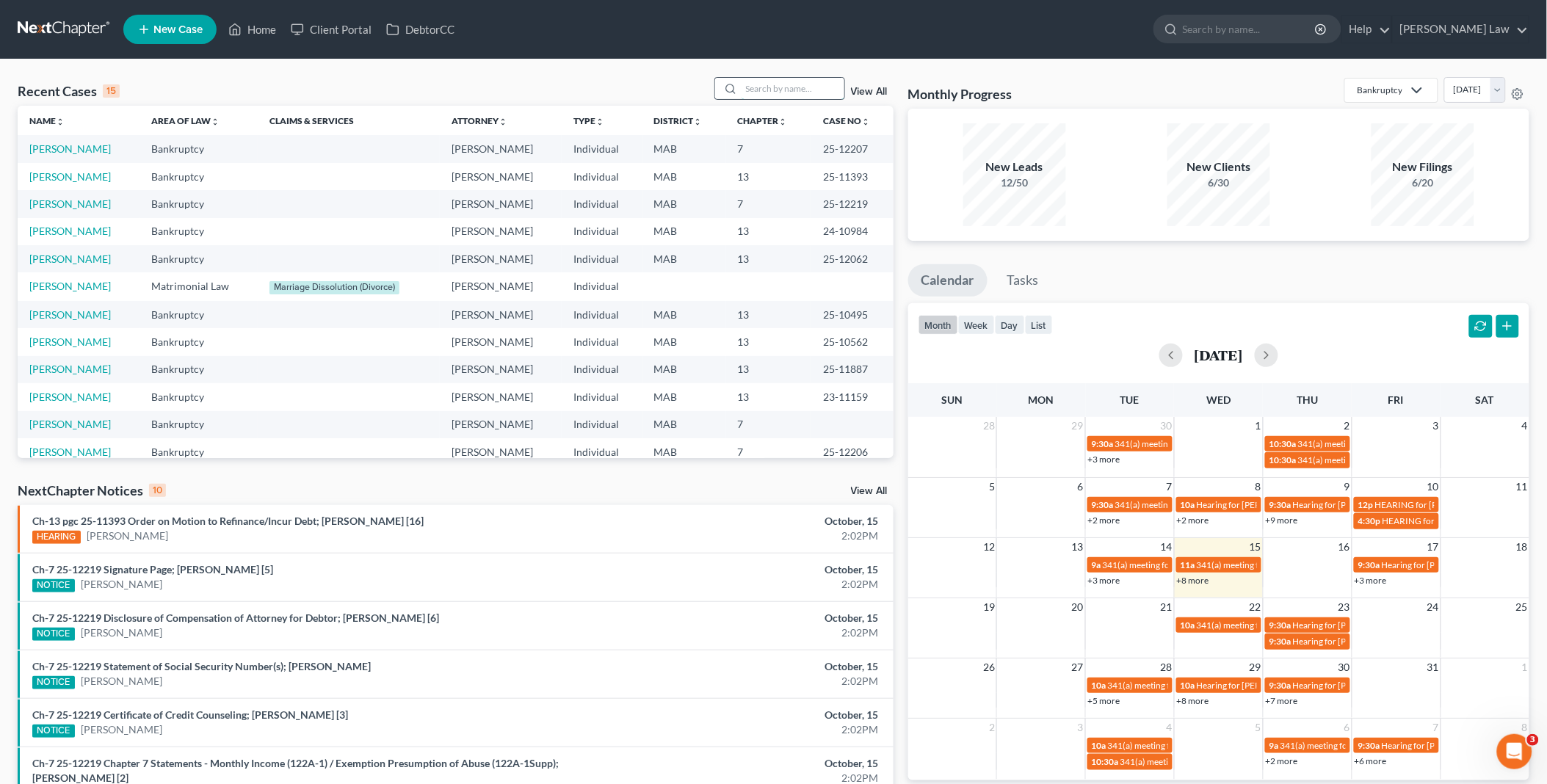
click at [768, 79] on input "search" at bounding box center [793, 88] width 103 height 21
type input "zorn"
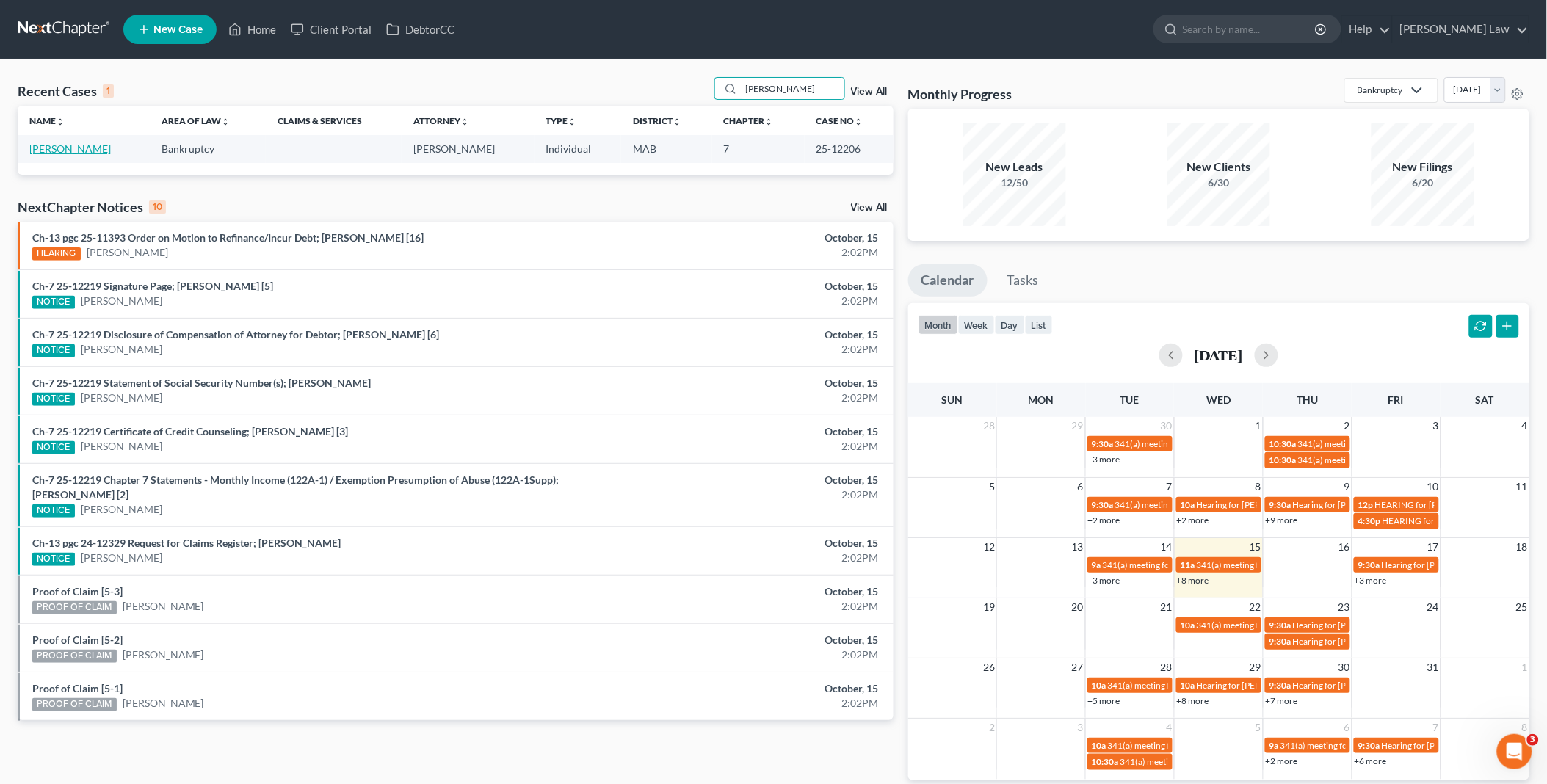
click at [54, 152] on link "Zorn, Robert" at bounding box center [69, 148] width 81 height 13
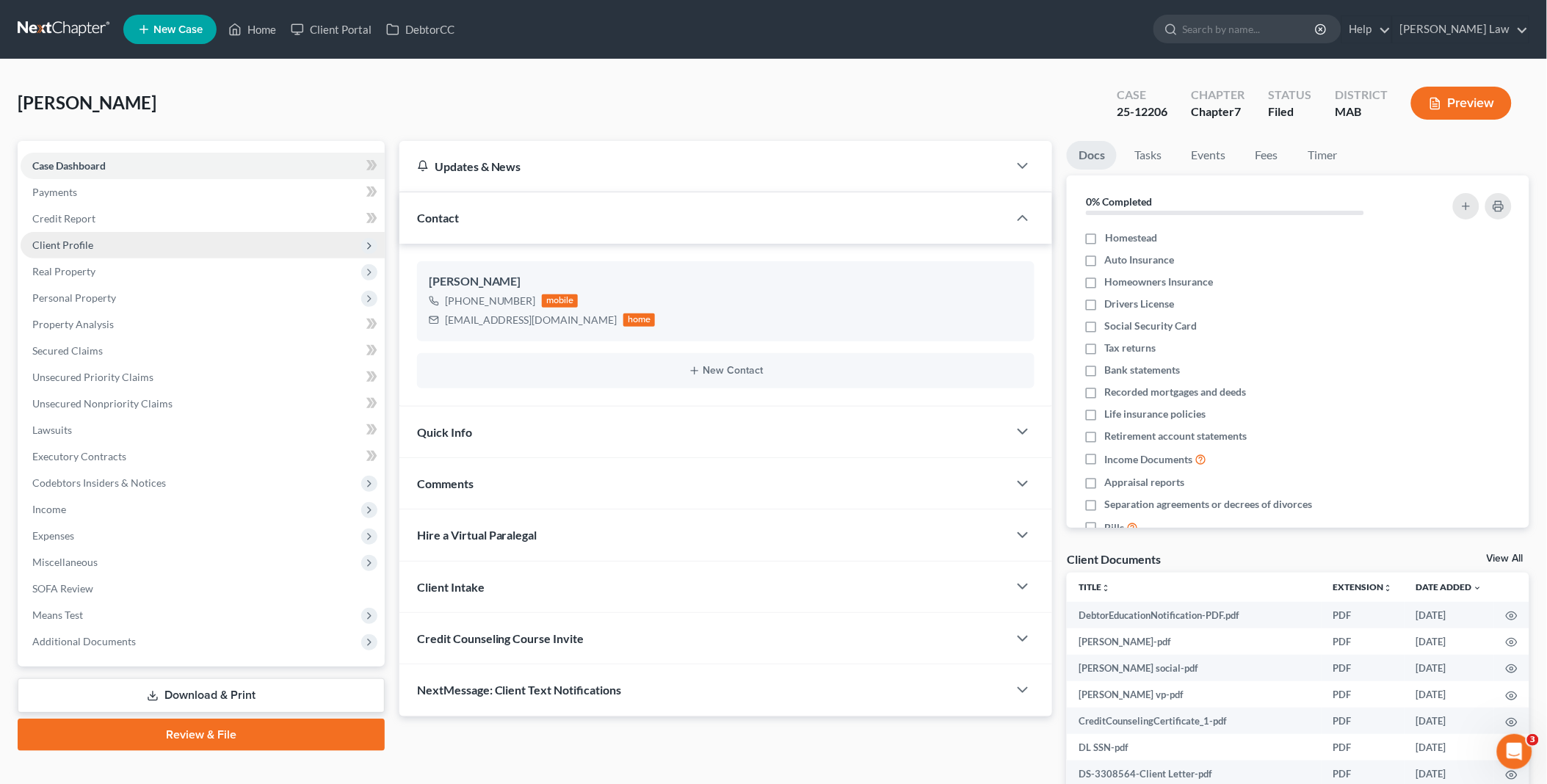
click at [87, 242] on span "Client Profile" at bounding box center [63, 244] width 61 height 13
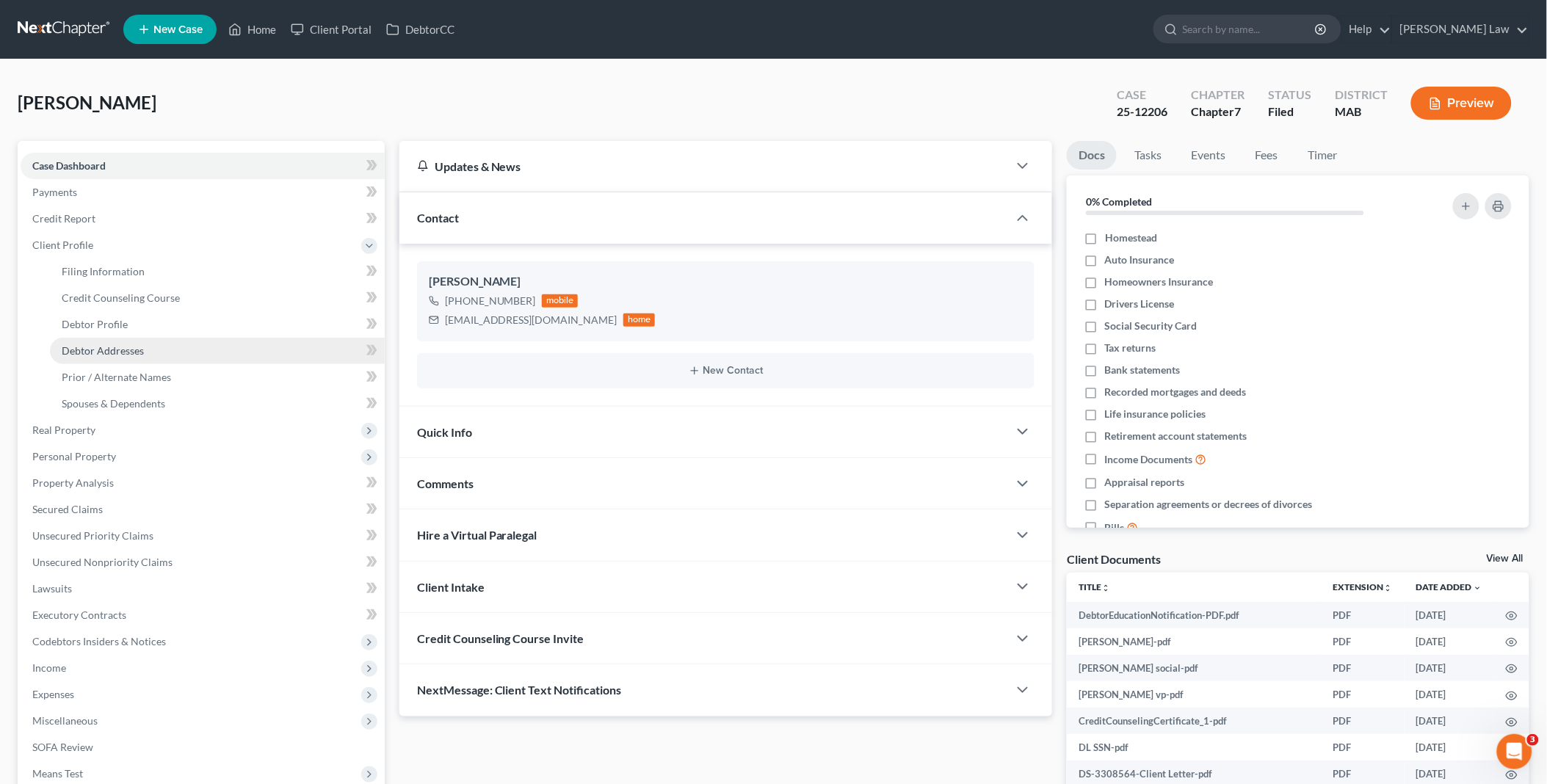
click at [113, 342] on link "Debtor Addresses" at bounding box center [217, 351] width 334 height 27
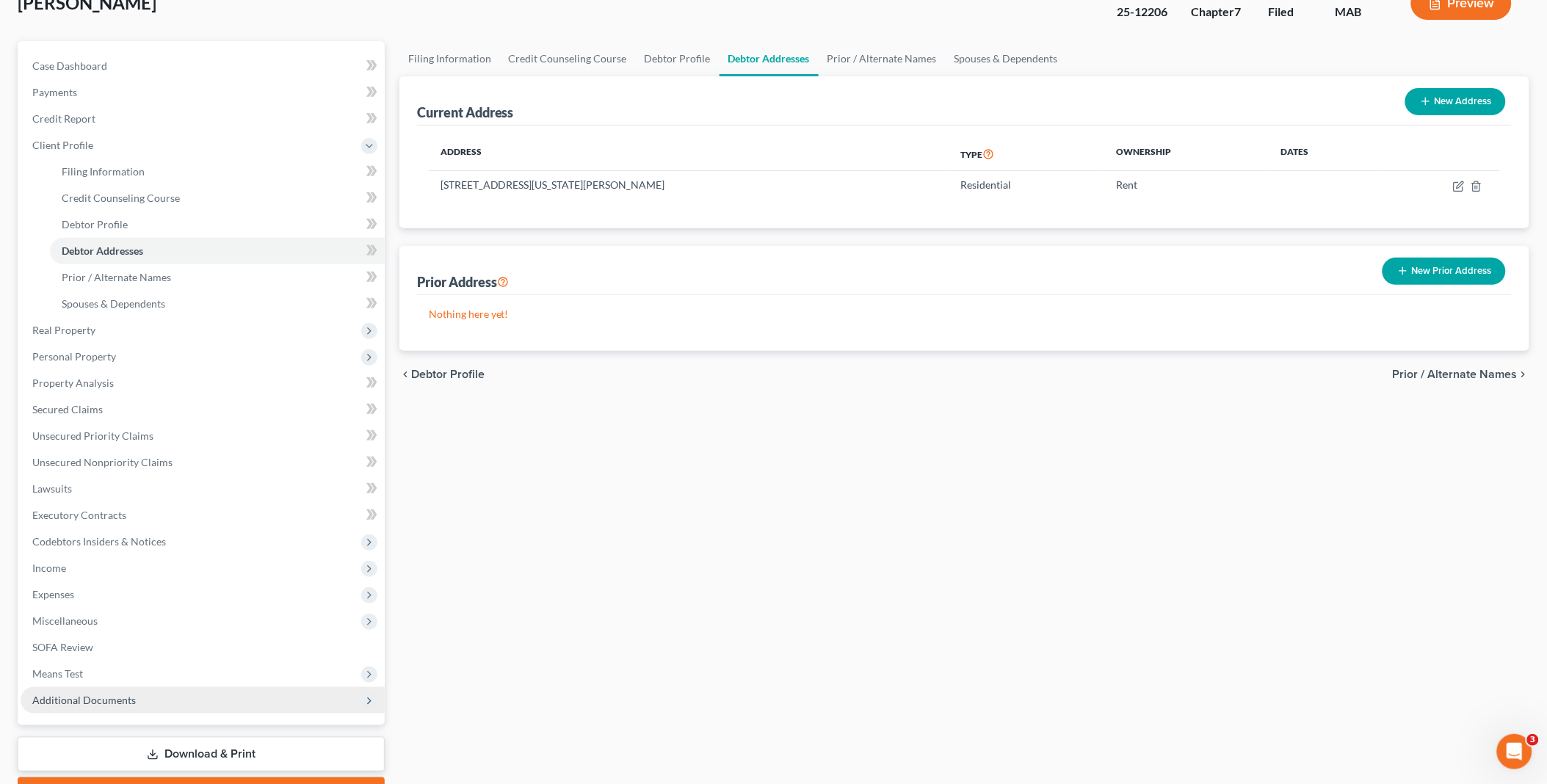
scroll to position [179, 0]
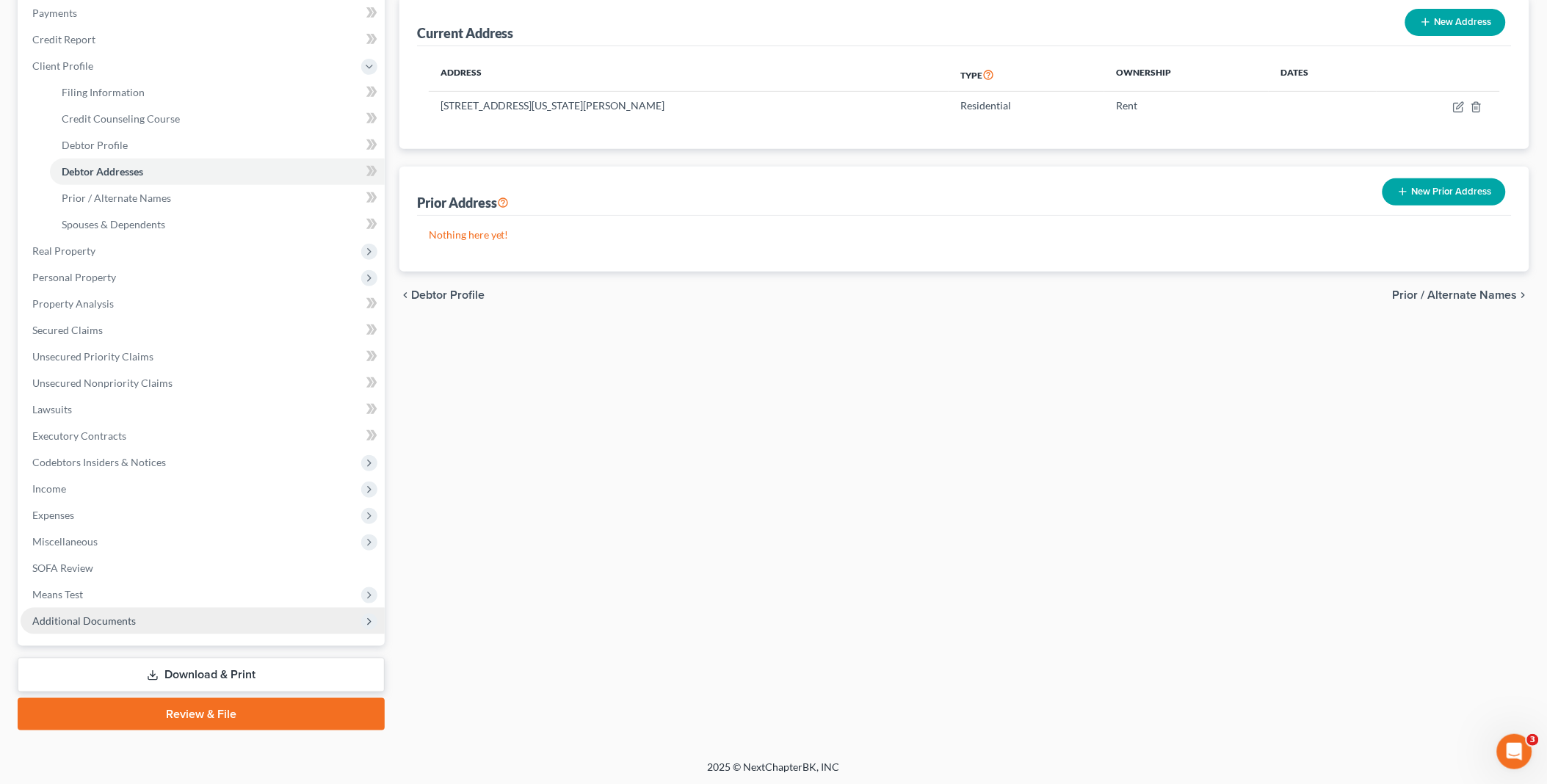
click at [134, 618] on span "Additional Documents" at bounding box center [203, 621] width 365 height 27
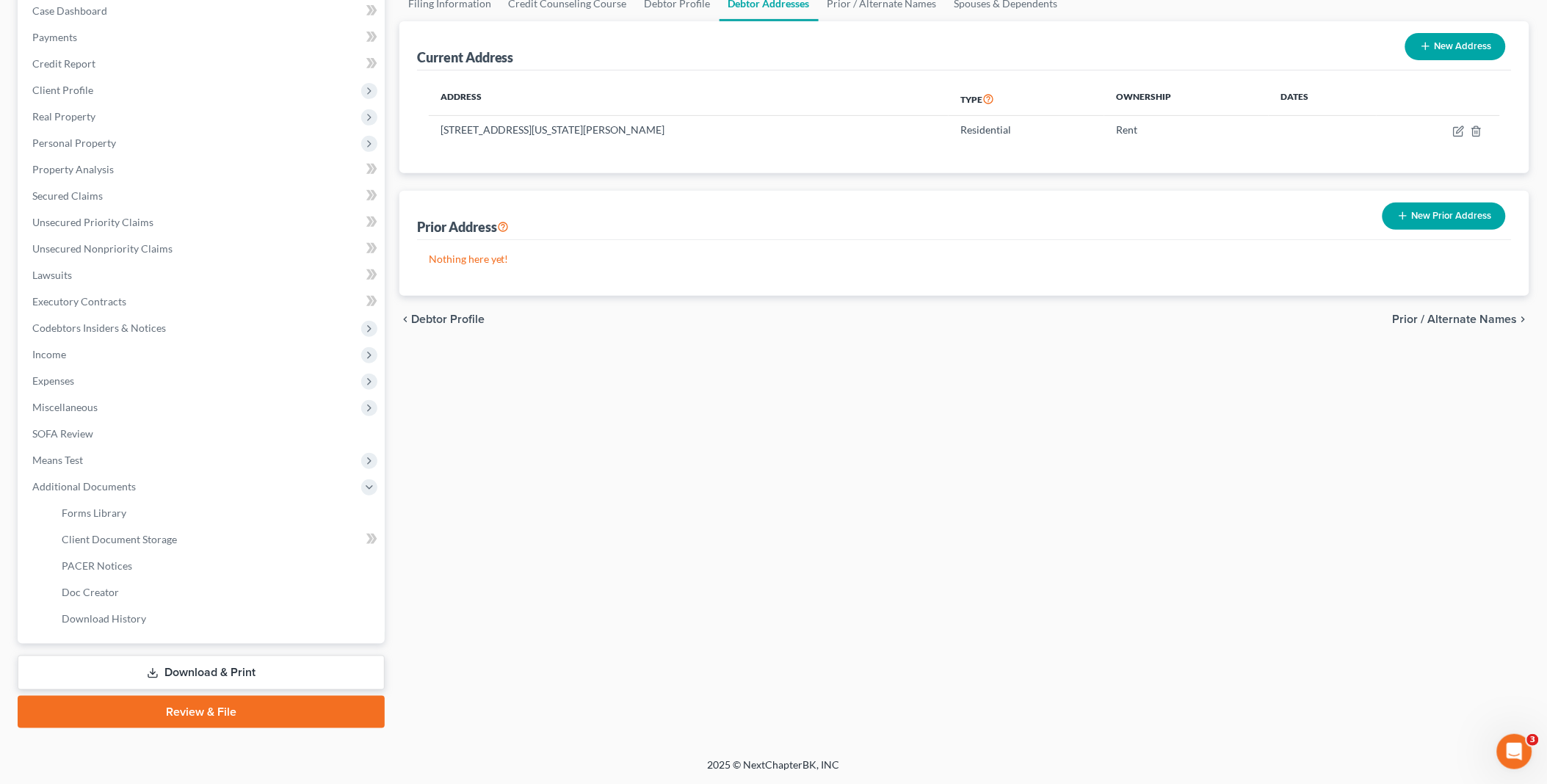
scroll to position [152, 0]
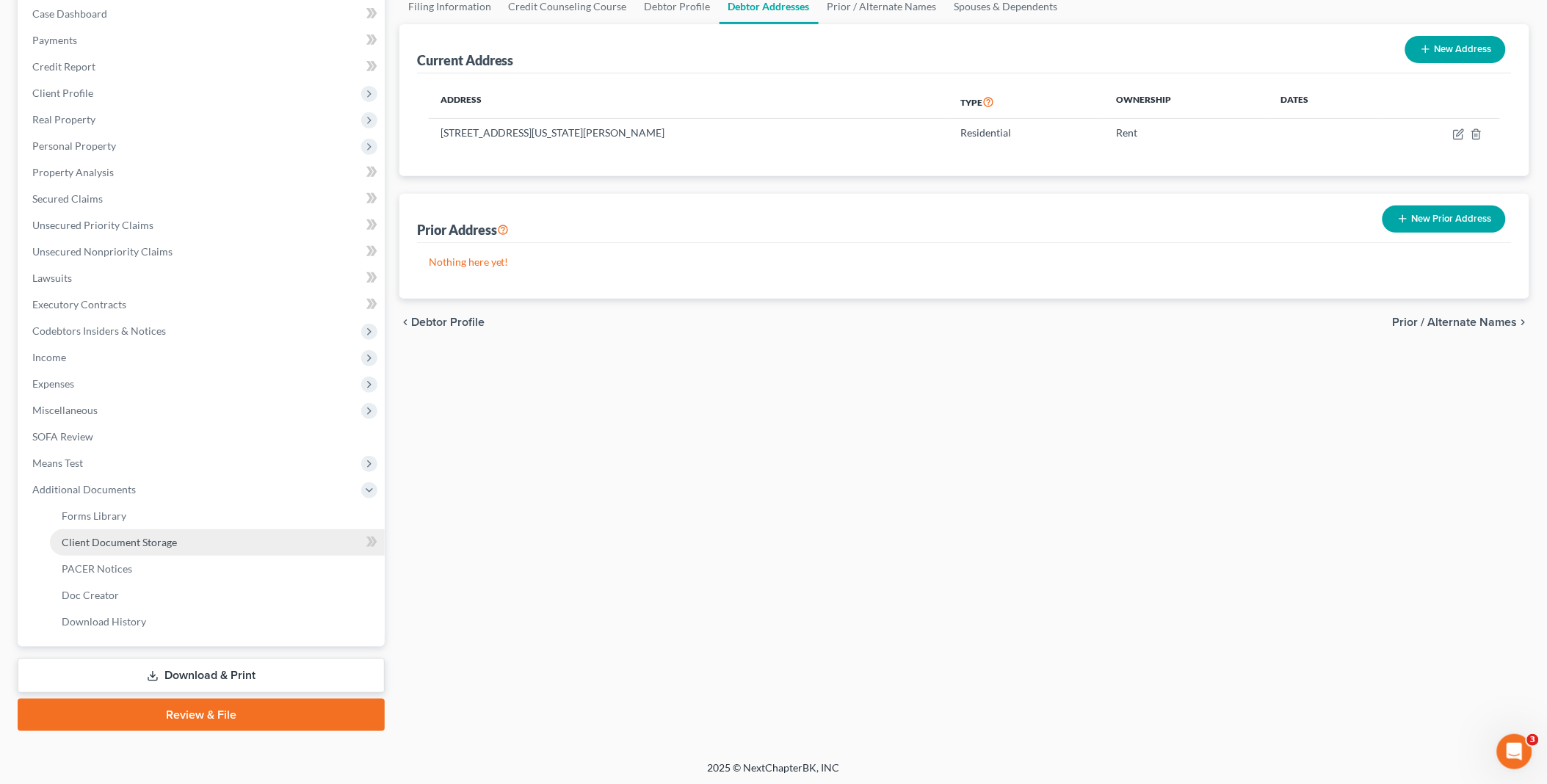
click at [135, 538] on span "Client Document Storage" at bounding box center [120, 542] width 115 height 13
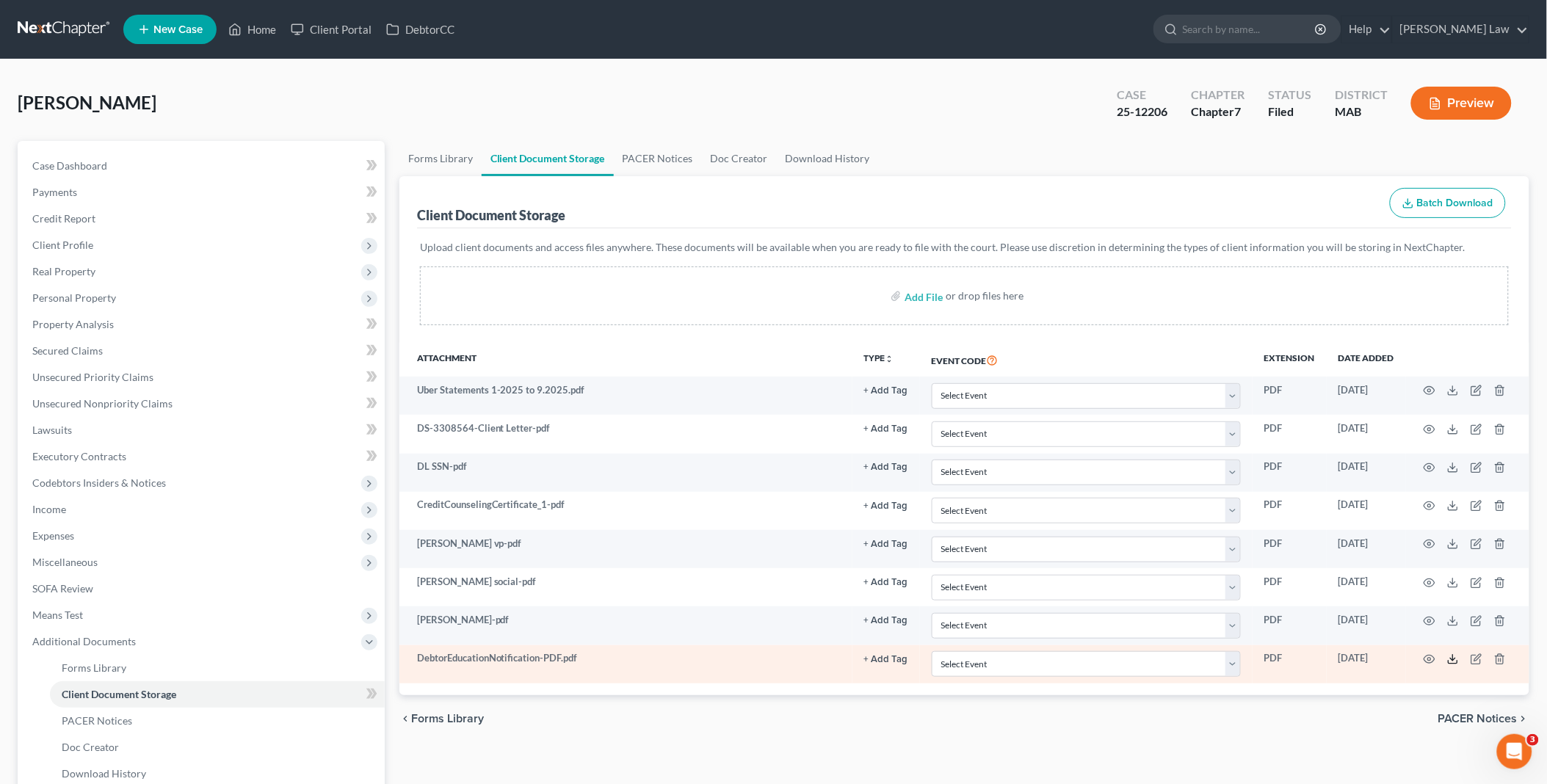
click at [1447, 662] on icon at bounding box center [1453, 659] width 12 height 12
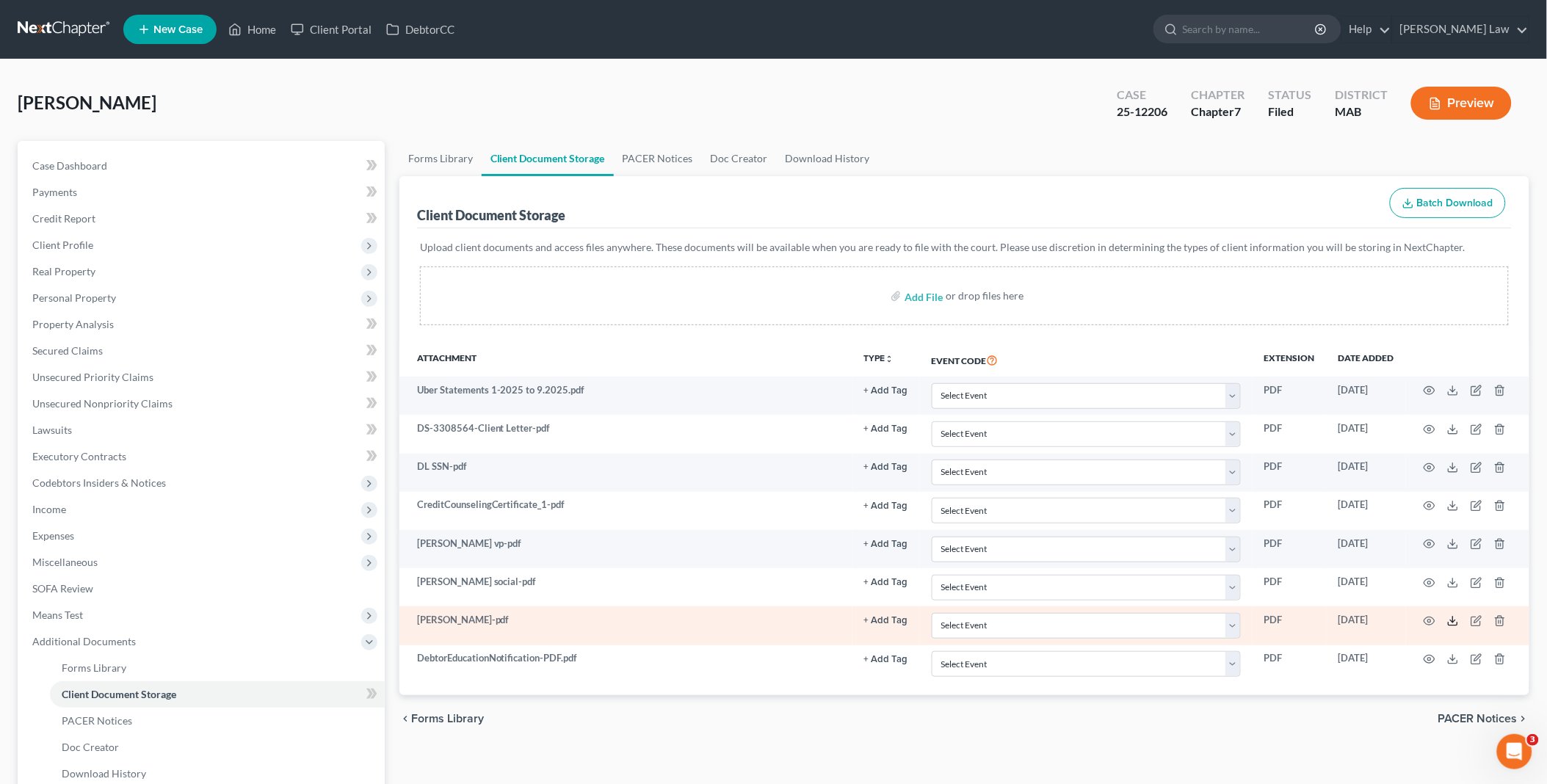
click at [1448, 622] on icon at bounding box center [1453, 621] width 12 height 12
